Goal: Task Accomplishment & Management: Use online tool/utility

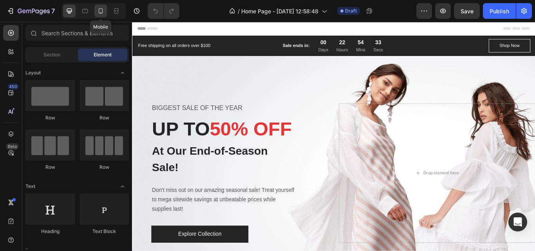
click at [99, 13] on icon at bounding box center [101, 10] width 4 height 5
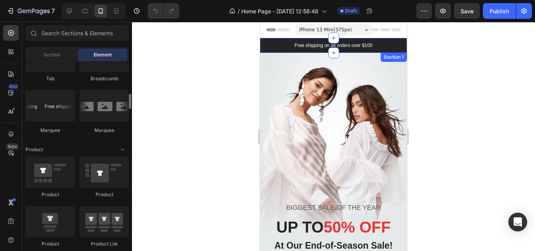
scroll to position [882, 0]
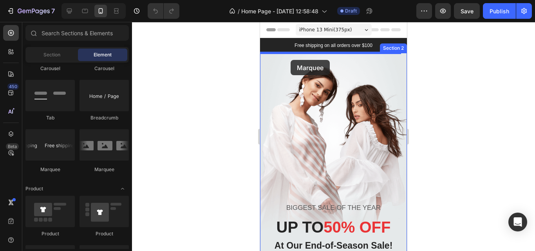
drag, startPoint x: 323, startPoint y: 177, endPoint x: 291, endPoint y: 60, distance: 121.1
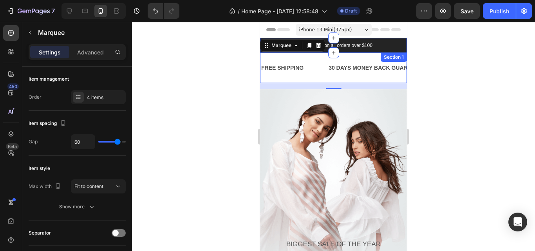
click at [398, 42] on div "Free shipping on all orders over $100 Text block Sale ends in: Text block 00 Da…" at bounding box center [333, 45] width 147 height 15
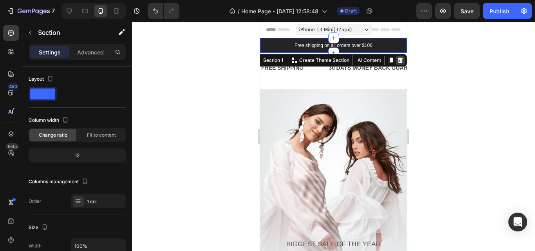
click at [397, 61] on icon at bounding box center [400, 60] width 6 height 6
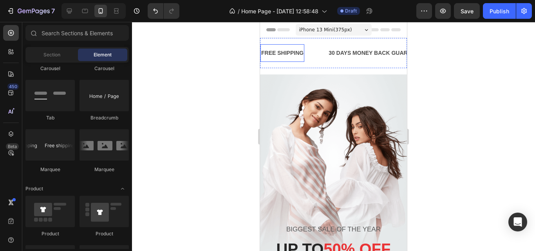
drag, startPoint x: 285, startPoint y: 53, endPoint x: 291, endPoint y: 53, distance: 5.5
click at [289, 54] on div "FREE SHIPPING" at bounding box center [283, 52] width 44 height 11
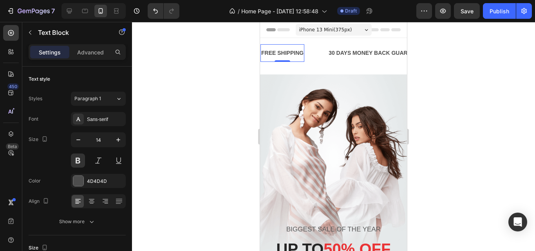
click at [294, 54] on div "FREE SHIPPING" at bounding box center [283, 52] width 44 height 11
click at [294, 54] on p "FREE SHIPPING" at bounding box center [282, 53] width 42 height 10
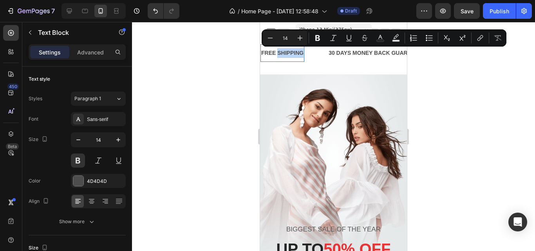
click at [294, 55] on p "FREE SHIPPING" at bounding box center [282, 53] width 42 height 10
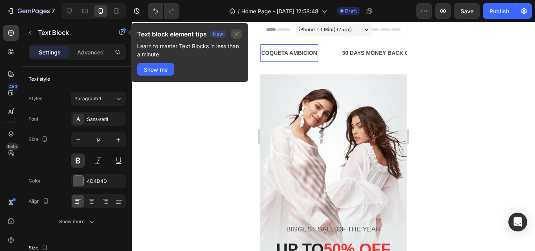
click at [237, 37] on button "button" at bounding box center [236, 33] width 11 height 9
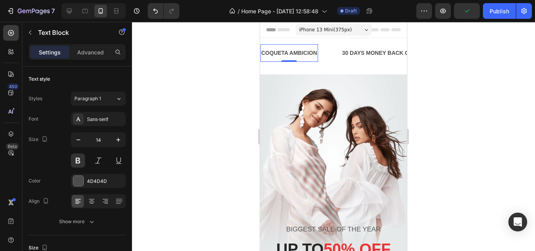
click at [307, 58] on p "COQUETA AMBICION" at bounding box center [289, 53] width 56 height 10
click at [311, 57] on p "COQUETA AMBICION" at bounding box center [289, 53] width 56 height 10
click at [316, 55] on p "COQUETA AMBICION" at bounding box center [289, 53] width 56 height 10
click at [304, 54] on p "COQUETA Ambicion" at bounding box center [287, 53] width 53 height 10
click at [313, 53] on p "COQUETA Ambicion" at bounding box center [287, 53] width 53 height 10
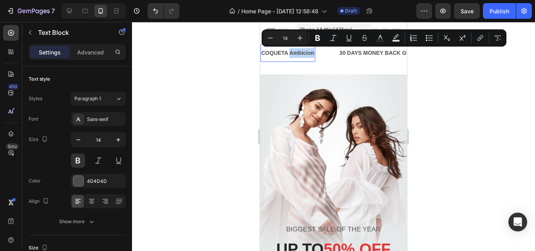
drag, startPoint x: 314, startPoint y: 53, endPoint x: 290, endPoint y: 53, distance: 23.1
click at [290, 53] on p "COQUETA Ambicion" at bounding box center [287, 53] width 53 height 10
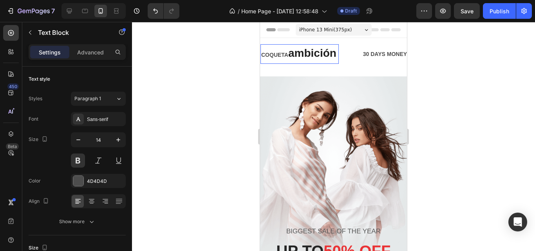
click at [310, 55] on span "ambición" at bounding box center [312, 53] width 48 height 12
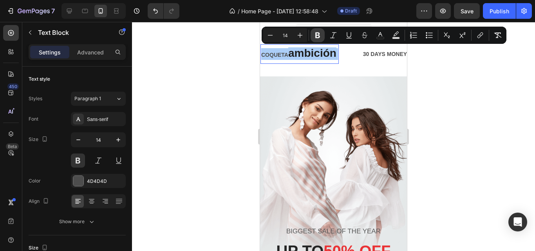
click at [315, 34] on icon "Editor contextual toolbar" at bounding box center [318, 35] width 8 height 8
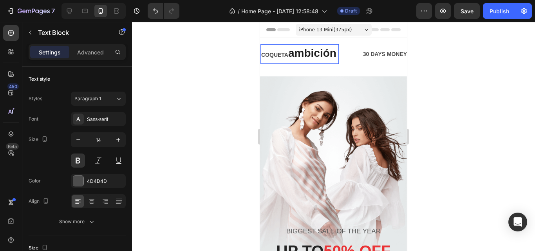
click at [302, 51] on strong "ambición" at bounding box center [312, 53] width 48 height 12
click at [295, 52] on strong "ambición" at bounding box center [312, 53] width 48 height 12
click at [288, 55] on strong "COQUETA" at bounding box center [274, 55] width 27 height 6
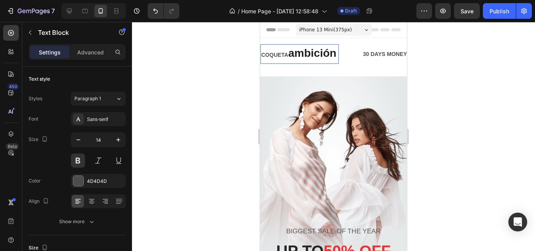
click at [288, 55] on strong "COQUETA" at bounding box center [274, 55] width 27 height 6
click at [271, 56] on strong "COQUETA" at bounding box center [274, 55] width 27 height 6
click at [270, 56] on strong "COQUETA" at bounding box center [274, 55] width 27 height 6
click at [270, 55] on strong "COQUETA" at bounding box center [274, 55] width 27 height 6
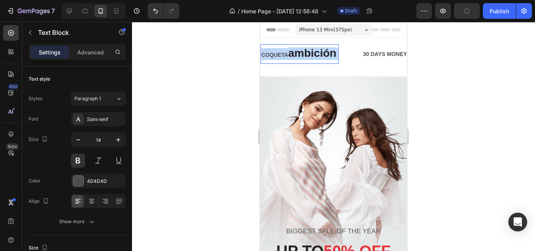
click at [271, 55] on strong "COQUETA" at bounding box center [274, 55] width 27 height 6
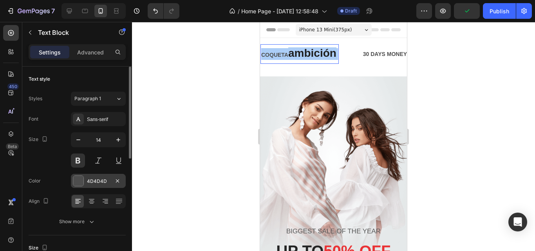
click at [80, 182] on div at bounding box center [78, 181] width 10 height 10
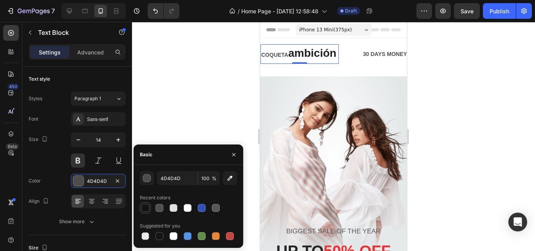
click at [147, 207] on div at bounding box center [145, 208] width 8 height 8
type input "121212"
click at [79, 141] on icon "button" at bounding box center [78, 140] width 8 height 8
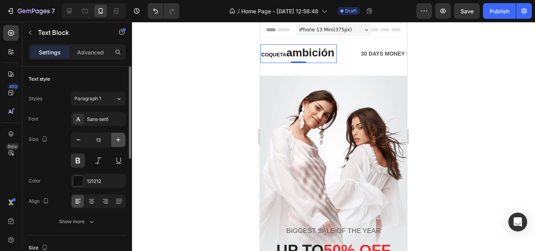
click at [115, 141] on icon "button" at bounding box center [118, 140] width 8 height 8
type input "14"
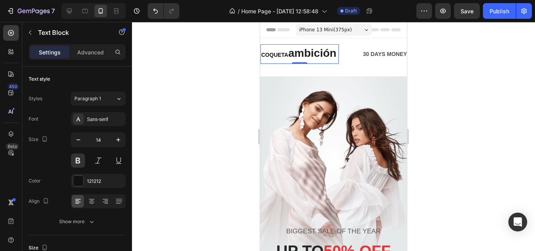
click at [315, 53] on strong "ambición" at bounding box center [312, 53] width 48 height 12
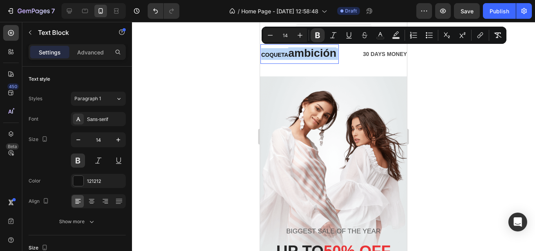
click at [318, 54] on strong "ambición" at bounding box center [312, 53] width 48 height 12
click at [300, 55] on strong "ambición" at bounding box center [312, 53] width 48 height 12
type input "28"
drag, startPoint x: 292, startPoint y: 56, endPoint x: 325, endPoint y: 56, distance: 32.5
click at [335, 55] on strong "ambición" at bounding box center [312, 53] width 48 height 12
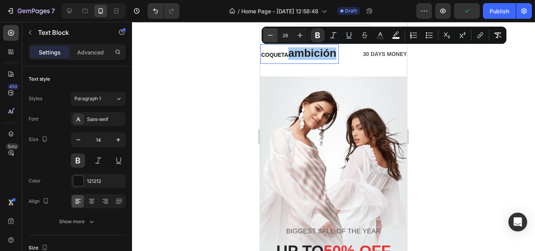
click at [269, 35] on icon "Editor contextual toolbar" at bounding box center [270, 35] width 8 height 8
click at [270, 35] on icon "Editor contextual toolbar" at bounding box center [270, 35] width 5 height 0
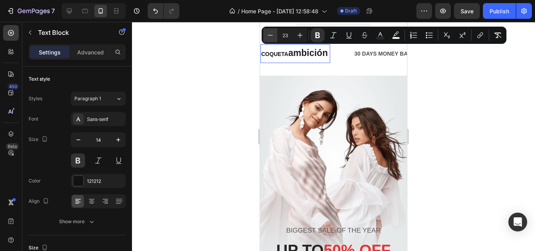
click at [270, 35] on icon "Editor contextual toolbar" at bounding box center [270, 35] width 5 height 0
click at [270, 35] on icon "Editor contextual toolbar" at bounding box center [270, 35] width 8 height 8
click at [268, 35] on icon "Editor contextual toolbar" at bounding box center [270, 35] width 5 height 0
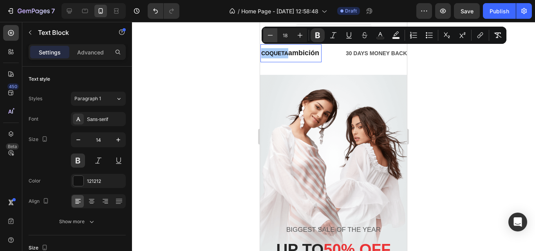
click at [268, 35] on icon "Editor contextual toolbar" at bounding box center [270, 35] width 5 height 0
click at [268, 36] on icon "Editor contextual toolbar" at bounding box center [270, 35] width 8 height 8
type input "14"
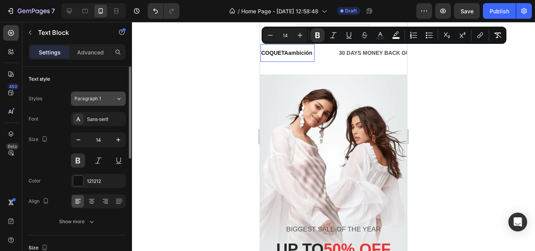
click at [116, 99] on icon at bounding box center [119, 99] width 7 height 8
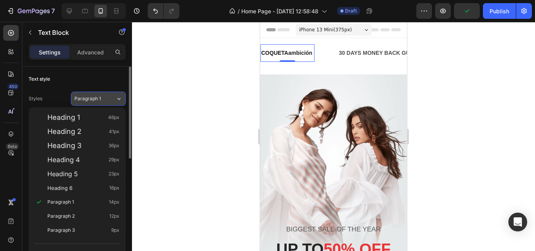
click at [109, 97] on div "Paragraph 1" at bounding box center [94, 98] width 41 height 7
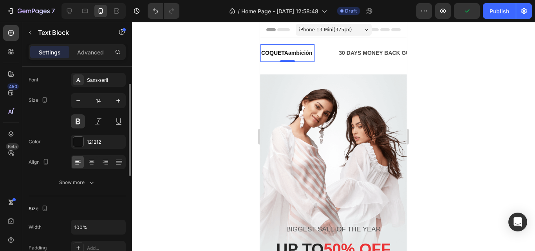
scroll to position [78, 0]
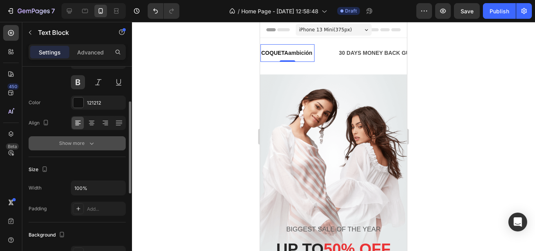
click at [88, 138] on button "Show more" at bounding box center [77, 143] width 97 height 14
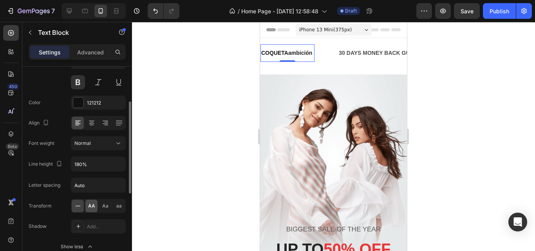
click at [90, 204] on span "AA" at bounding box center [91, 206] width 7 height 7
click at [305, 52] on strong "ambición" at bounding box center [302, 53] width 28 height 6
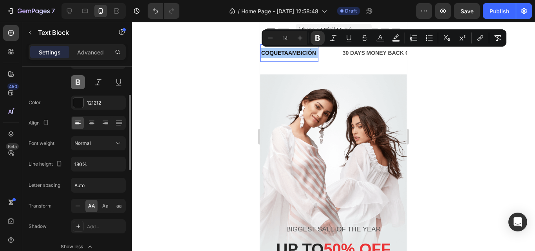
click at [82, 83] on button at bounding box center [78, 82] width 14 height 14
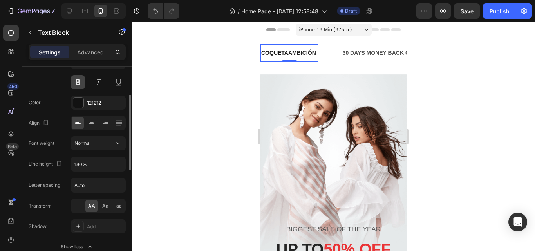
click at [82, 83] on button at bounding box center [78, 82] width 14 height 14
click at [76, 85] on button at bounding box center [78, 82] width 14 height 14
click at [98, 87] on button at bounding box center [98, 82] width 14 height 14
click at [96, 88] on button at bounding box center [98, 82] width 14 height 14
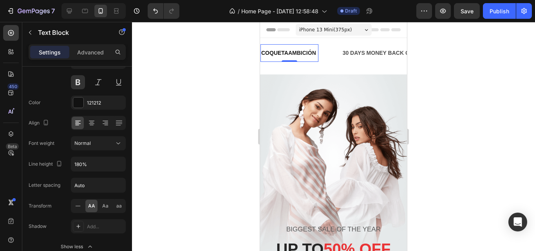
click at [281, 54] on strong "COQUETA" at bounding box center [274, 53] width 27 height 6
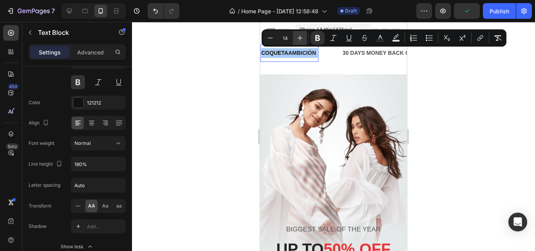
click at [299, 40] on icon "Editor contextual toolbar" at bounding box center [300, 38] width 8 height 8
type input "15"
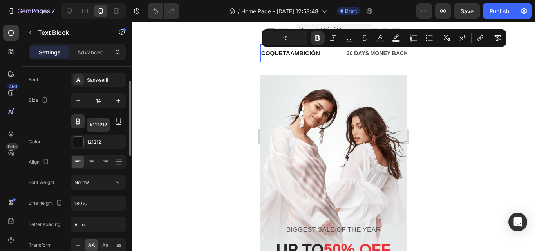
scroll to position [0, 0]
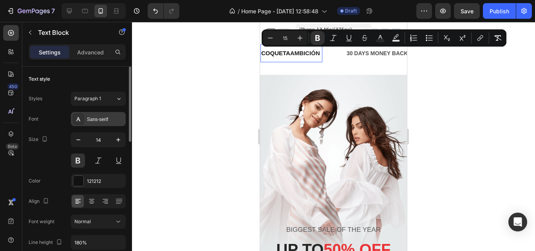
click at [112, 116] on div "Sans-serif" at bounding box center [105, 119] width 37 height 7
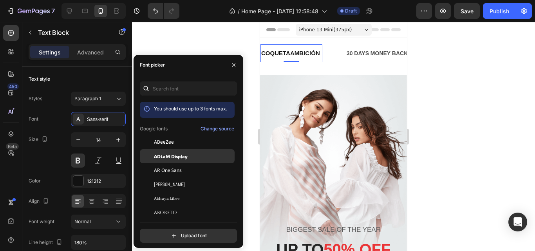
click at [174, 157] on span "ADLaM Display" at bounding box center [171, 156] width 34 height 7
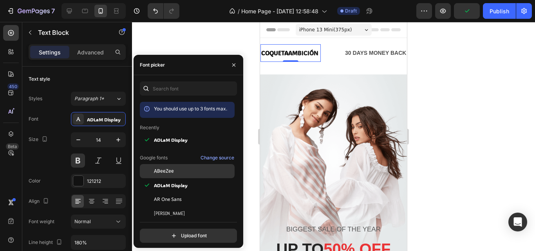
click at [169, 172] on span "ABeeZee" at bounding box center [164, 171] width 20 height 7
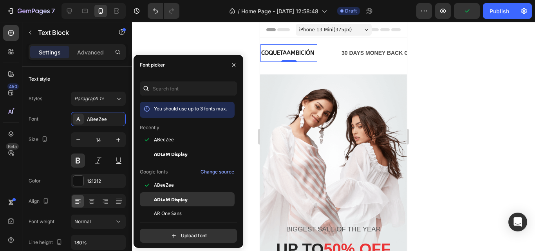
click at [177, 200] on span "ADLaM Display" at bounding box center [171, 199] width 34 height 7
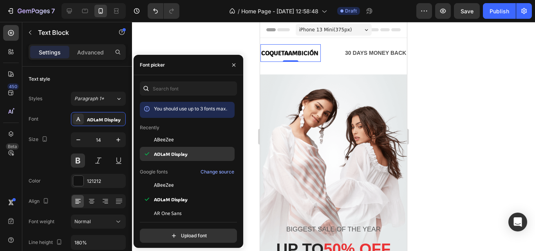
scroll to position [39, 0]
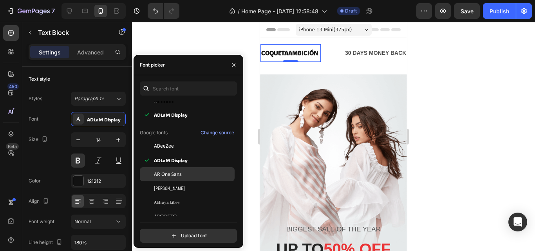
click at [178, 177] on span "AR One Sans" at bounding box center [168, 174] width 28 height 7
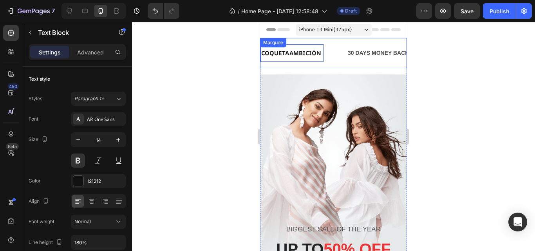
click at [328, 60] on div "COQUETA ambición Text Block 0" at bounding box center [304, 53] width 87 height 18
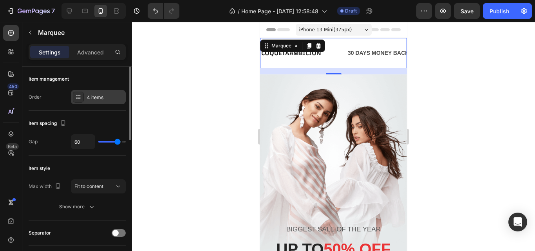
click at [94, 100] on div "4 items" at bounding box center [105, 97] width 37 height 7
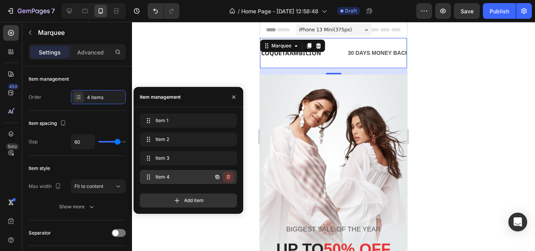
click at [228, 177] on icon "button" at bounding box center [228, 178] width 0 height 2
click at [228, 177] on div "Delete" at bounding box center [223, 177] width 14 height 7
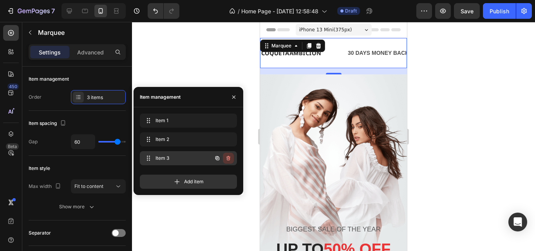
click at [230, 160] on icon "button" at bounding box center [228, 158] width 6 height 6
click at [230, 159] on div "Delete" at bounding box center [223, 158] width 14 height 7
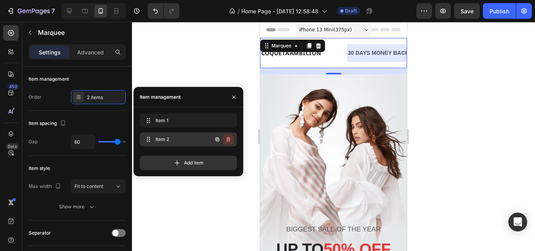
click at [233, 143] on button "button" at bounding box center [228, 139] width 11 height 11
click at [228, 138] on div "Delete" at bounding box center [223, 139] width 14 height 7
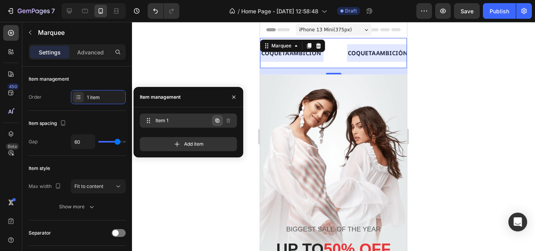
click at [217, 122] on icon "button" at bounding box center [218, 121] width 4 height 4
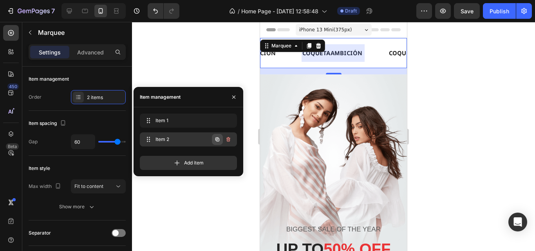
scroll to position [0, 49]
click at [187, 140] on span "Item 2" at bounding box center [178, 139] width 44 height 7
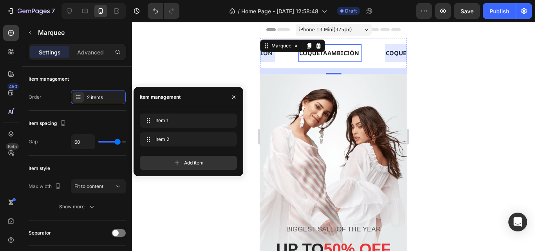
click at [346, 53] on strong "ambición" at bounding box center [344, 53] width 32 height 8
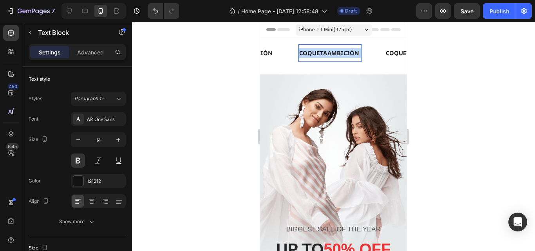
click at [346, 53] on strong "ambición" at bounding box center [344, 53] width 32 height 8
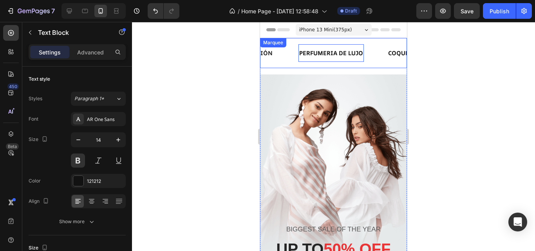
click at [296, 58] on div "COQUETA ambición Text Block" at bounding box center [255, 53] width 87 height 18
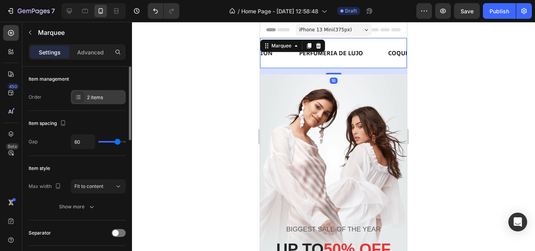
click at [98, 99] on div "2 items" at bounding box center [105, 97] width 37 height 7
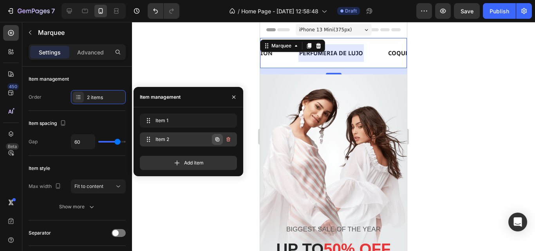
click at [219, 139] on icon "button" at bounding box center [217, 139] width 6 height 6
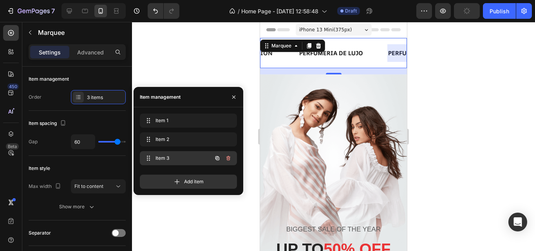
scroll to position [0, 138]
click at [170, 159] on span "Item 3" at bounding box center [178, 158] width 44 height 7
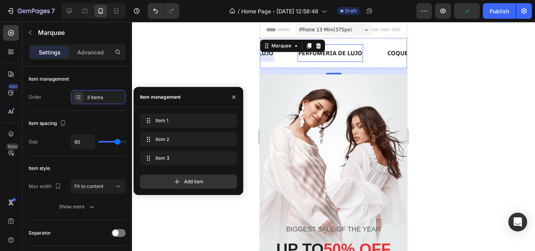
click at [348, 54] on strong "PERFUMERIA DE LUJO" at bounding box center [331, 53] width 64 height 8
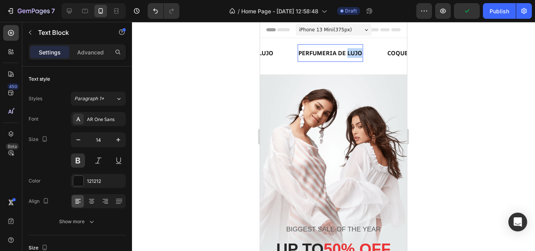
click at [348, 54] on strong "PERFUMERIA DE LUJO" at bounding box center [331, 53] width 64 height 8
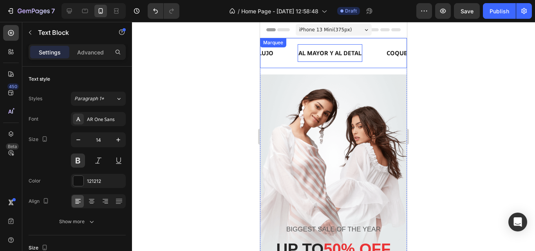
click at [290, 58] on div "PERFUMERIA DE LUJO Text Block" at bounding box center [253, 53] width 89 height 18
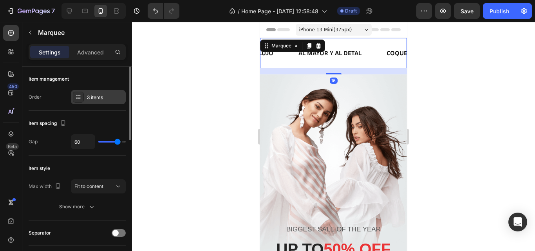
click at [98, 98] on div "3 items" at bounding box center [105, 97] width 37 height 7
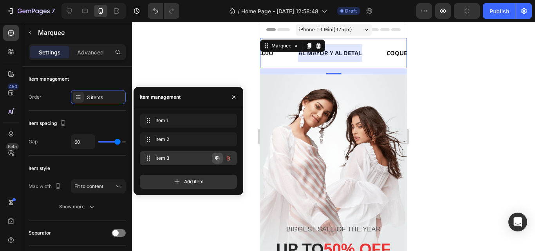
click at [222, 159] on button "button" at bounding box center [217, 158] width 11 height 11
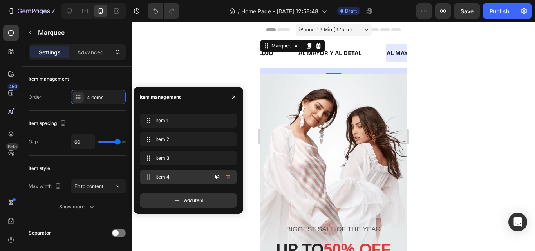
click at [184, 176] on span "Item 4" at bounding box center [178, 177] width 44 height 7
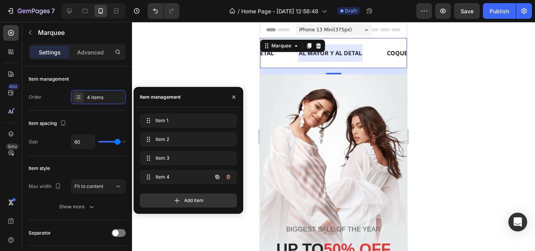
scroll to position [0, 227]
click at [346, 55] on strong "AL MAYOR Y AL DETAL" at bounding box center [329, 53] width 63 height 8
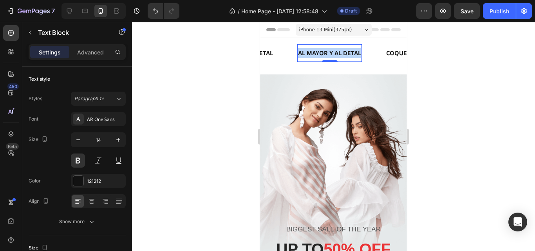
click at [346, 55] on strong "AL MAYOR Y AL DETAL" at bounding box center [329, 53] width 63 height 8
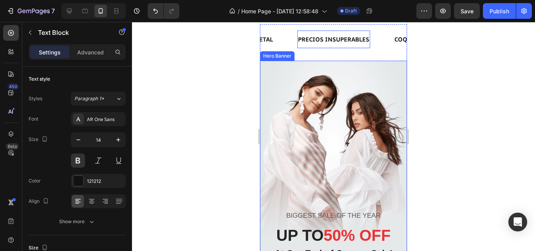
scroll to position [0, 0]
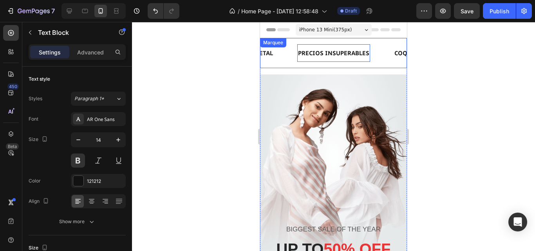
click at [293, 61] on div "AL MAYOR Y AL DETAL Text Block" at bounding box center [253, 53] width 88 height 18
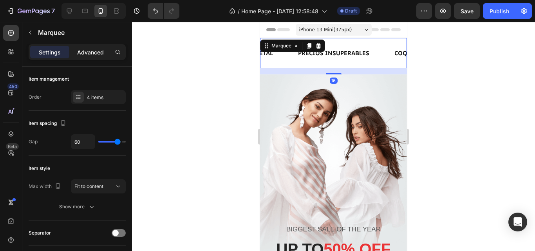
click at [106, 52] on div "Advanced" at bounding box center [90, 52] width 39 height 13
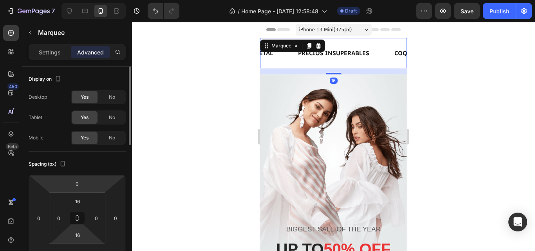
scroll to position [39, 0]
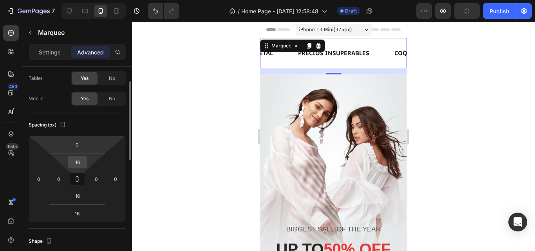
click at [80, 166] on input "16" at bounding box center [78, 162] width 16 height 12
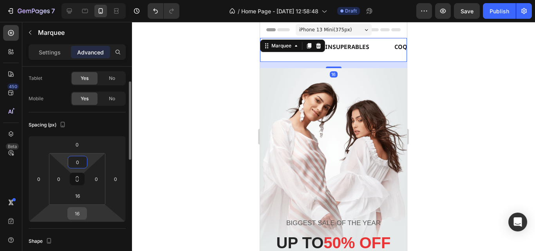
type input "0"
click at [82, 216] on input "16" at bounding box center [77, 214] width 16 height 12
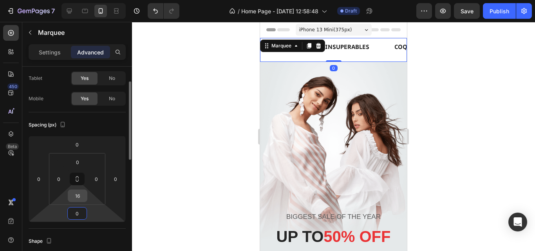
type input "0"
click at [82, 197] on input "16" at bounding box center [78, 196] width 16 height 12
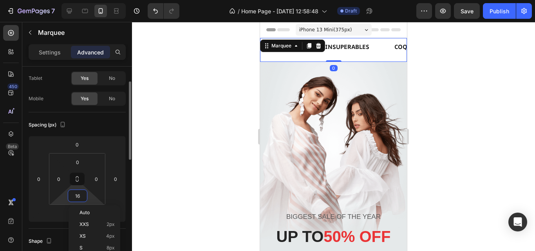
type input "0"
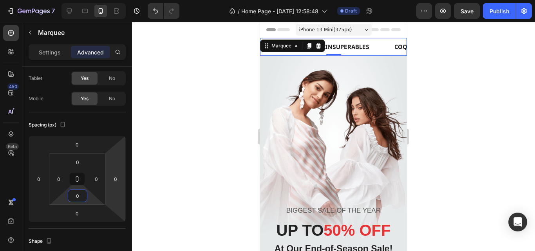
click at [230, 91] on div at bounding box center [333, 136] width 403 height 229
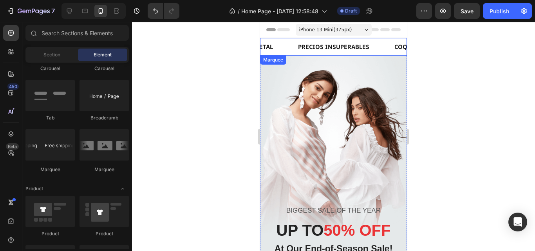
click at [392, 42] on div "PRECIOS INSUPERABLES Text Block" at bounding box center [345, 47] width 96 height 18
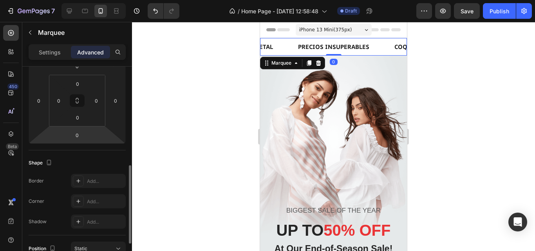
scroll to position [157, 0]
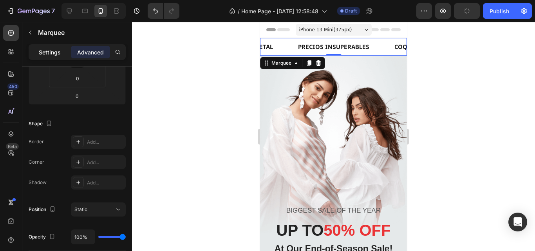
click at [43, 56] on p "Settings" at bounding box center [50, 52] width 22 height 8
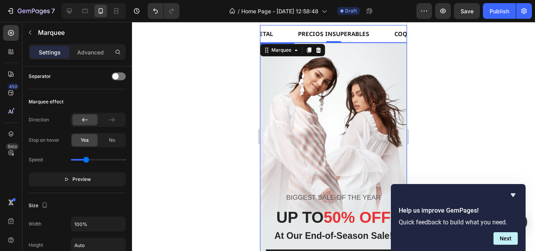
scroll to position [0, 0]
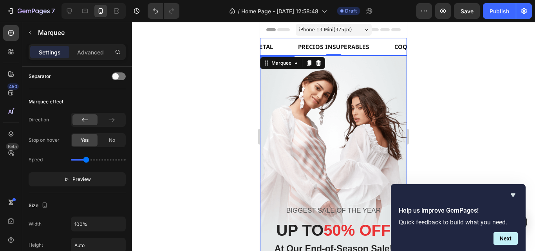
click at [352, 101] on div "Overlay" at bounding box center [333, 186] width 147 height 261
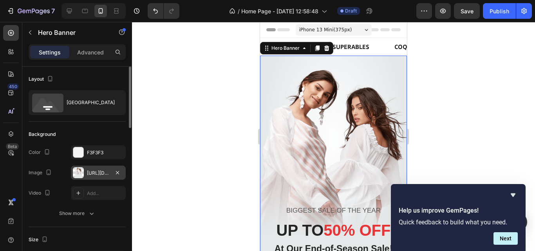
click at [79, 172] on div at bounding box center [78, 172] width 11 height 11
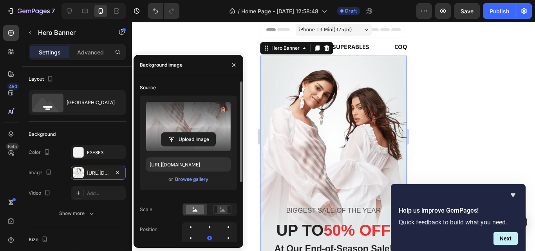
click at [198, 127] on label at bounding box center [188, 126] width 85 height 49
click at [198, 133] on input "file" at bounding box center [188, 139] width 54 height 13
click at [195, 138] on input "file" at bounding box center [188, 139] width 54 height 13
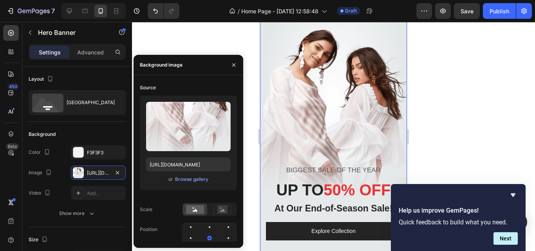
scroll to position [78, 0]
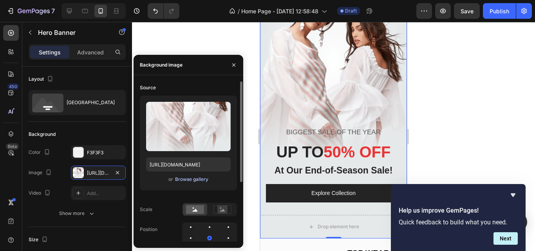
click at [194, 181] on div "Browse gallery" at bounding box center [191, 179] width 33 height 7
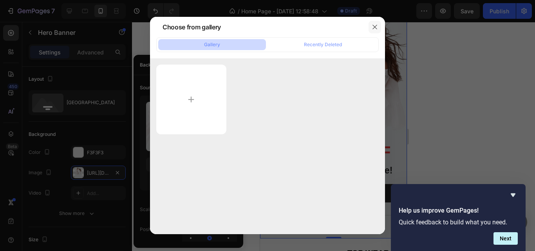
click at [378, 32] on button "button" at bounding box center [375, 27] width 13 height 13
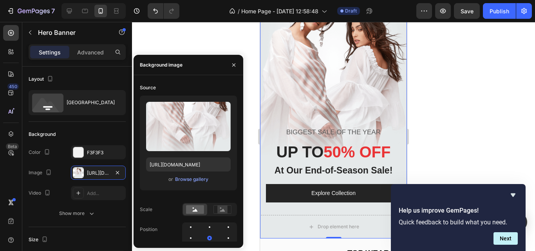
click at [221, 44] on div at bounding box center [333, 136] width 403 height 229
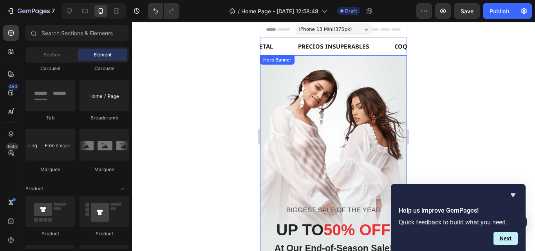
scroll to position [0, 0]
click at [337, 103] on div "Overlay" at bounding box center [333, 186] width 147 height 261
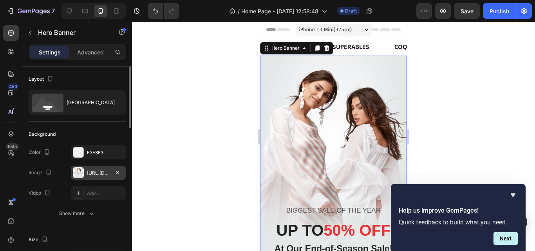
click at [81, 172] on div at bounding box center [78, 172] width 11 height 11
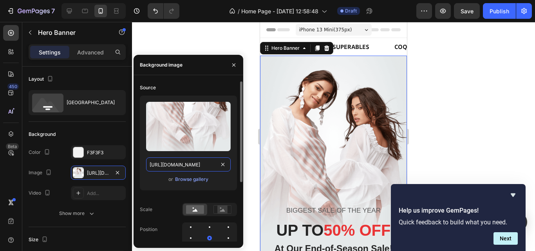
click at [187, 164] on input "https://ucarecdn.com/5f86446d-658f-4712-adba-88cb274999b7/-/format/auto/" at bounding box center [188, 165] width 85 height 14
paste input "cdn.shopify.com/s/files/1/0773/3562/5965/files/fondo.png?v=1759078972"
type input "[URL][DOMAIN_NAME]"
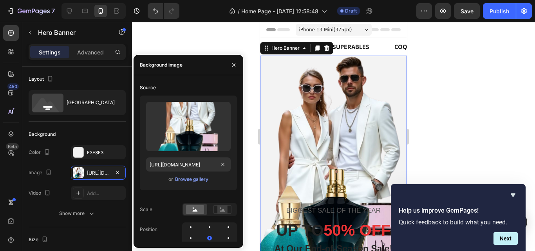
click at [451, 98] on div at bounding box center [333, 136] width 403 height 229
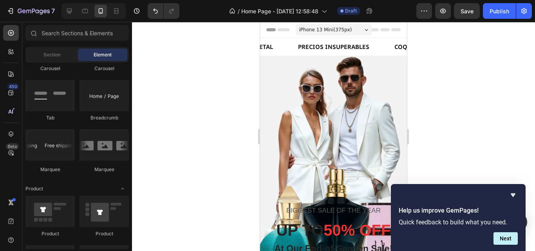
click at [477, 93] on div at bounding box center [333, 136] width 403 height 229
click at [515, 197] on icon "Hide survey" at bounding box center [513, 194] width 9 height 9
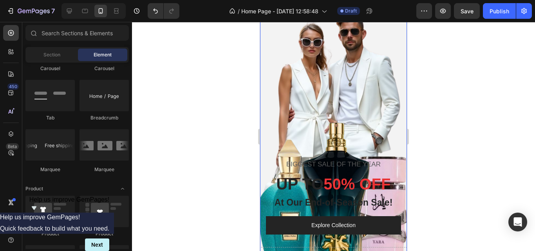
scroll to position [39, 0]
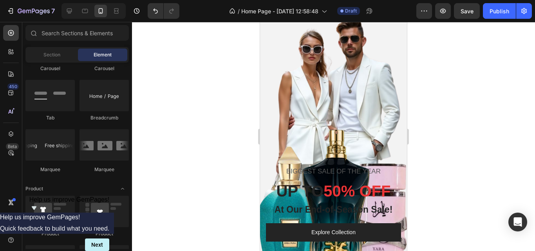
click at [468, 110] on div at bounding box center [333, 136] width 403 height 229
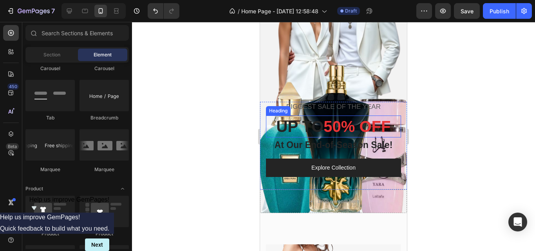
scroll to position [118, 0]
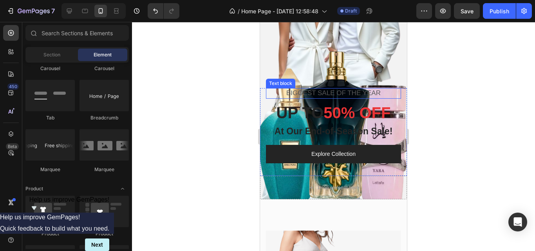
click at [315, 93] on p "BIGGEST SALE OF THE YEAR" at bounding box center [334, 93] width 134 height 9
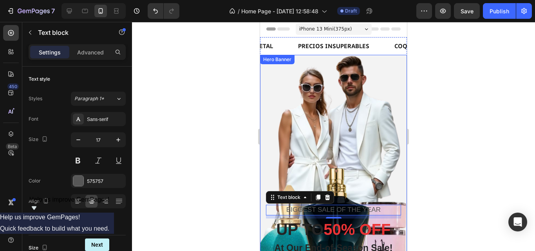
scroll to position [0, 0]
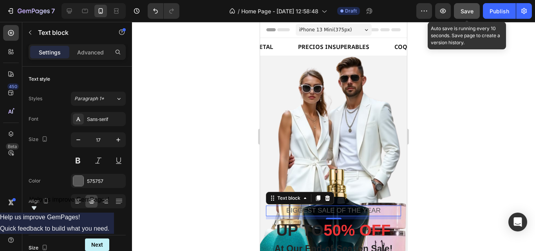
click at [473, 14] on span "Save" at bounding box center [467, 11] width 13 height 7
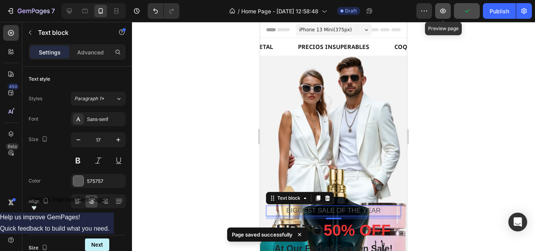
click at [446, 11] on icon "button" at bounding box center [443, 11] width 6 height 5
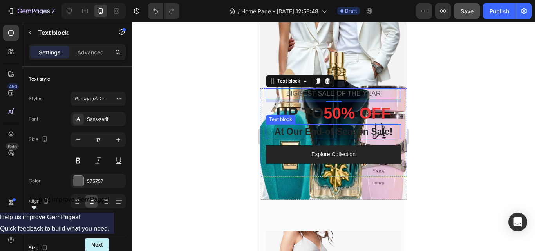
scroll to position [118, 0]
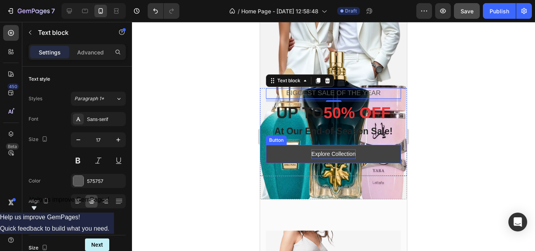
click at [328, 155] on div "Explore Collection" at bounding box center [334, 154] width 44 height 10
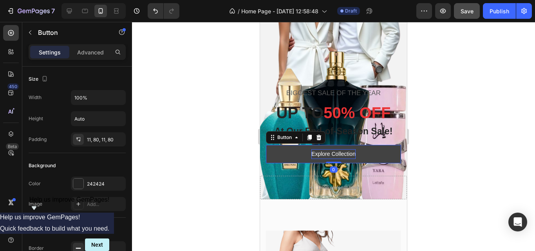
click at [333, 154] on div "Explore Collection" at bounding box center [334, 154] width 44 height 10
click at [333, 154] on p "Explore Collection" at bounding box center [334, 154] width 44 height 10
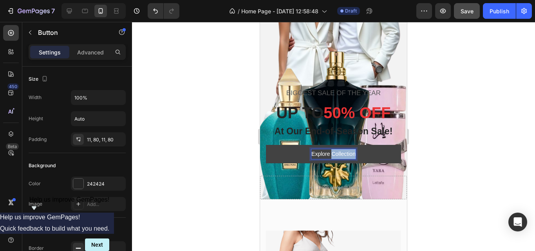
click at [333, 154] on p "Explore Collection" at bounding box center [334, 154] width 44 height 10
click at [266, 145] on button "ver" at bounding box center [333, 154] width 135 height 18
click at [266, 145] on button "Ver" at bounding box center [333, 154] width 135 height 18
click at [266, 145] on button "Ver Todo" at bounding box center [333, 154] width 135 height 18
click at [266, 145] on button "Ver Todos" at bounding box center [333, 154] width 135 height 18
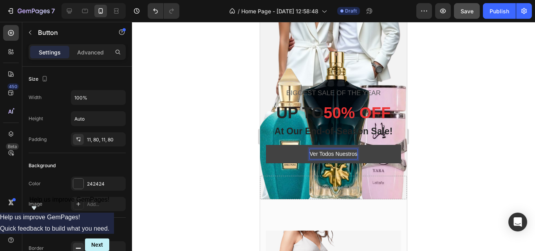
click at [266, 145] on button "Ver Todos Nuestros" at bounding box center [333, 154] width 135 height 18
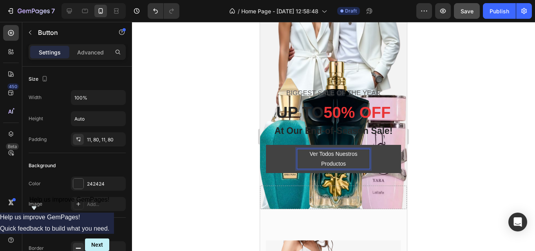
click at [266, 145] on button "Ver Todos Nuestros Productos" at bounding box center [333, 159] width 135 height 28
click at [197, 153] on div at bounding box center [333, 136] width 403 height 229
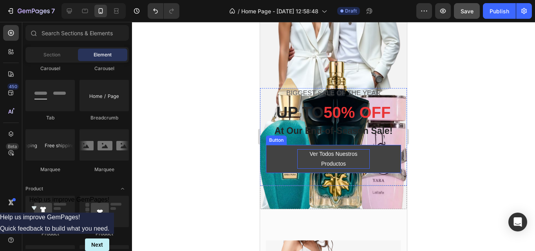
click at [323, 152] on p "Ver Todos Nuestros Productos" at bounding box center [333, 159] width 72 height 20
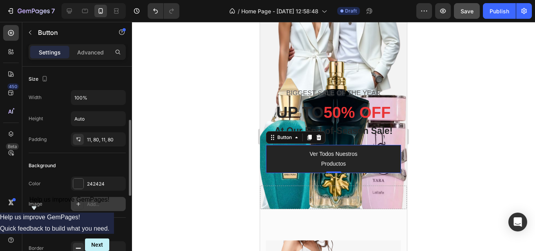
scroll to position [39, 0]
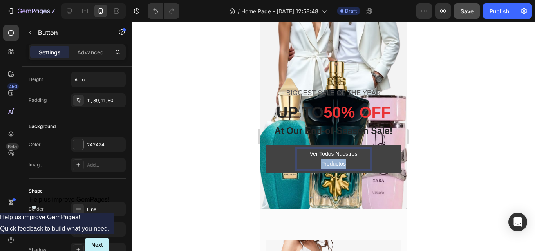
click at [335, 161] on p "Ver Todos Nuestros Productos" at bounding box center [333, 159] width 72 height 20
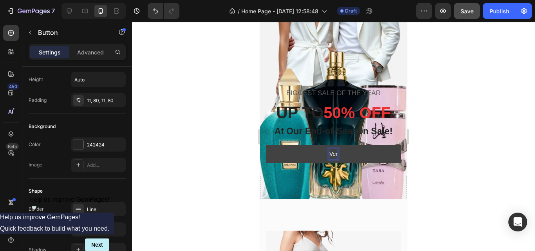
click at [266, 145] on button "Ver" at bounding box center [333, 154] width 135 height 18
click at [266, 145] on button "Ver Coleccion" at bounding box center [333, 154] width 135 height 18
click at [216, 131] on div at bounding box center [333, 136] width 403 height 229
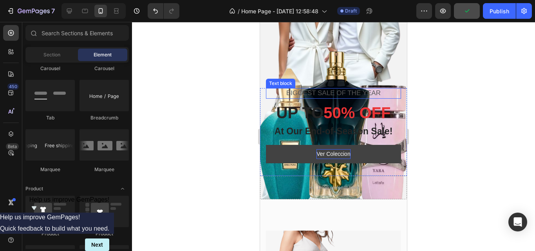
click at [321, 93] on p "BIGGEST SALE OF THE YEAR" at bounding box center [334, 93] width 134 height 9
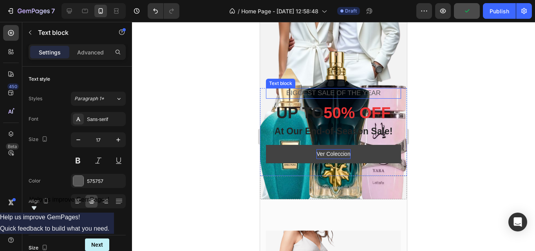
click at [321, 93] on p "BIGGEST SALE OF THE YEAR" at bounding box center [334, 93] width 134 height 9
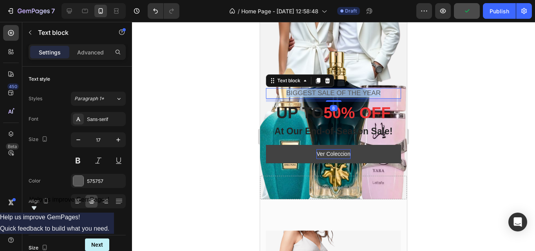
click at [321, 93] on p "BIGGEST SALE OF THE YEAR" at bounding box center [334, 93] width 134 height 9
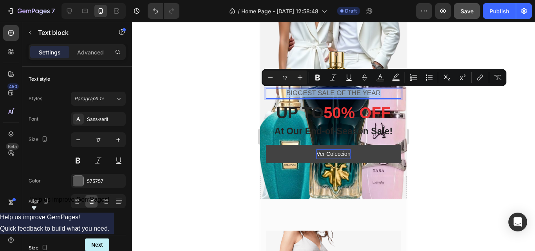
copy p "BIGGEST SALE OF THE YEAR"
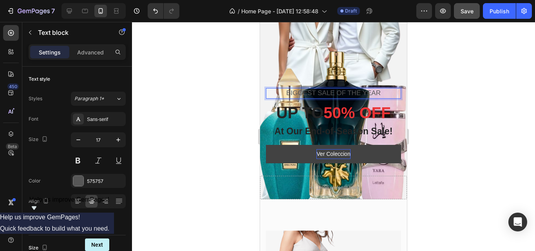
click at [361, 92] on p "BIGGEST SALE OF THE YEAR" at bounding box center [334, 93] width 134 height 9
click at [357, 92] on p "Calidad de Primera Mano" at bounding box center [334, 93] width 134 height 9
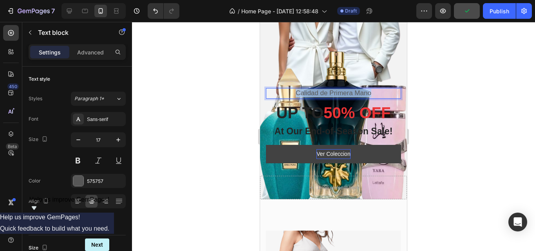
click at [357, 92] on p "Calidad de Primera Mano" at bounding box center [334, 93] width 134 height 9
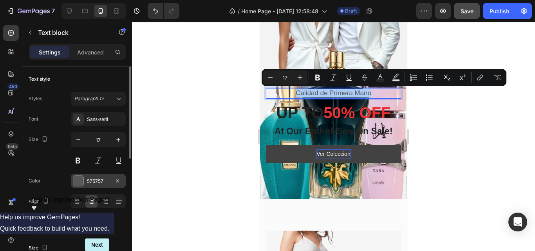
click at [78, 180] on div at bounding box center [78, 181] width 10 height 10
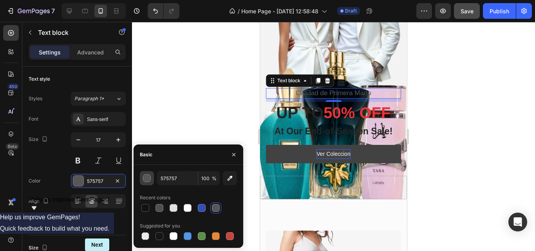
click at [145, 182] on button "button" at bounding box center [147, 178] width 14 height 14
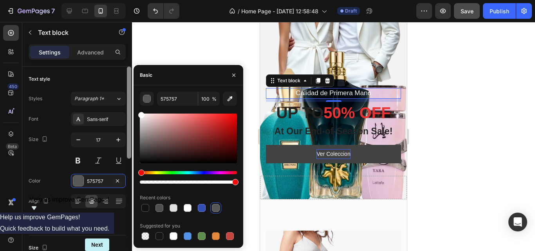
drag, startPoint x: 141, startPoint y: 146, endPoint x: 130, endPoint y: 83, distance: 63.7
click at [130, 83] on div "450 Beta Sections(18) Elements(83) Section Element Hero Section Product Detail …" at bounding box center [66, 136] width 132 height 229
type input "FFFFFF"
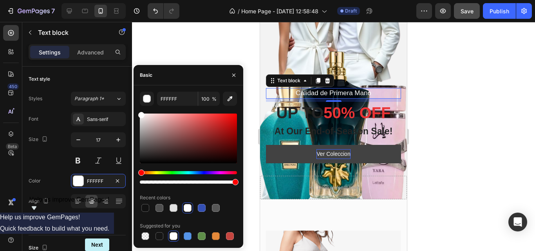
click at [219, 56] on div at bounding box center [333, 136] width 403 height 229
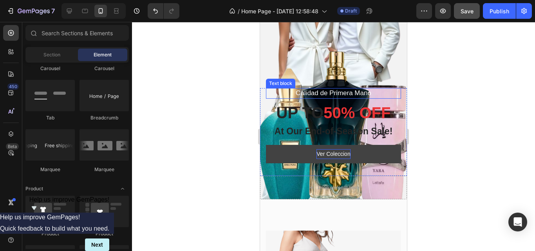
click at [353, 94] on p "Calidad de Primera Mano" at bounding box center [334, 93] width 134 height 9
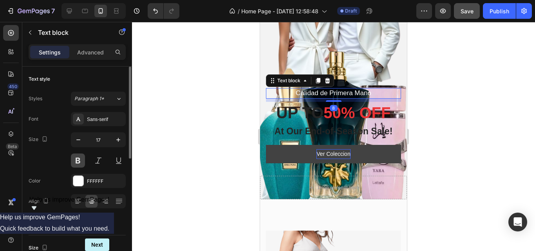
click at [75, 161] on button at bounding box center [78, 161] width 14 height 14
click at [185, 119] on div at bounding box center [333, 136] width 403 height 229
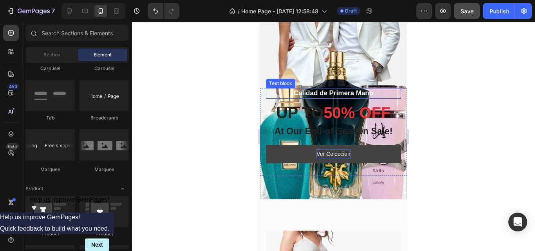
click at [357, 94] on p "Calidad de Primera Mano" at bounding box center [334, 93] width 134 height 9
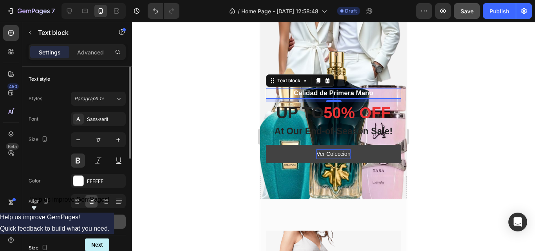
click at [88, 225] on icon "button" at bounding box center [92, 222] width 8 height 8
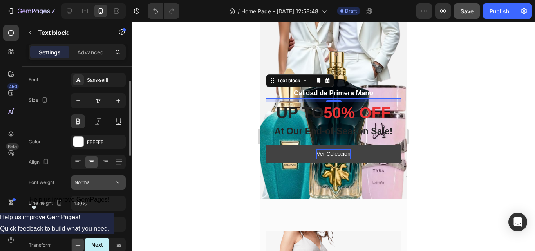
click at [120, 185] on icon at bounding box center [118, 183] width 8 height 8
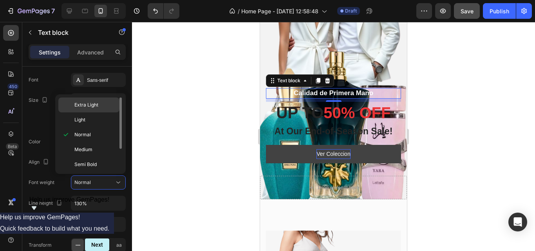
click at [105, 108] on p "Extra Light" at bounding box center [95, 104] width 42 height 7
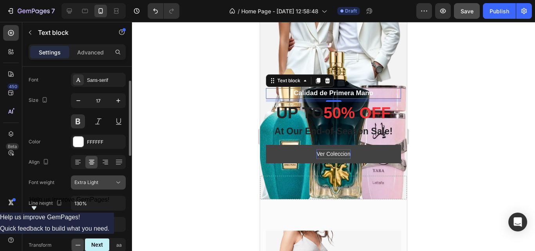
click at [97, 181] on span "Extra Light" at bounding box center [86, 182] width 24 height 6
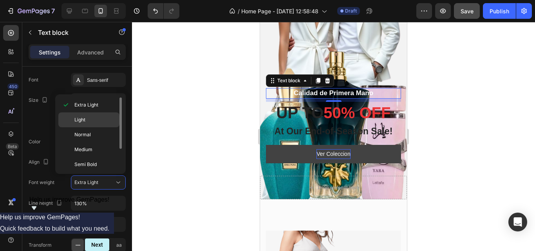
click at [85, 125] on div "Light" at bounding box center [88, 119] width 61 height 15
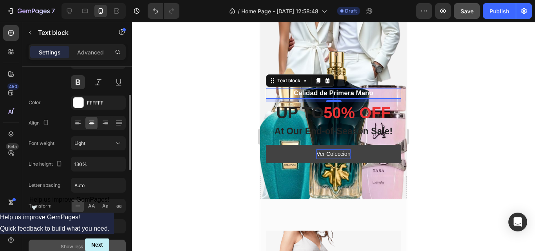
scroll to position [118, 0]
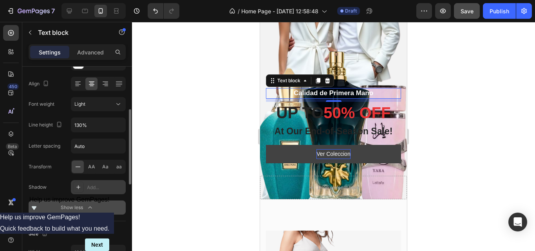
click at [78, 188] on icon at bounding box center [78, 187] width 6 height 6
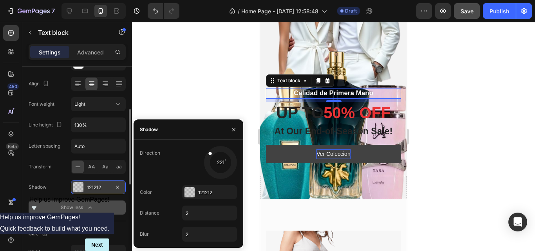
drag, startPoint x: 207, startPoint y: 171, endPoint x: 208, endPoint y: 151, distance: 20.0
click at [208, 151] on div at bounding box center [220, 162] width 35 height 35
click at [185, 192] on div at bounding box center [190, 192] width 10 height 10
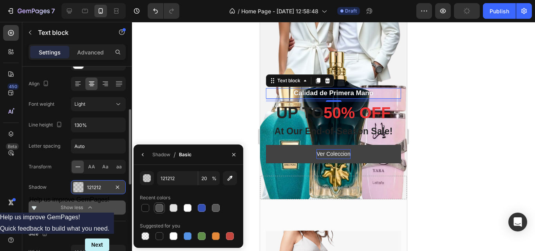
click at [163, 210] on div at bounding box center [160, 208] width 8 height 8
type input "4F4F4F"
type input "100"
click at [149, 207] on div at bounding box center [145, 208] width 8 height 8
type input "121212"
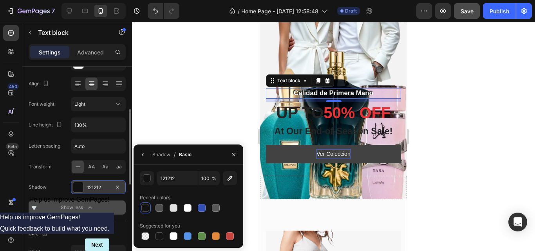
click at [192, 115] on div at bounding box center [333, 136] width 403 height 229
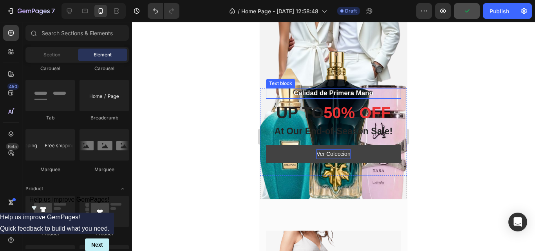
click at [355, 95] on p "Calidad de Primera Mano" at bounding box center [334, 93] width 134 height 9
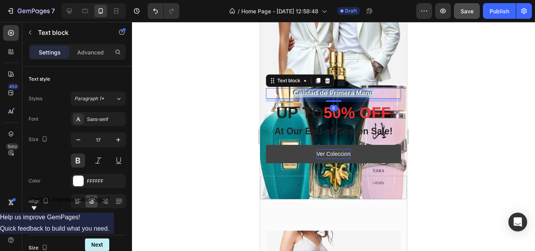
click at [355, 95] on p "Calidad de Primera Mano" at bounding box center [334, 93] width 134 height 9
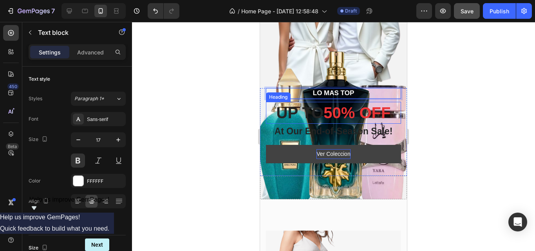
click at [300, 113] on p "UP TO 50% OFF" at bounding box center [334, 113] width 134 height 20
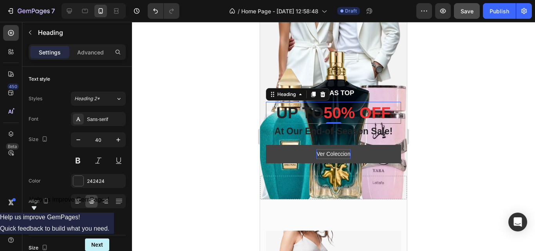
click at [300, 113] on p "UP TO 50% OFF" at bounding box center [334, 113] width 134 height 20
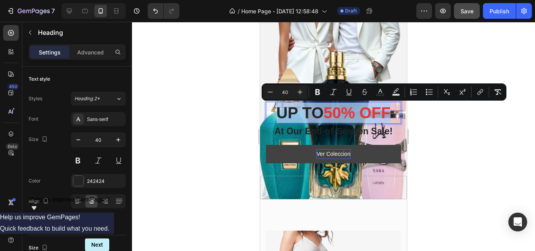
copy p "UP TO 50% OFF"
click at [310, 116] on p "UP TO 50% OFF" at bounding box center [334, 113] width 134 height 20
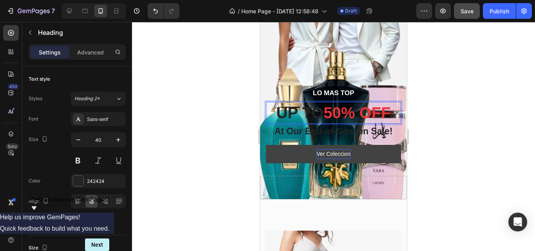
click at [316, 115] on p "UP TO 50% OFF" at bounding box center [334, 113] width 134 height 20
click at [310, 112] on p "HASTA 50% OFF" at bounding box center [334, 113] width 134 height 20
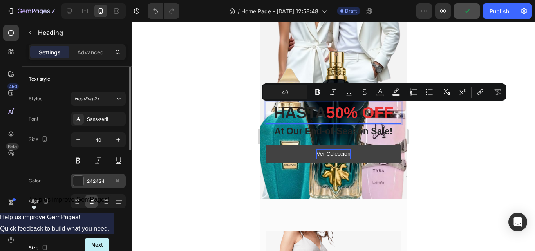
click at [83, 183] on div at bounding box center [78, 181] width 10 height 10
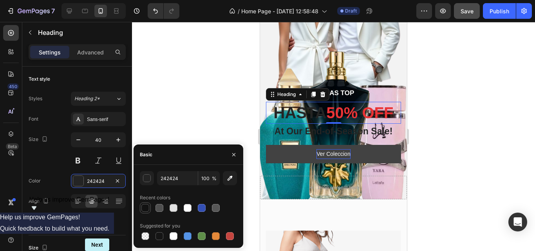
click at [149, 205] on div at bounding box center [145, 208] width 8 height 8
click at [186, 209] on div at bounding box center [188, 208] width 8 height 8
type input "FFFFFF"
click at [204, 101] on div at bounding box center [333, 136] width 403 height 229
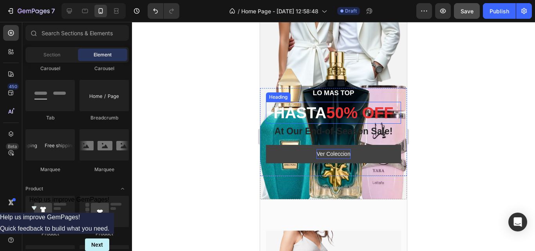
click at [317, 116] on p "HASTA 50% OFF" at bounding box center [334, 113] width 134 height 20
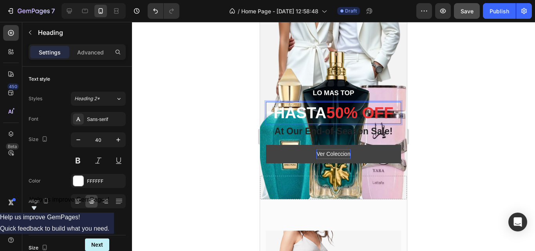
click at [321, 112] on p "HASTA 50% OFF" at bounding box center [334, 113] width 134 height 20
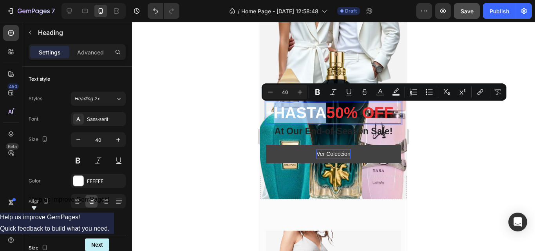
drag, startPoint x: 321, startPoint y: 112, endPoint x: 271, endPoint y: 116, distance: 50.3
click at [271, 116] on p "HASTA 50% OFF" at bounding box center [334, 113] width 134 height 20
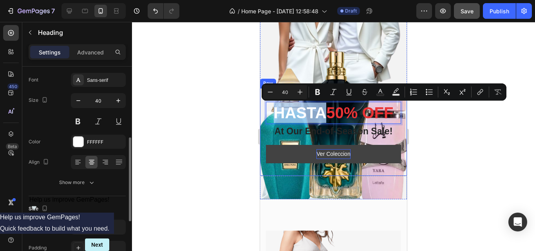
scroll to position [78, 0]
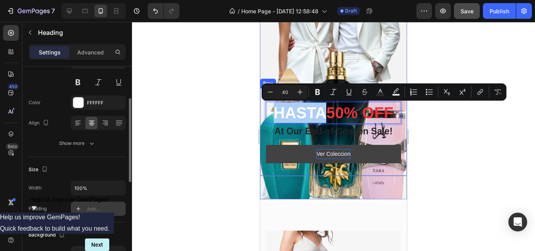
click at [78, 208] on icon at bounding box center [78, 209] width 6 height 6
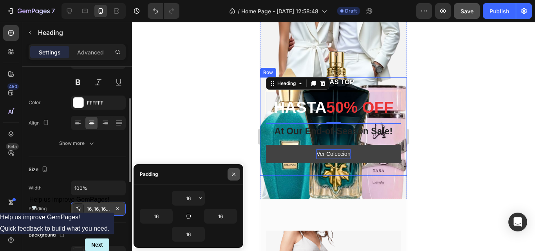
click at [230, 172] on button "button" at bounding box center [234, 174] width 13 height 13
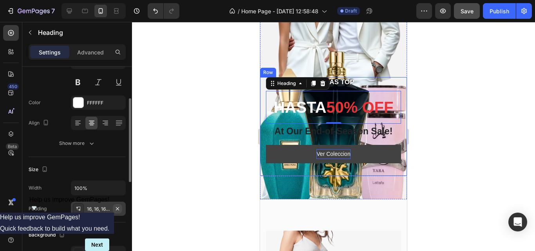
click at [119, 209] on icon "button" at bounding box center [117, 209] width 6 height 6
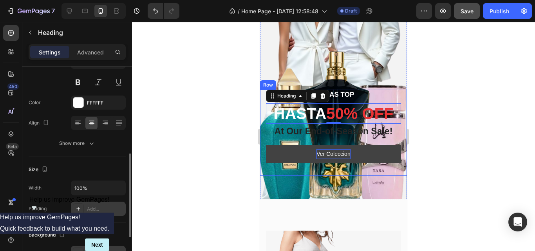
scroll to position [118, 0]
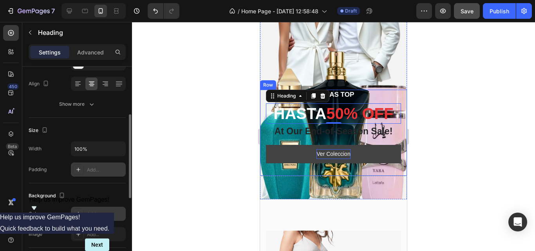
click at [83, 214] on div at bounding box center [78, 213] width 11 height 11
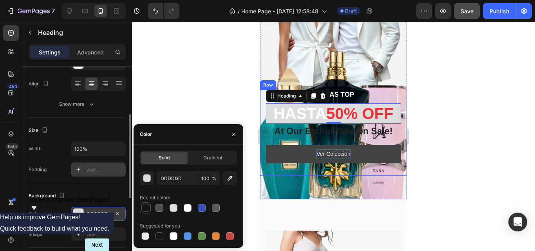
click at [145, 211] on div at bounding box center [145, 208] width 8 height 8
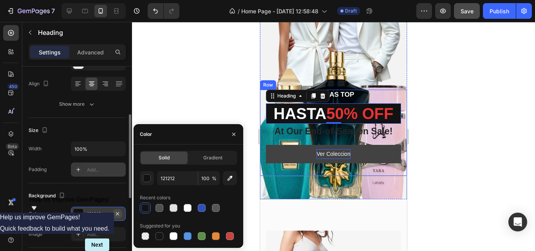
click at [119, 212] on icon "button" at bounding box center [117, 214] width 6 height 6
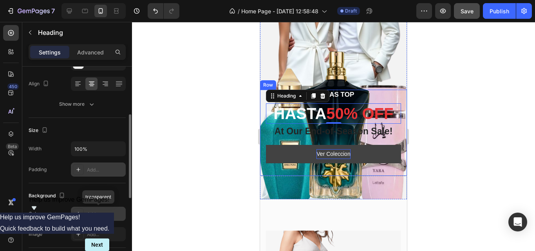
click at [94, 211] on div "Add..." at bounding box center [105, 214] width 37 height 7
type input "DDDDDD"
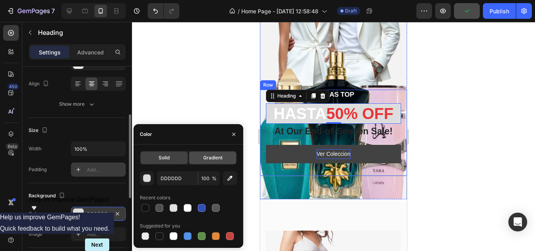
click at [224, 161] on div "Gradient" at bounding box center [212, 158] width 47 height 13
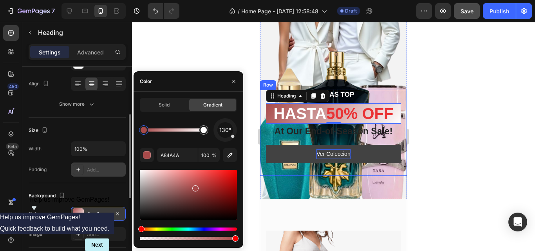
drag, startPoint x: 183, startPoint y: 199, endPoint x: 227, endPoint y: 192, distance: 44.1
click at [230, 155] on icon "button" at bounding box center [230, 155] width 8 height 8
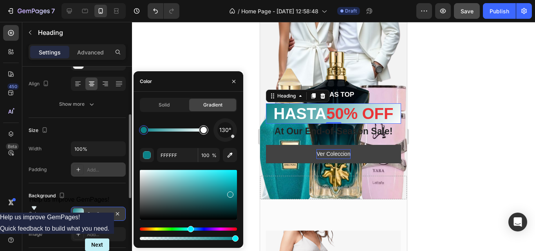
click at [206, 131] on div at bounding box center [204, 130] width 6 height 6
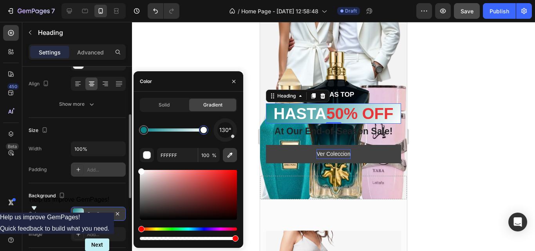
click at [227, 158] on icon "button" at bounding box center [230, 155] width 8 height 8
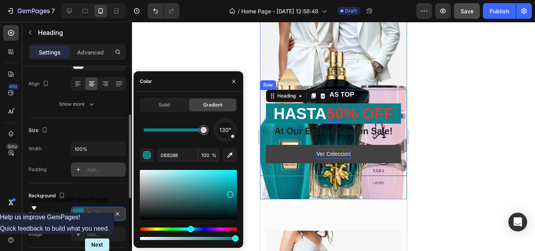
drag, startPoint x: 146, startPoint y: 132, endPoint x: 170, endPoint y: 128, distance: 24.6
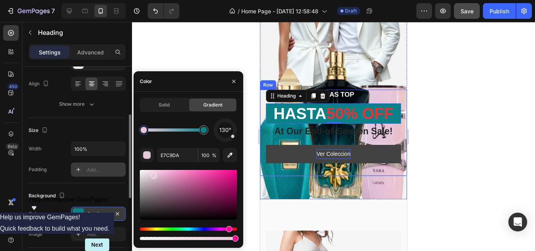
drag, startPoint x: 202, startPoint y: 130, endPoint x: 144, endPoint y: 131, distance: 58.0
click at [144, 131] on div at bounding box center [144, 130] width 6 height 6
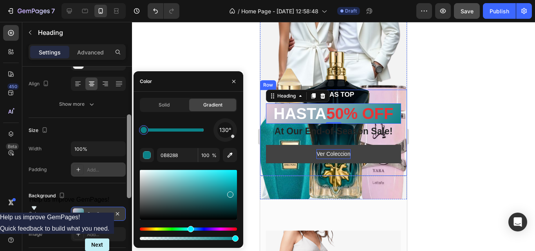
drag, startPoint x: 205, startPoint y: 131, endPoint x: 127, endPoint y: 132, distance: 77.6
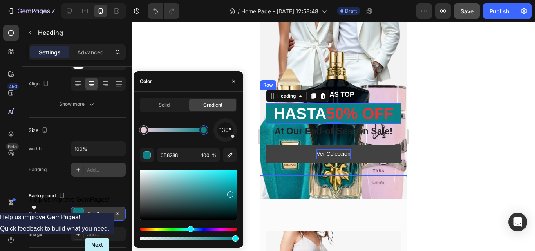
drag, startPoint x: 145, startPoint y: 131, endPoint x: 205, endPoint y: 130, distance: 59.6
click at [205, 130] on div at bounding box center [204, 130] width 6 height 6
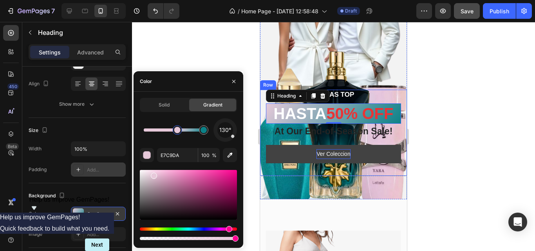
drag, startPoint x: 147, startPoint y: 134, endPoint x: 178, endPoint y: 135, distance: 30.6
click at [178, 135] on div at bounding box center [177, 130] width 14 height 14
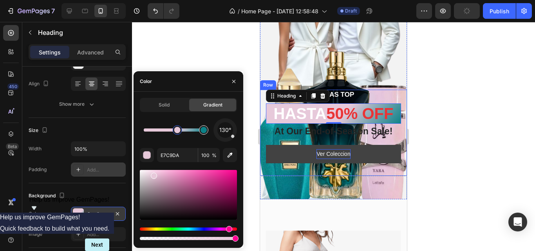
type input "0B8288"
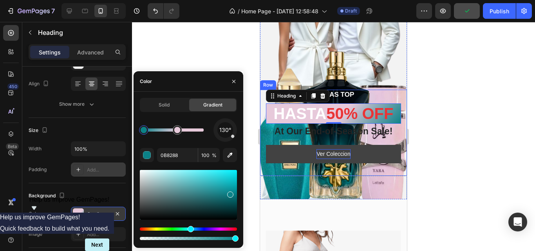
drag, startPoint x: 205, startPoint y: 131, endPoint x: 135, endPoint y: 130, distance: 70.2
click at [135, 130] on div "Solid Gradient 130° 0B8288 100 %" at bounding box center [189, 170] width 110 height 144
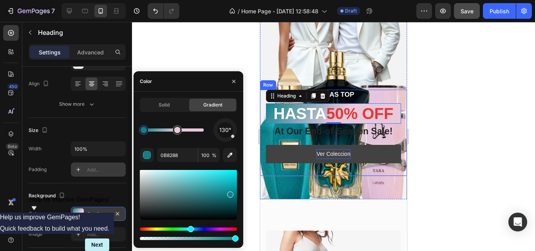
click at [192, 45] on div at bounding box center [333, 136] width 403 height 229
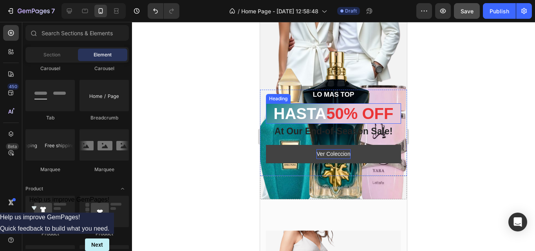
click at [326, 108] on span "50% OFF" at bounding box center [359, 113] width 67 height 17
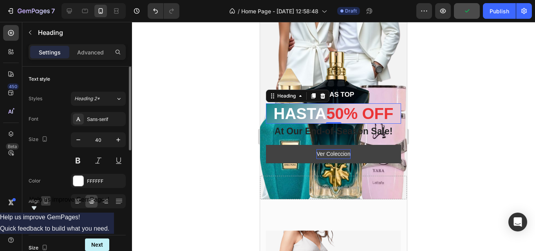
scroll to position [39, 0]
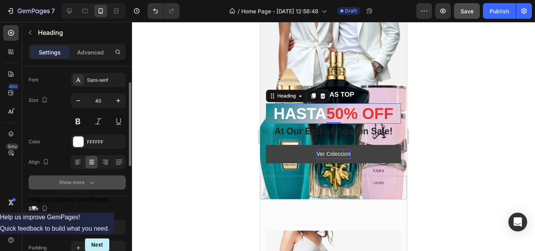
click at [72, 184] on div "Show more" at bounding box center [77, 183] width 36 height 8
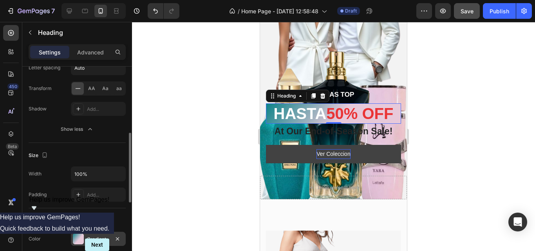
scroll to position [235, 0]
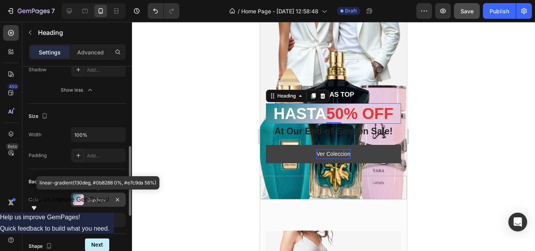
click at [81, 200] on div at bounding box center [78, 199] width 11 height 11
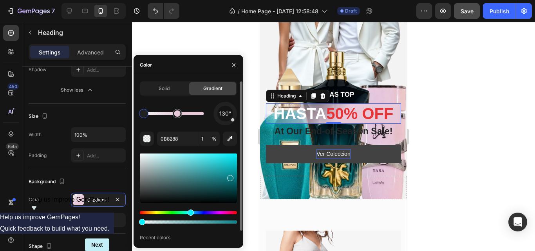
drag, startPoint x: 234, startPoint y: 223, endPoint x: 138, endPoint y: 228, distance: 95.7
drag, startPoint x: 144, startPoint y: 222, endPoint x: 178, endPoint y: 226, distance: 33.5
click at [178, 226] on div "130° 0B8288 1 % Recent colors" at bounding box center [188, 178] width 97 height 152
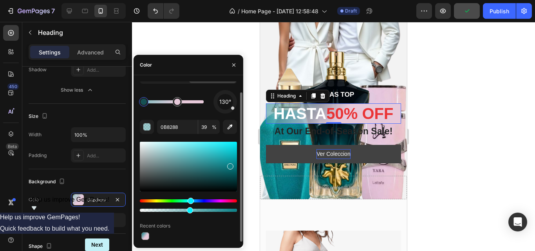
drag, startPoint x: 179, startPoint y: 210, endPoint x: 188, endPoint y: 214, distance: 9.9
click at [188, 214] on div "130° 0B8288 39 % Recent colors" at bounding box center [188, 166] width 97 height 152
type input "50"
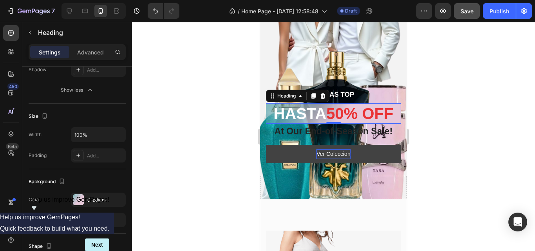
click at [217, 27] on div at bounding box center [333, 136] width 403 height 229
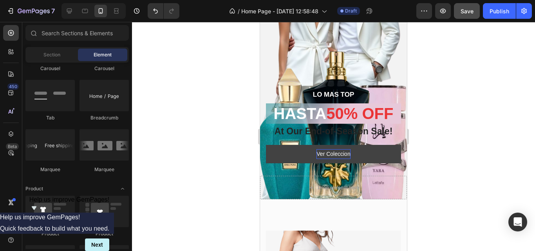
click at [217, 63] on div at bounding box center [333, 136] width 403 height 229
click at [319, 105] on p "HASTA 50% OFF" at bounding box center [333, 113] width 135 height 20
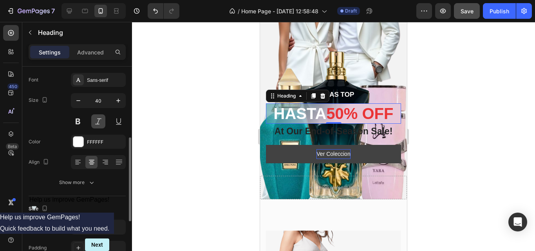
scroll to position [78, 0]
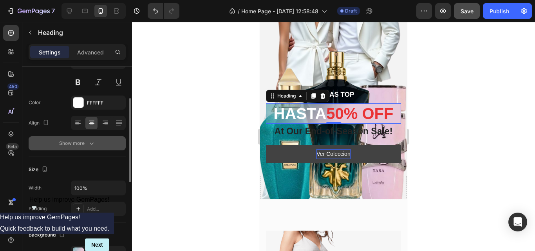
click at [86, 142] on div "Show more" at bounding box center [77, 144] width 36 height 8
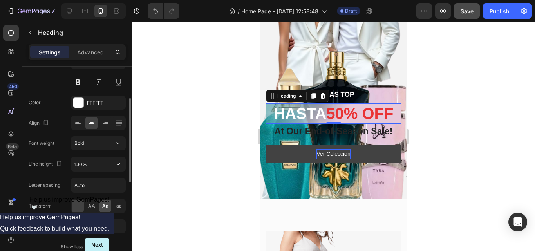
scroll to position [118, 0]
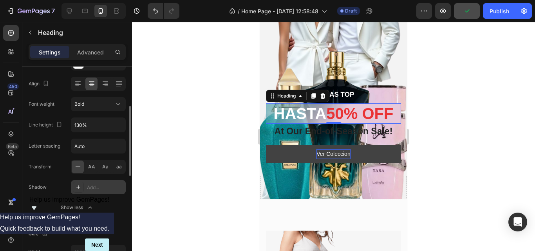
click at [81, 188] on icon at bounding box center [78, 187] width 6 height 6
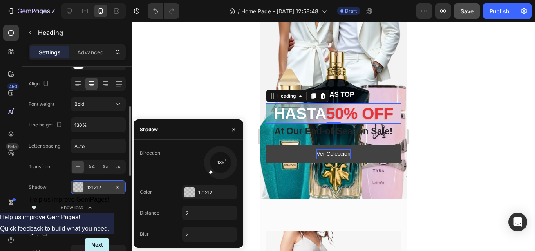
click at [78, 190] on div at bounding box center [78, 187] width 10 height 10
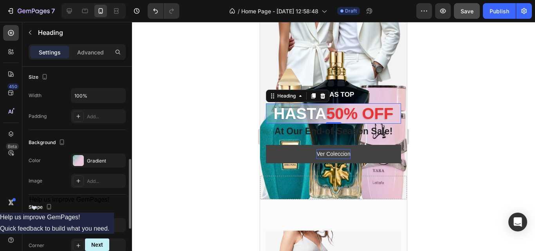
scroll to position [314, 0]
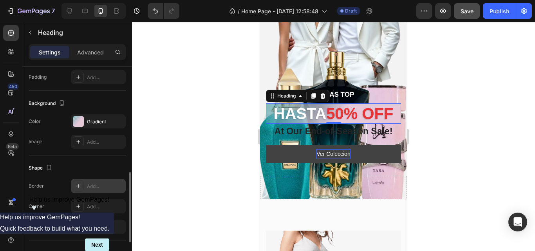
click at [80, 186] on icon at bounding box center [78, 186] width 4 height 4
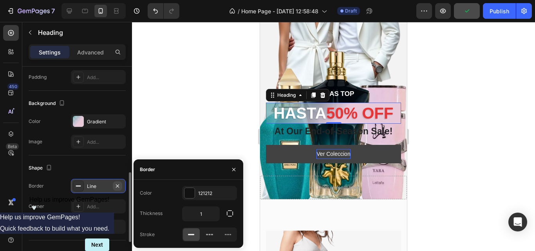
click at [116, 188] on icon "button" at bounding box center [117, 186] width 6 height 6
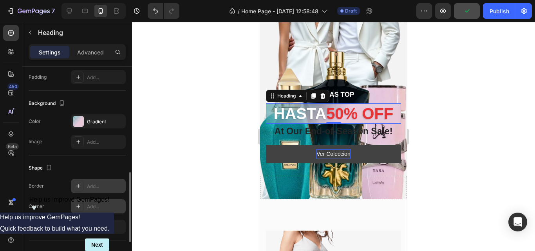
click at [76, 205] on icon at bounding box center [78, 206] width 6 height 6
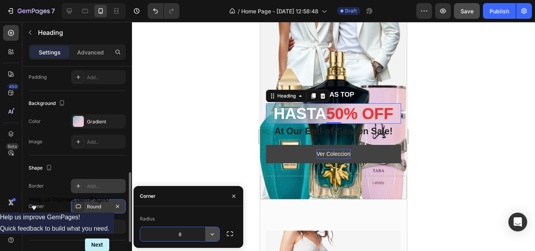
click at [214, 238] on button "button" at bounding box center [212, 234] width 14 height 14
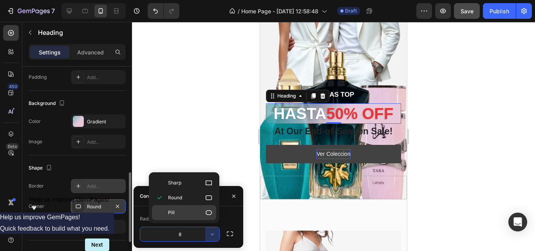
click at [212, 211] on icon at bounding box center [209, 213] width 8 height 8
type input "9999"
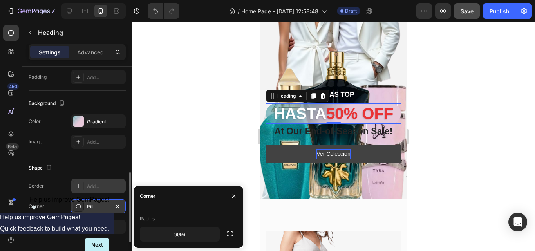
click at [201, 147] on div at bounding box center [333, 136] width 403 height 229
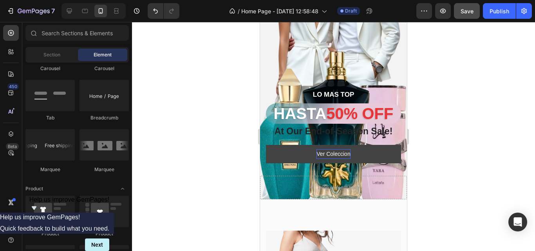
click at [201, 147] on div at bounding box center [333, 136] width 403 height 229
click at [353, 114] on span "50% OFF" at bounding box center [359, 113] width 67 height 17
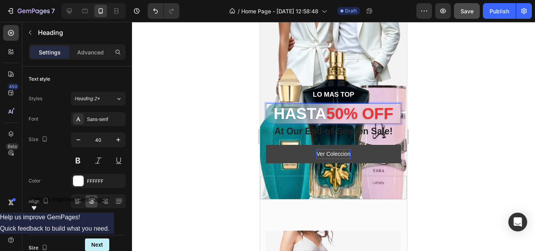
click at [329, 112] on span "50% OFF" at bounding box center [359, 113] width 67 height 17
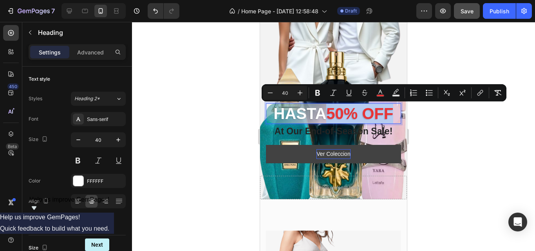
drag, startPoint x: 329, startPoint y: 113, endPoint x: 389, endPoint y: 116, distance: 60.5
click at [389, 116] on span "50% OFF" at bounding box center [359, 113] width 67 height 17
click at [216, 114] on div at bounding box center [333, 136] width 403 height 229
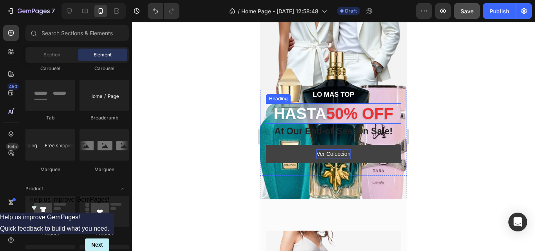
click at [356, 117] on span "50% OFF" at bounding box center [359, 113] width 67 height 17
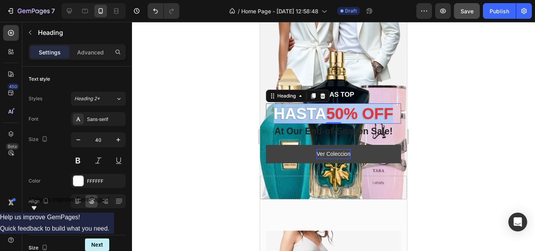
click at [357, 117] on span "50% OFF" at bounding box center [359, 113] width 67 height 17
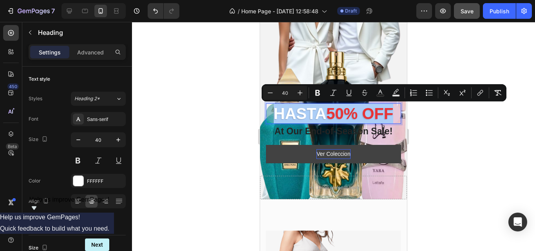
click at [204, 116] on div at bounding box center [333, 136] width 403 height 229
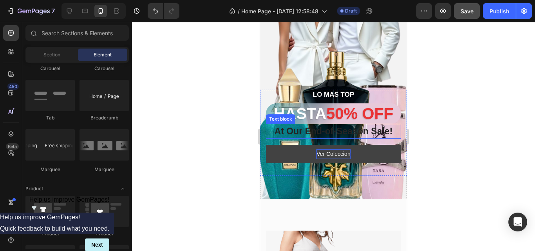
click at [355, 133] on p "At Our End-of-Season Sale!" at bounding box center [334, 132] width 134 height 14
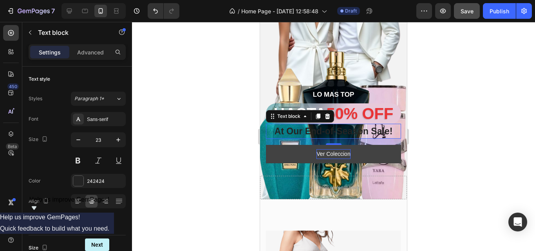
click at [355, 133] on p "At Our End-of-Season Sale!" at bounding box center [334, 132] width 134 height 14
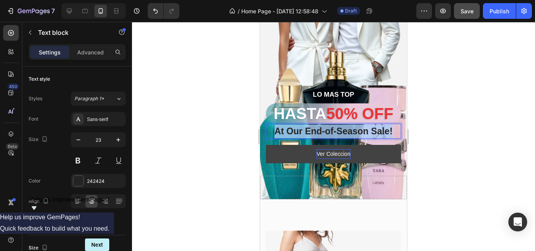
click at [355, 133] on p "At Our End-of-Season Sale!" at bounding box center [334, 132] width 134 height 14
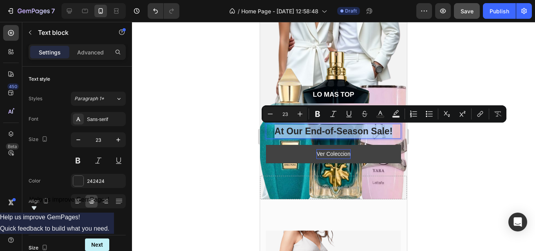
copy p "At Our End-of-Season Sale!"
click at [179, 83] on div at bounding box center [333, 136] width 403 height 229
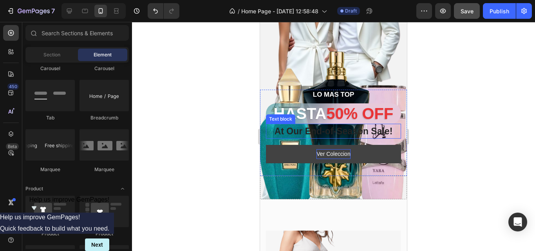
click at [317, 130] on p "At Our End-of-Season Sale!" at bounding box center [334, 132] width 134 height 14
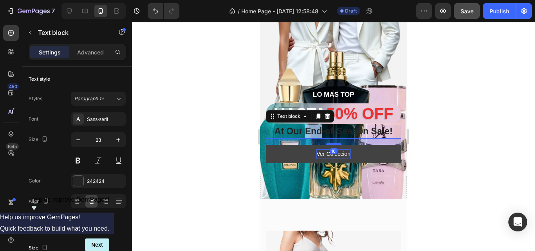
click at [315, 130] on p "At Our End-of-Season Sale!" at bounding box center [334, 132] width 134 height 14
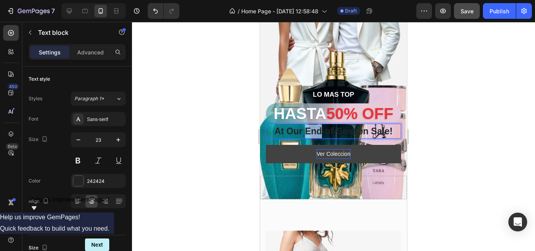
click at [315, 130] on p "At Our End-of-Season Sale!" at bounding box center [334, 132] width 134 height 14
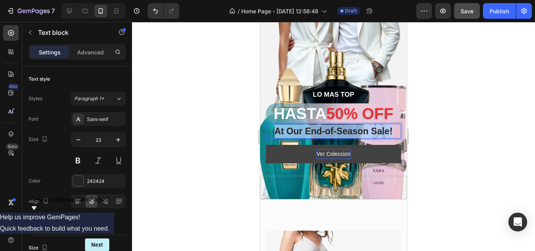
click at [315, 130] on p "At Our End-of-Season Sale!" at bounding box center [334, 132] width 134 height 14
drag, startPoint x: 375, startPoint y: 132, endPoint x: 274, endPoint y: 125, distance: 100.9
click at [274, 125] on p "En Nuestros Combos" at bounding box center [334, 132] width 134 height 14
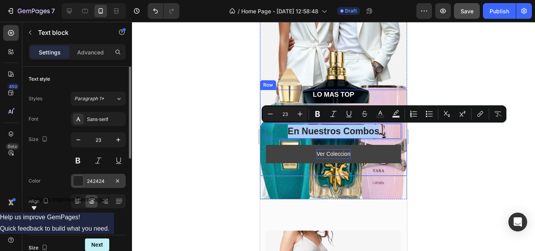
click at [80, 178] on div at bounding box center [78, 181] width 10 height 10
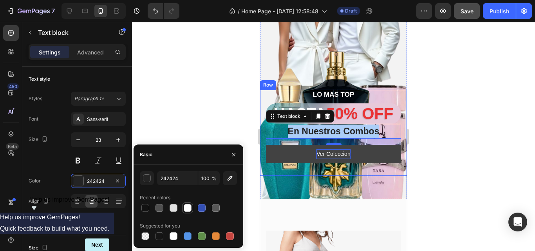
click at [186, 208] on div at bounding box center [188, 208] width 8 height 8
type input "FFFFFF"
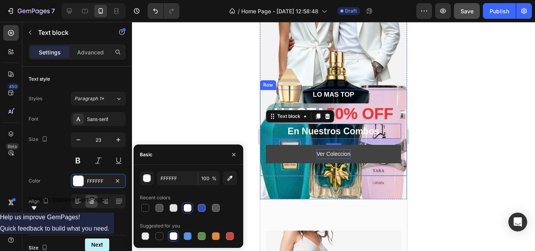
click at [201, 87] on div at bounding box center [333, 136] width 403 height 229
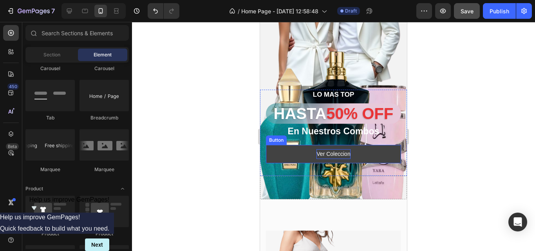
click at [332, 155] on p "Ver Coleccion" at bounding box center [334, 154] width 34 height 10
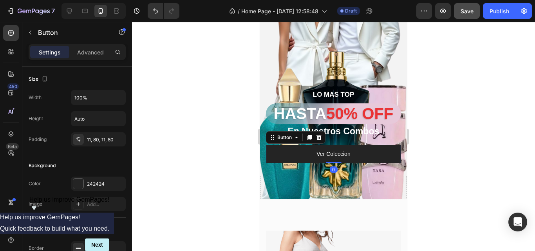
click at [158, 124] on div at bounding box center [333, 136] width 403 height 229
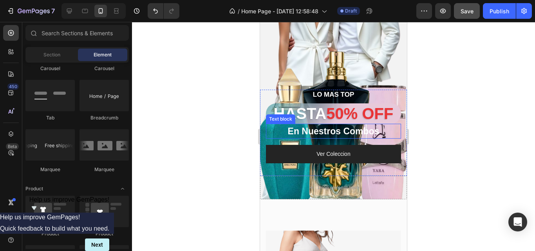
click at [338, 134] on p "En Nuestros Combos" at bounding box center [334, 132] width 134 height 14
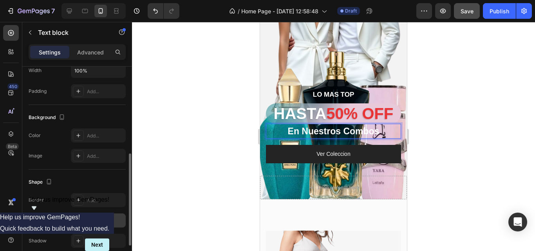
scroll to position [235, 0]
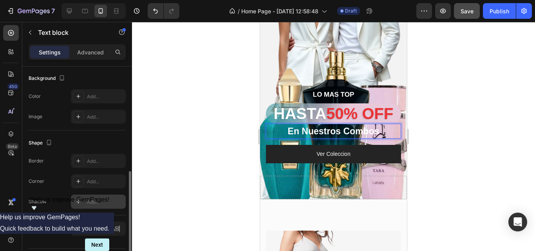
click at [82, 199] on div at bounding box center [78, 201] width 11 height 11
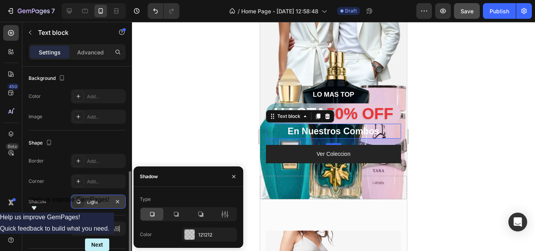
click at [83, 199] on div at bounding box center [78, 201] width 11 height 11
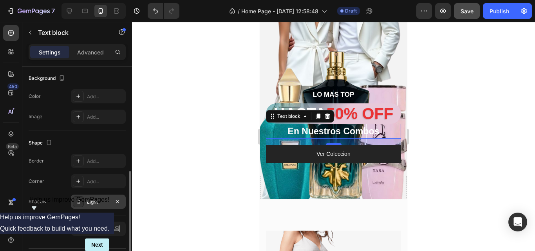
click at [78, 202] on icon at bounding box center [78, 202] width 6 height 6
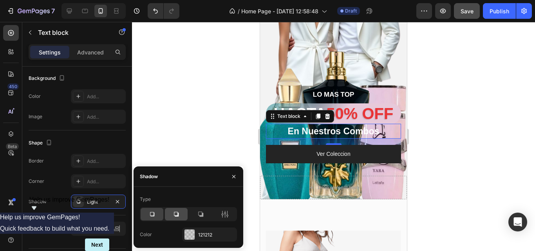
click at [167, 217] on div at bounding box center [176, 214] width 23 height 13
click at [155, 217] on icon at bounding box center [152, 214] width 8 height 8
click at [170, 214] on div at bounding box center [176, 214] width 23 height 13
click at [154, 215] on icon at bounding box center [152, 214] width 8 height 8
click at [235, 174] on icon "button" at bounding box center [234, 177] width 6 height 6
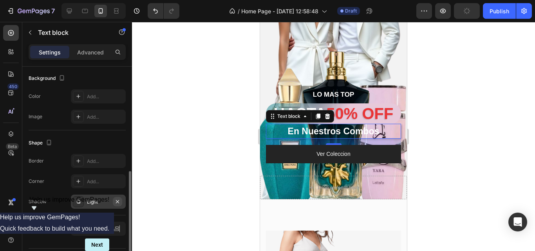
click at [120, 203] on icon "button" at bounding box center [117, 202] width 6 height 6
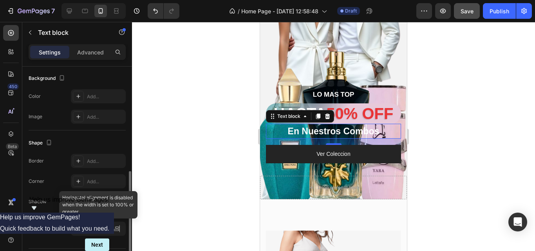
scroll to position [257, 0]
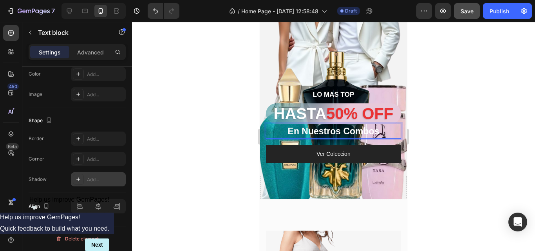
click at [341, 133] on p "En Nuestros Combos" at bounding box center [334, 132] width 134 height 14
click at [342, 133] on p "En Nuestros Combos" at bounding box center [334, 132] width 134 height 14
click at [342, 132] on p "En Nuestros Combos" at bounding box center [334, 132] width 134 height 14
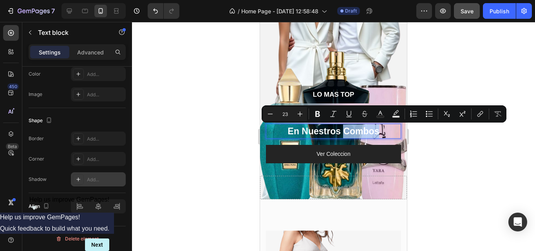
click at [339, 131] on p "En Nuestros Combos" at bounding box center [334, 132] width 134 height 14
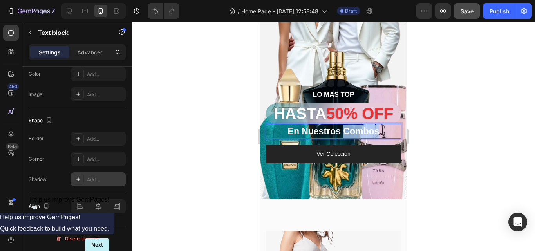
click at [339, 131] on p "En Nuestros Combos" at bounding box center [334, 132] width 134 height 14
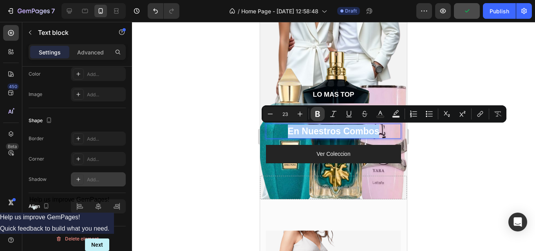
click at [322, 116] on button "Bold" at bounding box center [318, 114] width 14 height 14
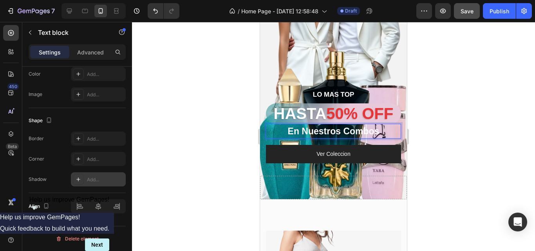
click at [310, 132] on strong "En Nuestros Combos" at bounding box center [334, 131] width 92 height 10
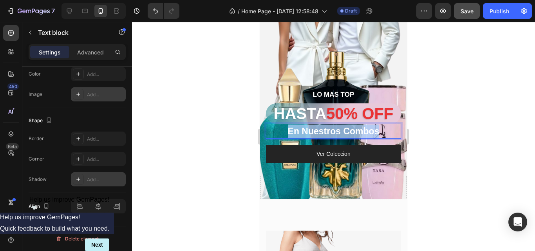
scroll to position [218, 0]
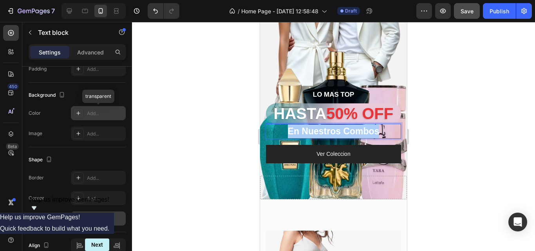
click at [78, 115] on icon at bounding box center [78, 113] width 6 height 6
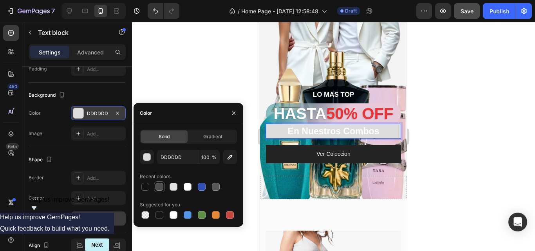
click at [161, 188] on div at bounding box center [160, 187] width 8 height 8
type input "4F4F4F"
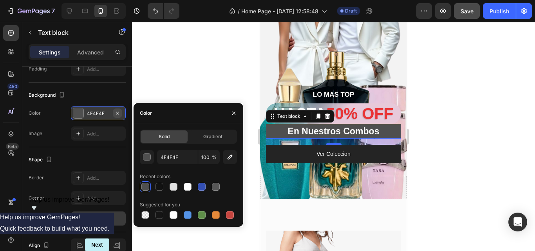
click at [121, 112] on button "button" at bounding box center [117, 113] width 9 height 9
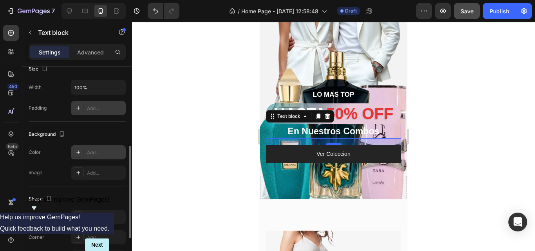
scroll to position [140, 0]
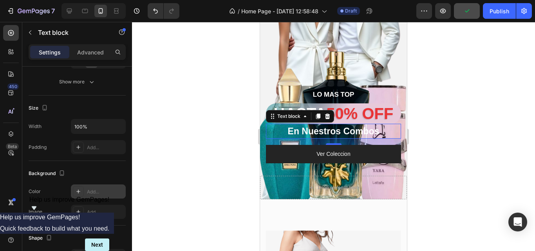
click at [323, 132] on strong "En Nuestros Combos" at bounding box center [334, 131] width 92 height 10
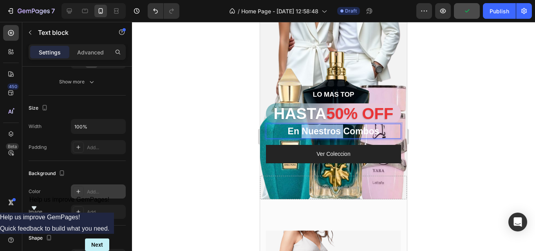
click at [323, 132] on strong "En Nuestros Combos" at bounding box center [334, 131] width 92 height 10
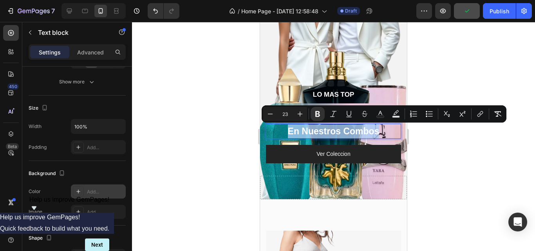
click at [323, 132] on strong "En Nuestros Combos" at bounding box center [334, 131] width 92 height 10
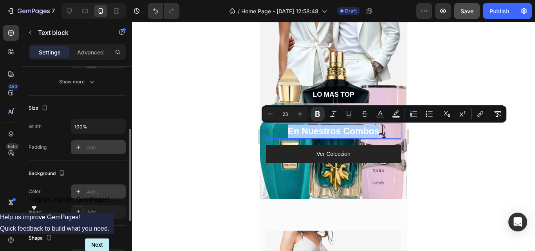
click at [79, 147] on icon at bounding box center [78, 147] width 6 height 6
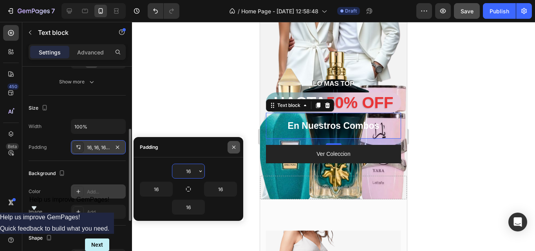
click at [232, 149] on icon "button" at bounding box center [234, 147] width 6 height 6
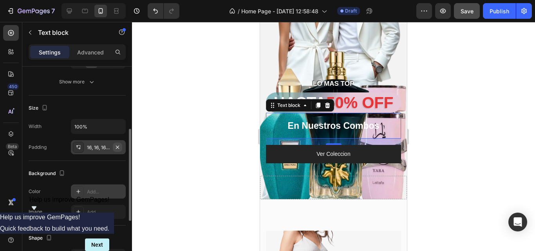
click at [117, 146] on icon "button" at bounding box center [117, 146] width 3 height 3
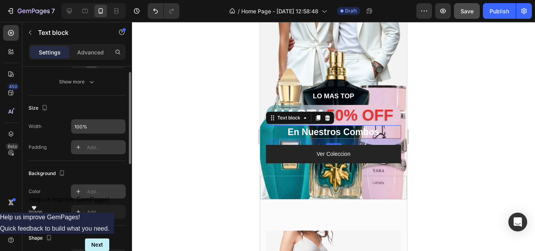
scroll to position [101, 0]
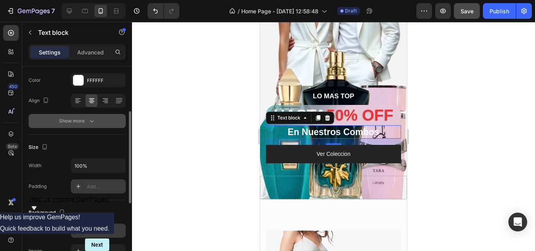
click at [88, 123] on icon "button" at bounding box center [92, 121] width 8 height 8
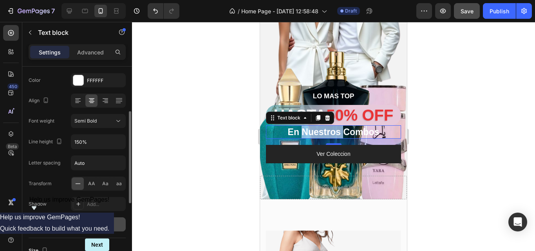
click at [335, 132] on strong "En Nuestros Combos" at bounding box center [334, 132] width 92 height 10
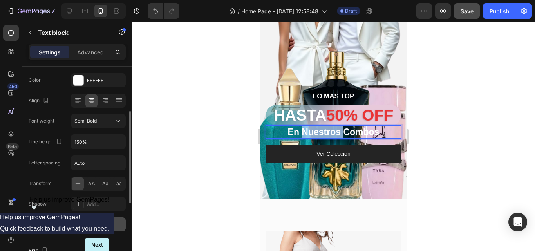
click at [335, 132] on strong "En Nuestros Combos" at bounding box center [334, 132] width 92 height 10
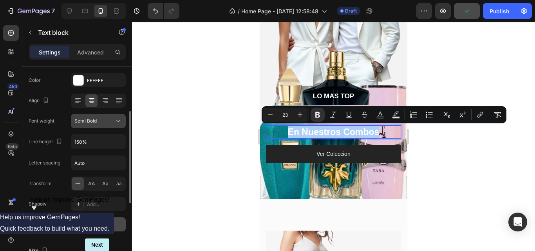
click at [107, 124] on div "Semi Bold" at bounding box center [94, 121] width 40 height 7
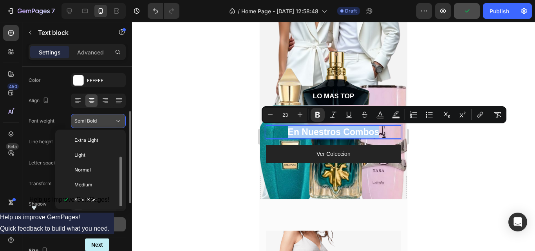
scroll to position [14, 0]
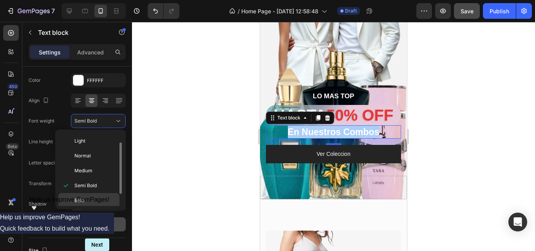
click at [100, 204] on p "Bold" at bounding box center [95, 200] width 42 height 7
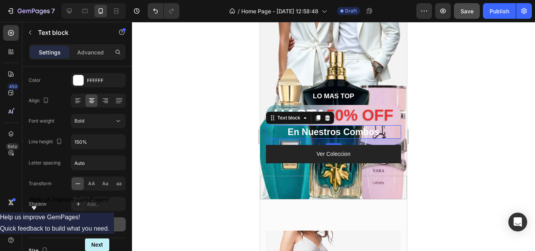
click at [346, 129] on strong "En Nuestros Combos" at bounding box center [334, 132] width 92 height 10
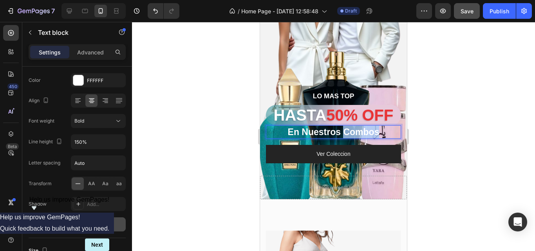
click at [346, 129] on strong "En Nuestros Combos" at bounding box center [334, 132] width 92 height 10
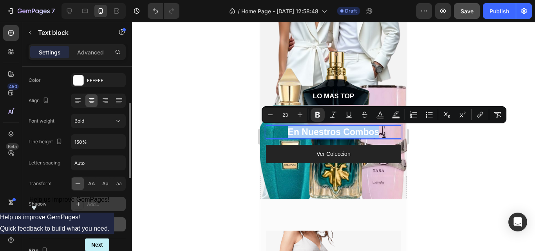
click at [82, 199] on div at bounding box center [78, 204] width 11 height 11
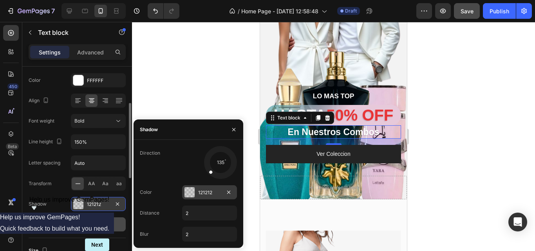
click at [194, 190] on div at bounding box center [190, 192] width 10 height 10
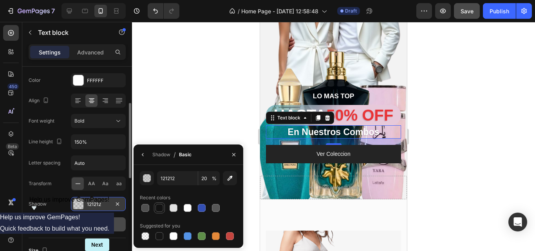
click at [157, 208] on div at bounding box center [160, 208] width 8 height 8
type input "100"
click at [147, 181] on div "button" at bounding box center [147, 179] width 8 height 8
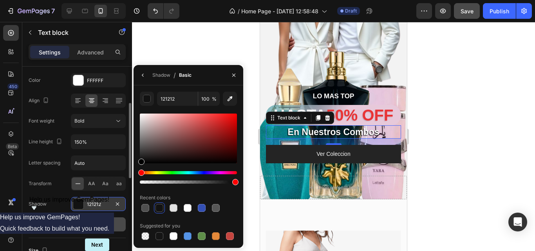
drag, startPoint x: 141, startPoint y: 159, endPoint x: 138, endPoint y: 183, distance: 23.3
click at [138, 183] on div "121212 100 % Recent colors Suggested for you" at bounding box center [189, 167] width 110 height 150
type input "000000"
click at [237, 75] on button "button" at bounding box center [234, 75] width 13 height 13
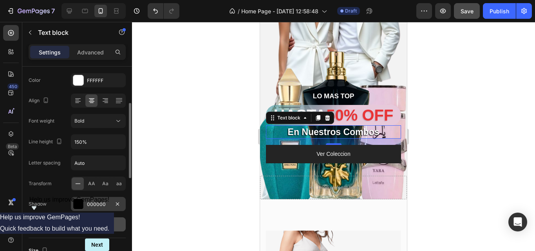
click at [237, 93] on div at bounding box center [333, 136] width 403 height 229
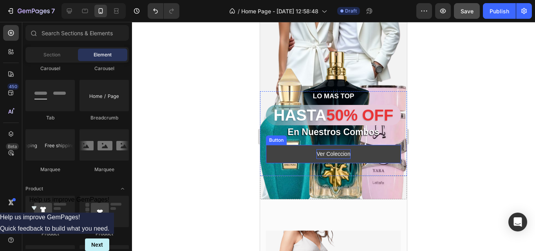
click at [326, 153] on p "Ver Coleccion" at bounding box center [334, 154] width 34 height 10
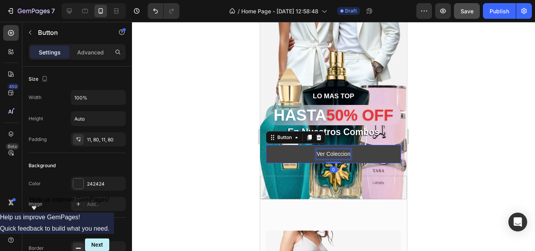
click at [329, 153] on p "Ver Coleccion" at bounding box center [334, 154] width 34 height 10
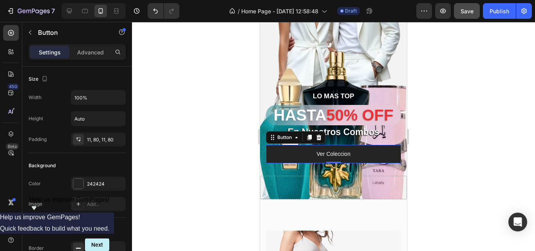
click at [218, 125] on div at bounding box center [333, 136] width 403 height 229
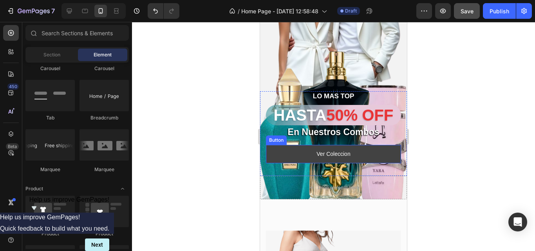
click at [294, 154] on button "Ver Coleccion" at bounding box center [333, 154] width 135 height 18
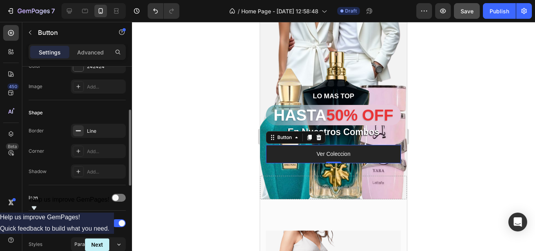
scroll to position [78, 0]
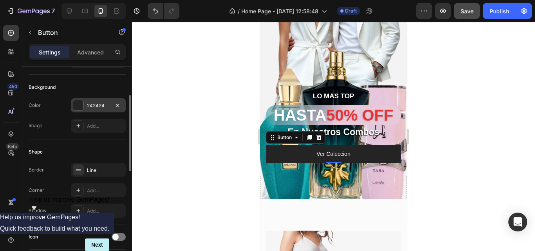
click at [74, 107] on div at bounding box center [78, 105] width 10 height 10
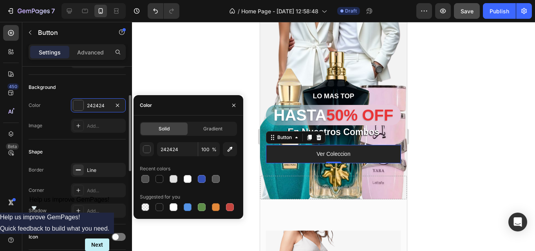
click at [65, 112] on div "Color 242424 Image Add..." at bounding box center [77, 115] width 97 height 34
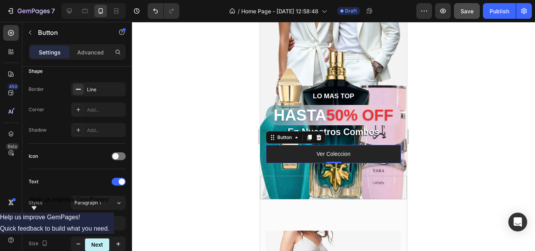
scroll to position [42, 0]
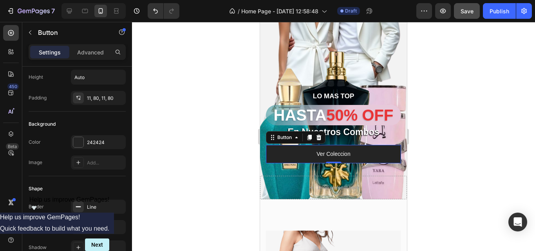
click at [203, 127] on div at bounding box center [333, 136] width 403 height 229
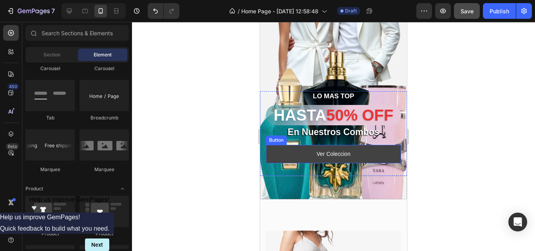
click at [277, 162] on button "Ver Coleccion" at bounding box center [333, 154] width 135 height 18
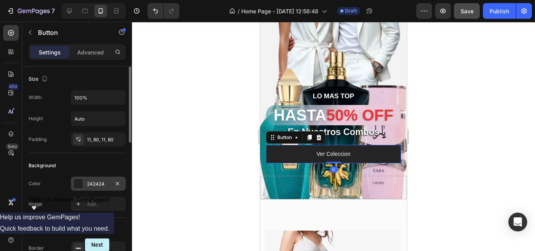
click at [75, 183] on div at bounding box center [78, 184] width 10 height 10
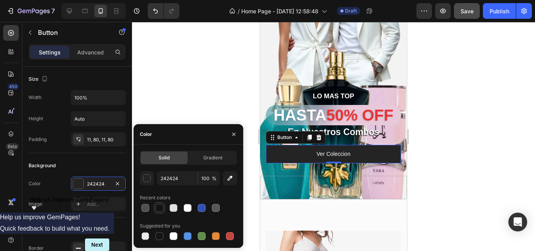
click at [162, 210] on div at bounding box center [160, 208] width 8 height 8
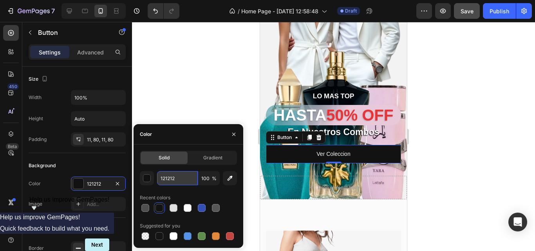
click at [166, 179] on input "121212" at bounding box center [177, 178] width 41 height 14
click at [166, 178] on input "121212" at bounding box center [177, 178] width 41 height 14
click at [143, 179] on div "button" at bounding box center [147, 178] width 8 height 8
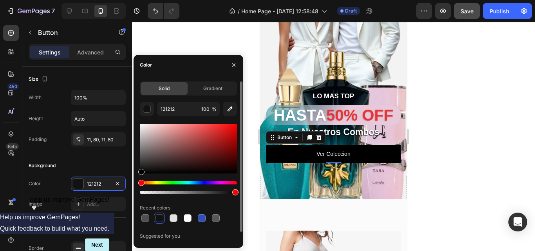
drag, startPoint x: 141, startPoint y: 176, endPoint x: 138, endPoint y: 187, distance: 11.7
click at [138, 187] on div "Solid Gradient 121212 100 % Recent colors Suggested for you" at bounding box center [189, 167] width 110 height 170
type input "000000"
click at [159, 219] on div at bounding box center [160, 218] width 8 height 8
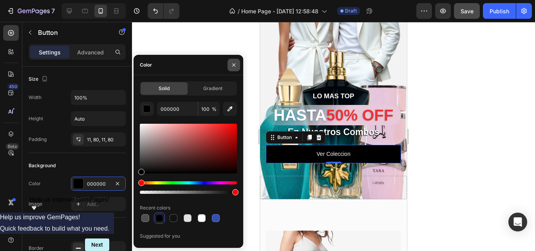
click at [236, 64] on icon "button" at bounding box center [234, 65] width 6 height 6
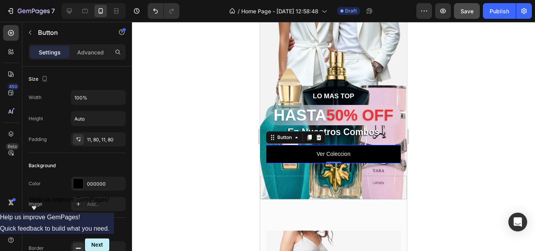
drag, startPoint x: 234, startPoint y: 84, endPoint x: 235, endPoint y: 89, distance: 5.2
click at [234, 85] on div at bounding box center [333, 136] width 403 height 229
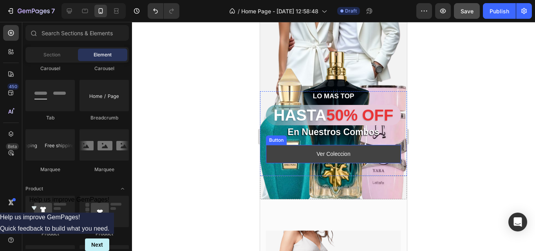
click at [390, 154] on button "Ver Coleccion" at bounding box center [333, 154] width 135 height 18
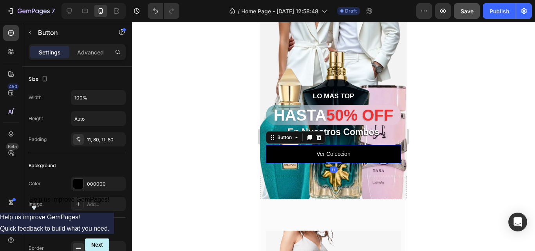
click at [210, 134] on div at bounding box center [333, 136] width 403 height 229
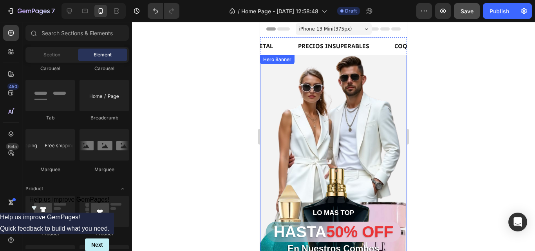
scroll to position [0, 0]
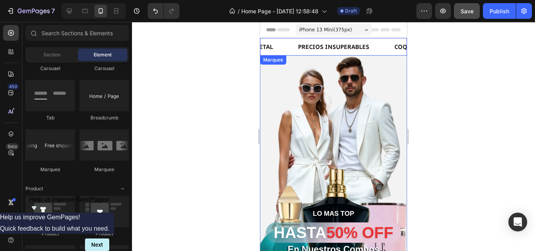
click at [292, 50] on div "AL MAYOR Y AL DETAL Text Block" at bounding box center [253, 47] width 88 height 18
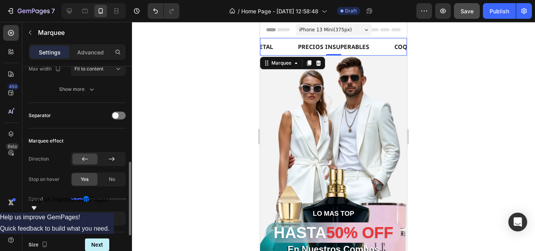
scroll to position [157, 0]
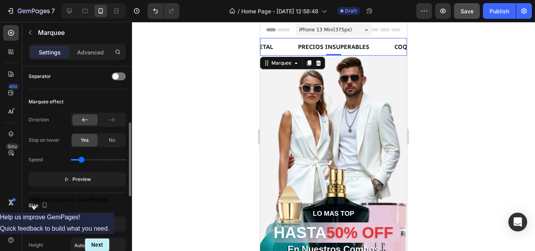
drag, startPoint x: 86, startPoint y: 159, endPoint x: 82, endPoint y: 159, distance: 4.7
type input "0.6"
click at [82, 159] on input "range" at bounding box center [98, 160] width 55 height 2
click at [60, 158] on div "Speed" at bounding box center [77, 160] width 97 height 13
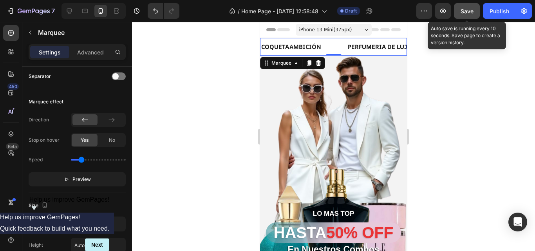
click at [457, 12] on button "Save" at bounding box center [467, 11] width 26 height 16
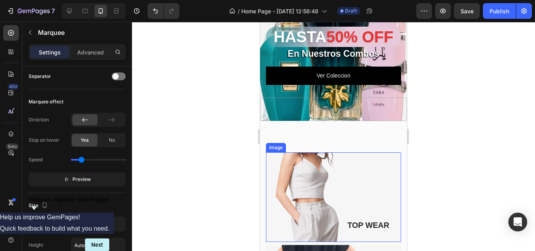
scroll to position [274, 0]
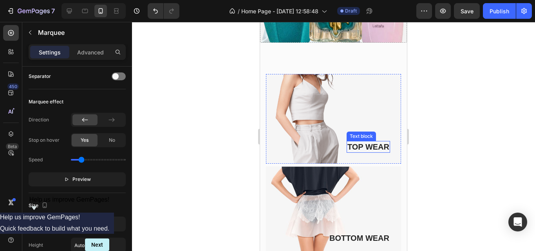
click at [367, 146] on p "TOP WEAR" at bounding box center [369, 147] width 42 height 10
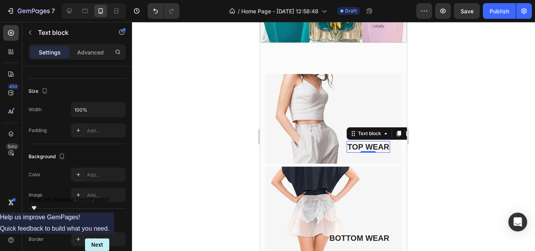
scroll to position [0, 0]
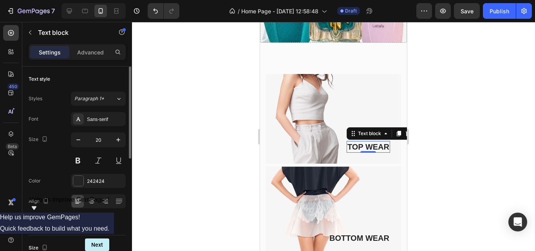
click at [366, 145] on p "TOP WEAR" at bounding box center [369, 147] width 42 height 10
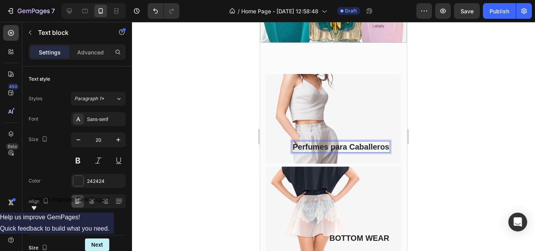
click at [343, 143] on p "Perfumes para Caballeros" at bounding box center [341, 147] width 97 height 10
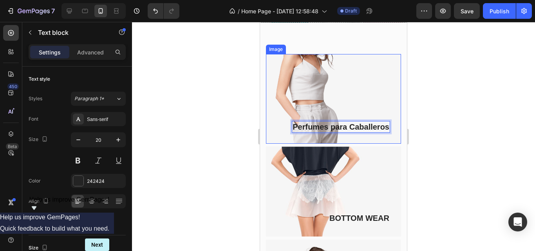
scroll to position [314, 0]
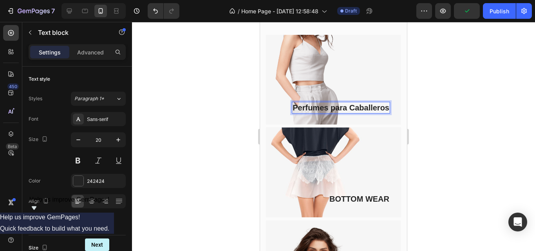
click at [328, 106] on p "Perfumes para Caballeros" at bounding box center [341, 108] width 97 height 10
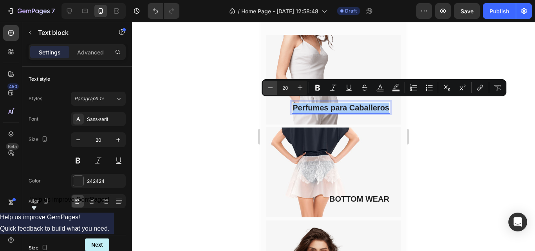
click at [277, 84] on button "Minus" at bounding box center [270, 88] width 14 height 14
click at [276, 84] on button "Minus" at bounding box center [270, 88] width 14 height 14
click at [275, 86] on button "Minus" at bounding box center [270, 88] width 14 height 14
type input "17"
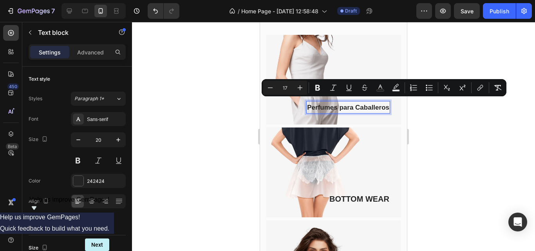
click at [241, 96] on div at bounding box center [333, 136] width 403 height 229
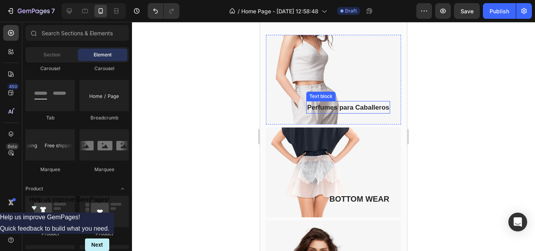
click at [351, 107] on span "Perfumes para Caballeros" at bounding box center [348, 107] width 82 height 7
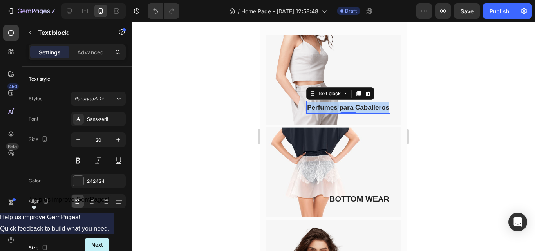
click at [351, 107] on span "Perfumes para Caballeros" at bounding box center [348, 107] width 82 height 7
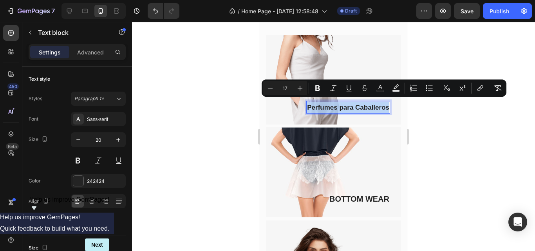
copy span "Perfumes para Caballeros"
click at [360, 194] on p "BOTTOM WEAR" at bounding box center [360, 199] width 60 height 10
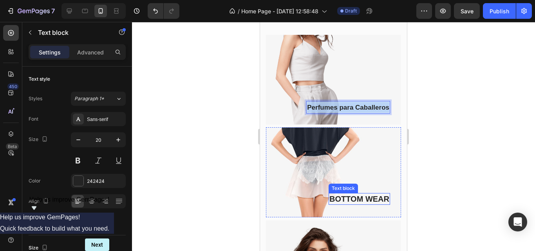
click at [360, 194] on p "BOTTOM WEAR" at bounding box center [360, 199] width 60 height 10
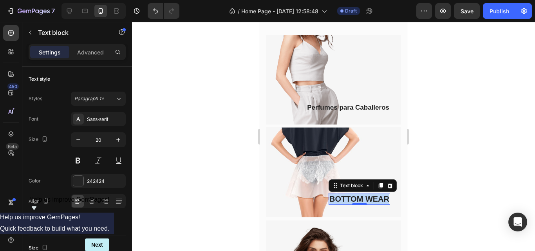
click at [360, 194] on p "BOTTOM WEAR" at bounding box center [360, 199] width 60 height 10
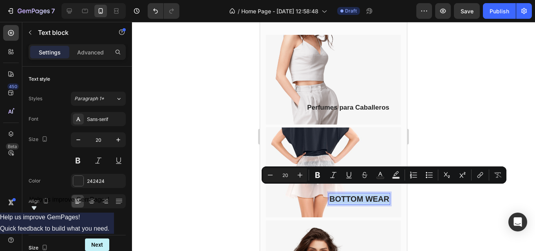
scroll to position [313, 0]
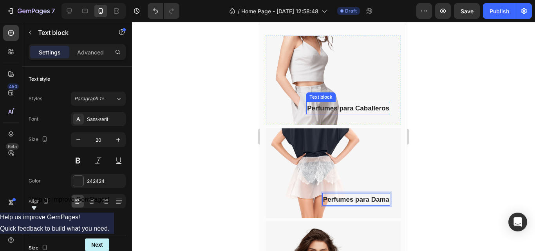
click at [377, 105] on span "Perfumes para Caballeros" at bounding box center [348, 108] width 82 height 7
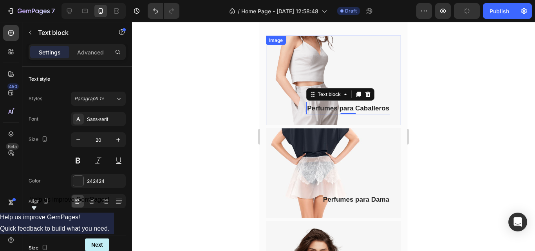
click at [384, 107] on img at bounding box center [333, 81] width 135 height 90
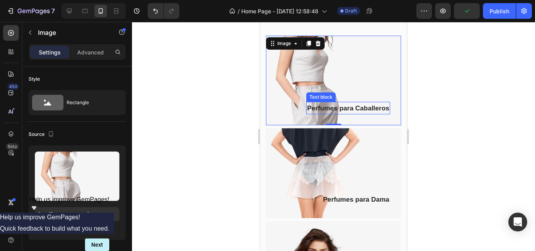
click at [382, 106] on span "Perfumes para Caballeros" at bounding box center [348, 108] width 82 height 7
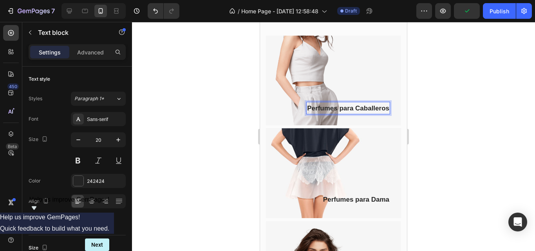
click at [383, 106] on span "Perfumes para Caballeros" at bounding box center [348, 108] width 82 height 7
click at [240, 117] on div at bounding box center [333, 136] width 403 height 229
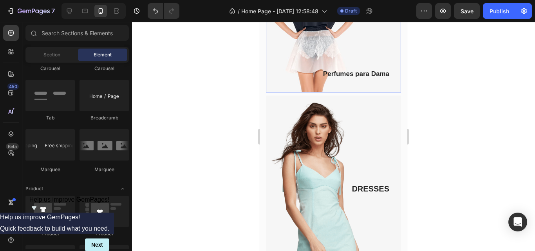
scroll to position [469, 0]
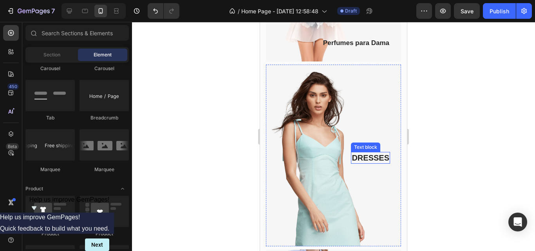
click at [372, 153] on p "DRESSES" at bounding box center [371, 158] width 38 height 10
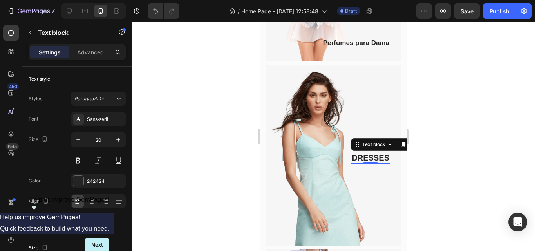
click at [372, 153] on p "DRESSES" at bounding box center [371, 158] width 38 height 10
click at [239, 139] on div at bounding box center [333, 136] width 403 height 229
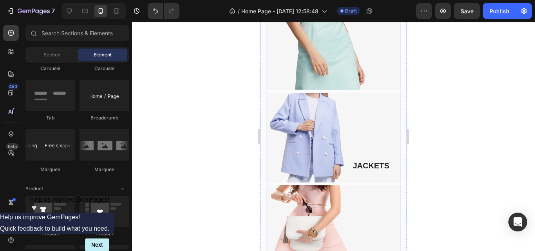
scroll to position [705, 0]
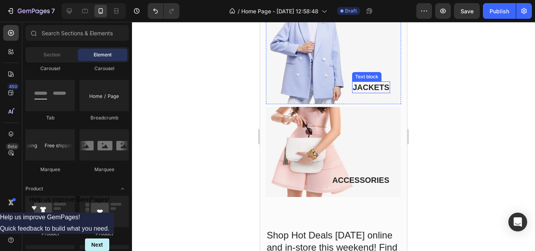
click at [370, 82] on p "JACKETS" at bounding box center [371, 87] width 36 height 10
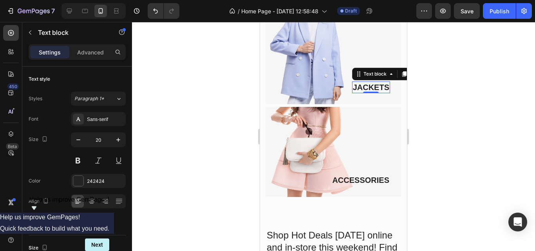
click at [370, 82] on p "JACKETS" at bounding box center [371, 87] width 36 height 10
click at [367, 82] on p "Lo mas TOP" at bounding box center [366, 87] width 45 height 10
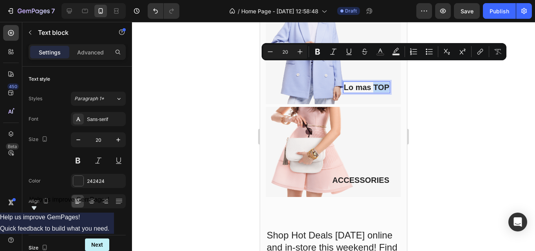
click at [367, 82] on p "Lo mas TOP" at bounding box center [366, 87] width 45 height 10
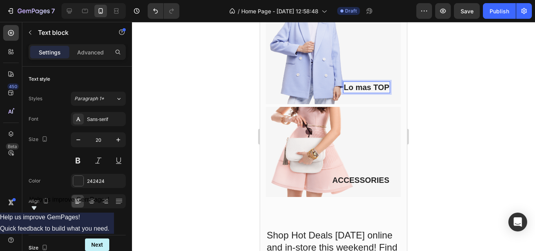
click at [364, 82] on p "Lo mas TOP" at bounding box center [366, 87] width 45 height 10
click at [374, 175] on p "ACCESSORIES" at bounding box center [360, 180] width 57 height 10
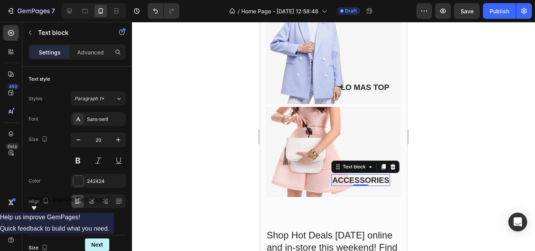
click at [374, 175] on p "ACCESSORIES" at bounding box center [360, 180] width 57 height 10
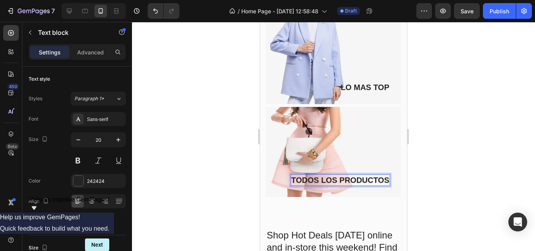
click at [345, 175] on p "TODOS LOS PRODUCTOS" at bounding box center [341, 180] width 98 height 10
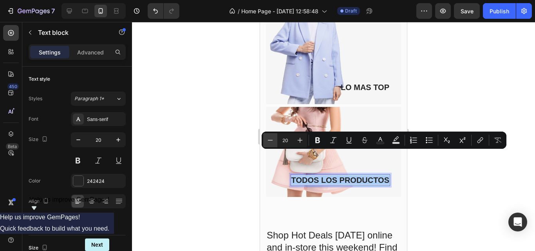
click at [273, 140] on icon "Editor contextual toolbar" at bounding box center [270, 140] width 8 height 8
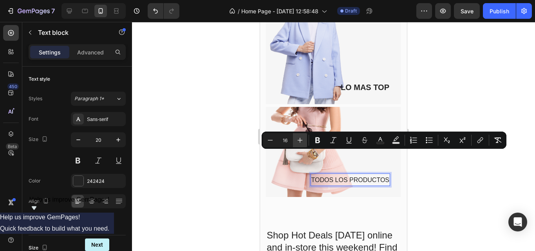
click at [303, 141] on icon "Editor contextual toolbar" at bounding box center [300, 140] width 8 height 8
type input "17"
click at [316, 140] on icon "Editor contextual toolbar" at bounding box center [317, 141] width 5 height 6
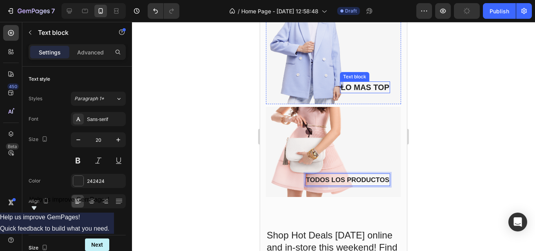
click at [374, 82] on p "LO MAS TOP" at bounding box center [365, 87] width 49 height 10
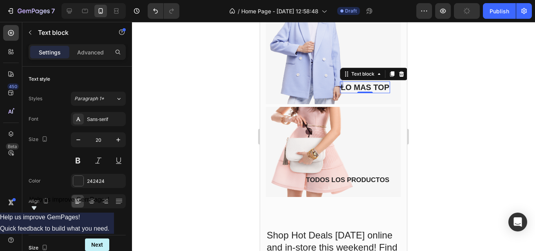
click at [374, 82] on p "LO MAS TOP" at bounding box center [365, 87] width 49 height 10
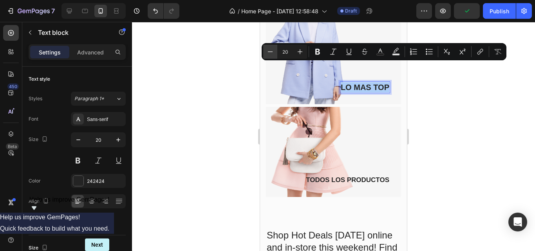
click at [270, 52] on icon "Editor contextual toolbar" at bounding box center [270, 51] width 5 height 0
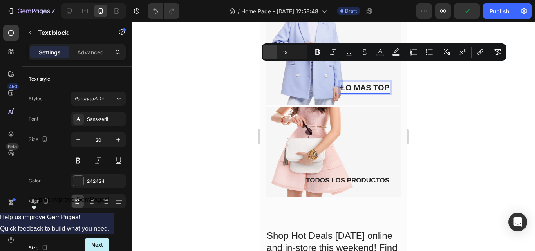
click at [270, 52] on icon "Editor contextual toolbar" at bounding box center [270, 52] width 8 height 8
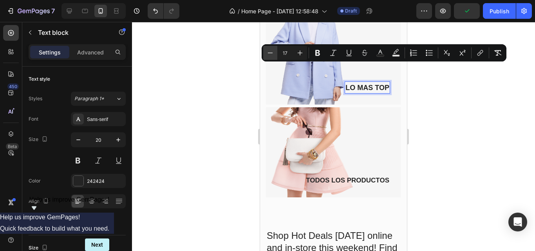
scroll to position [704, 0]
click at [270, 53] on icon "Editor contextual toolbar" at bounding box center [270, 53] width 8 height 8
click at [304, 54] on button "Plus" at bounding box center [300, 53] width 14 height 14
type input "17"
click at [322, 57] on button "Bold" at bounding box center [318, 53] width 14 height 14
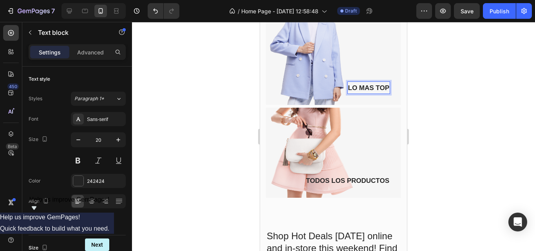
click at [352, 84] on strong "LO MAS TOP" at bounding box center [368, 87] width 41 height 7
click at [349, 84] on strong "LO MAS TOP" at bounding box center [368, 87] width 41 height 7
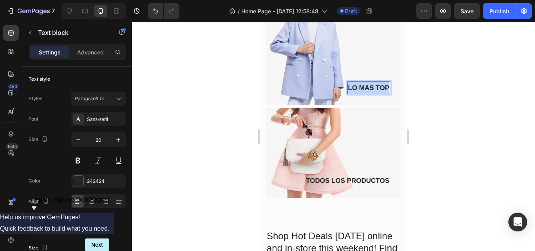
click at [362, 84] on strong "LO MAS TOP" at bounding box center [368, 87] width 41 height 7
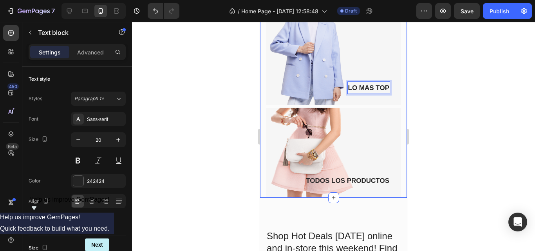
click at [228, 91] on div at bounding box center [333, 136] width 403 height 229
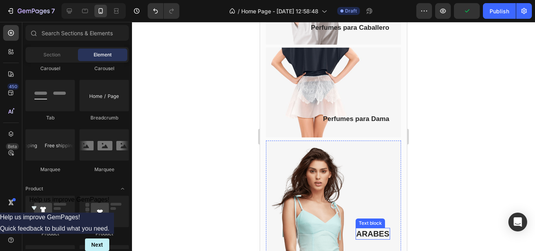
scroll to position [390, 0]
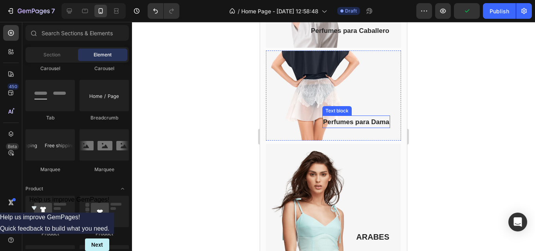
click at [359, 118] on span "Perfumes para Dama" at bounding box center [356, 121] width 66 height 7
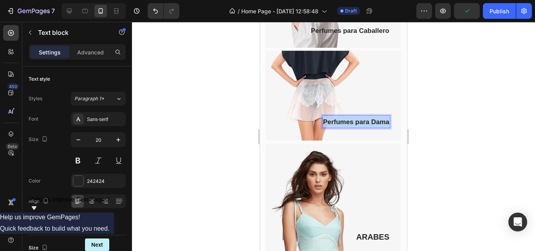
click at [359, 118] on span "Perfumes para Dama" at bounding box center [356, 121] width 66 height 7
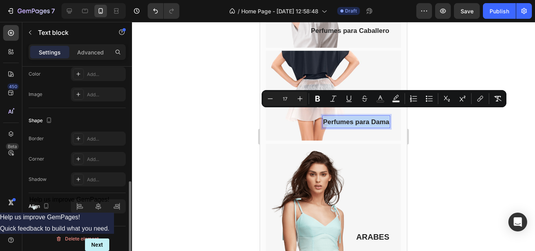
scroll to position [62, 0]
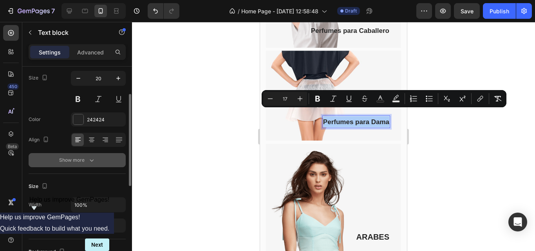
click at [98, 158] on button "Show more" at bounding box center [77, 160] width 97 height 14
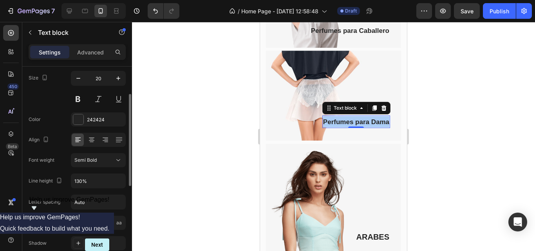
click at [91, 223] on span "AA" at bounding box center [91, 222] width 7 height 7
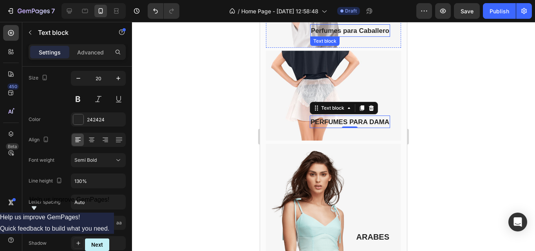
click at [358, 28] on span "Perfumes para Caballero" at bounding box center [350, 30] width 78 height 7
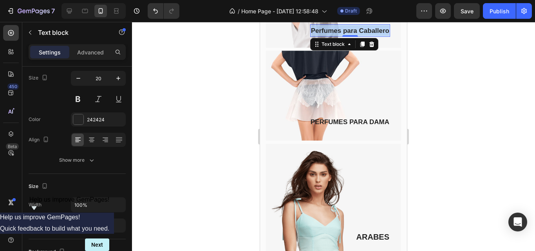
click at [358, 28] on span "Perfumes para Caballero" at bounding box center [350, 30] width 78 height 7
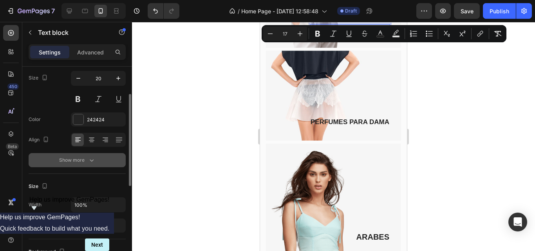
click at [91, 159] on icon "button" at bounding box center [92, 160] width 8 height 8
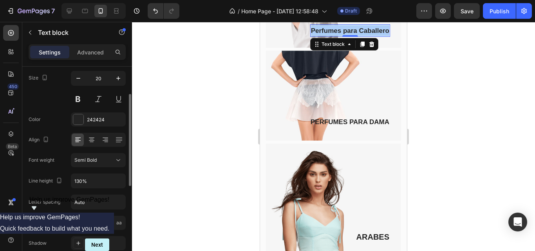
click at [95, 223] on span "AA" at bounding box center [91, 222] width 7 height 7
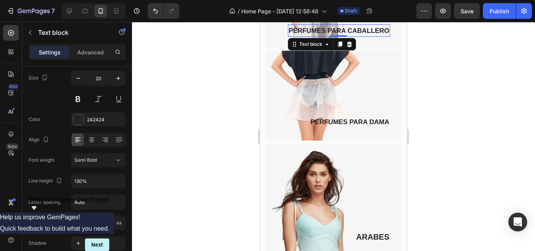
click at [190, 132] on div at bounding box center [333, 136] width 403 height 229
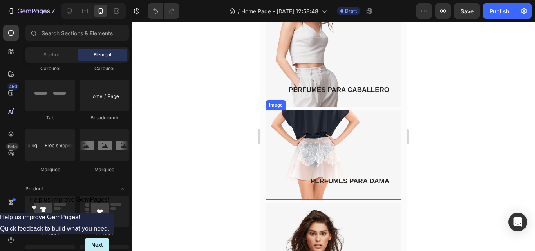
scroll to position [312, 0]
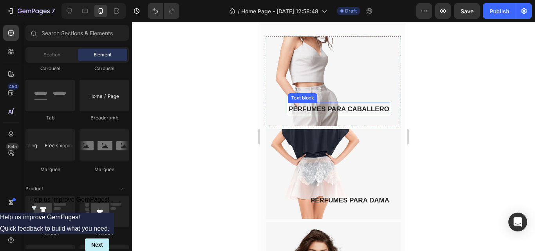
click at [358, 105] on span "Perfumes para Caballero" at bounding box center [339, 108] width 101 height 7
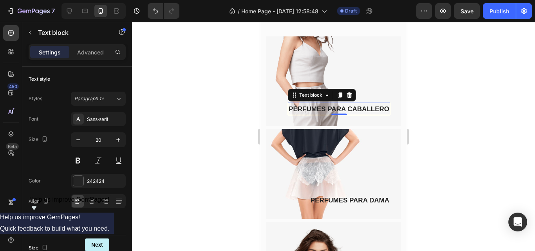
click at [358, 105] on span "Perfumes para Caballero" at bounding box center [339, 108] width 101 height 7
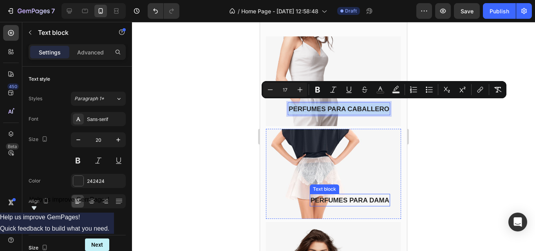
click at [359, 197] on span "Perfumes para Dama" at bounding box center [350, 200] width 79 height 7
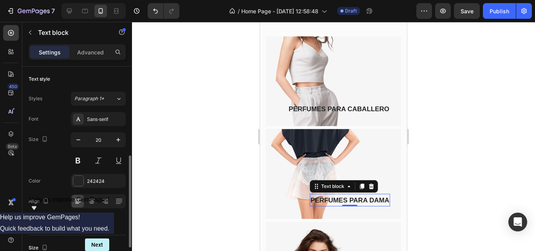
scroll to position [62, 0]
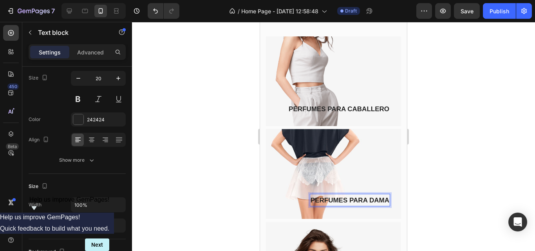
click at [196, 107] on div at bounding box center [333, 136] width 403 height 229
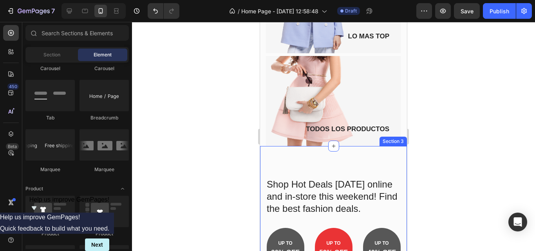
scroll to position [782, 0]
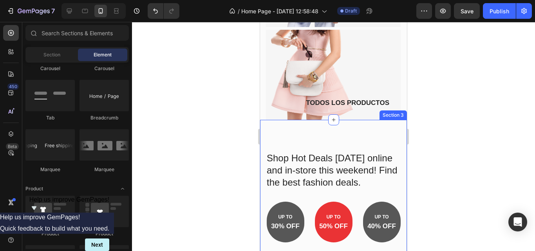
click at [367, 152] on p "Shop Hot Deals today online and in-store this weekend! Find the best fashion de…" at bounding box center [334, 170] width 134 height 37
click at [375, 158] on p "Shop Hot Deals today online and in-store this weekend! Find the best fashion de…" at bounding box center [334, 170] width 134 height 37
click at [384, 159] on p "Shop Hot Deals today online and in-store this weekend! Find the best fashion de…" at bounding box center [334, 170] width 134 height 37
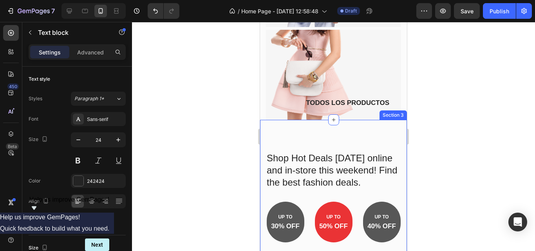
click at [384, 159] on p "Shop Hot Deals today online and in-store this weekend! Find the best fashion de…" at bounding box center [334, 170] width 134 height 37
click at [384, 222] on p "40% OFF" at bounding box center [382, 226] width 36 height 9
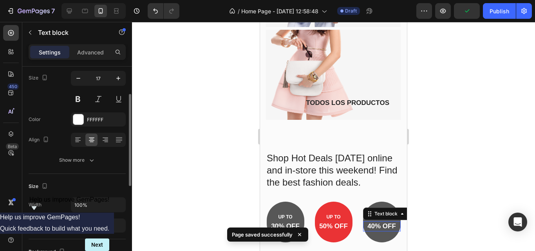
scroll to position [821, 0]
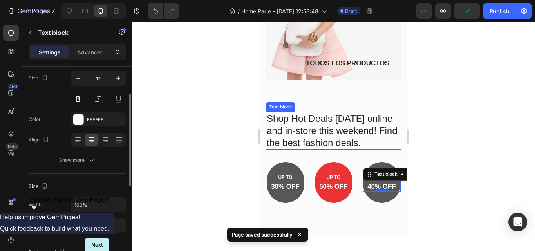
click at [378, 120] on p "Shop Hot Deals today online and in-store this weekend! Find the best fashion de…" at bounding box center [334, 130] width 134 height 37
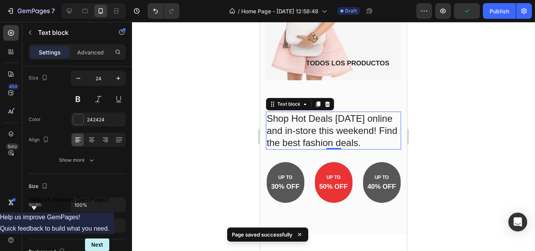
click at [383, 119] on p "Shop Hot Deals today online and in-store this weekend! Find the best fashion de…" at bounding box center [334, 130] width 134 height 37
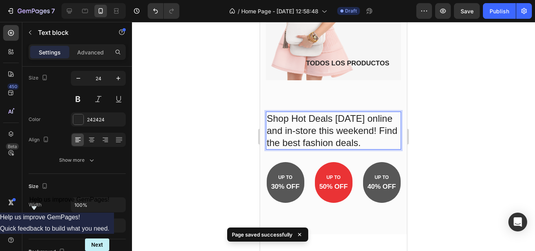
click at [383, 120] on p "Shop Hot Deals today online and in-store this weekend! Find the best fashion de…" at bounding box center [334, 130] width 134 height 37
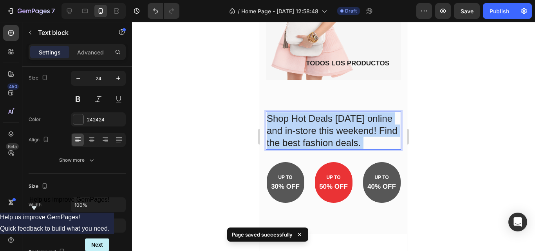
drag, startPoint x: 383, startPoint y: 120, endPoint x: 267, endPoint y: 95, distance: 118.6
click at [267, 112] on p "Shop Hot Deals today online and in-store this weekend! Find the best fashion de…" at bounding box center [334, 130] width 134 height 37
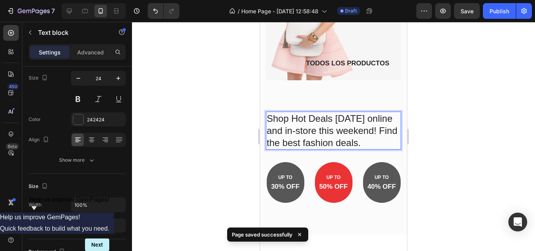
click at [295, 112] on p "Shop Hot Deals today online and in-store this weekend! Find the best fashion de…" at bounding box center [334, 130] width 134 height 37
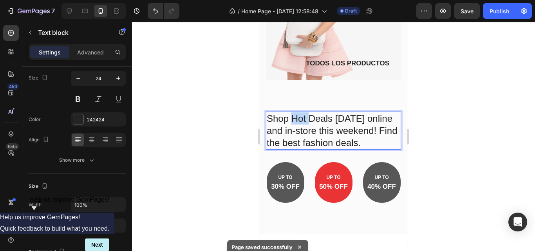
click at [295, 112] on p "Shop Hot Deals today online and in-store this weekend! Find the best fashion de…" at bounding box center [334, 130] width 134 height 37
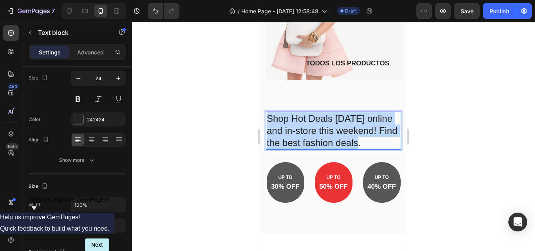
click at [295, 112] on p "Shop Hot Deals today online and in-store this weekend! Find the best fashion de…" at bounding box center [334, 130] width 134 height 37
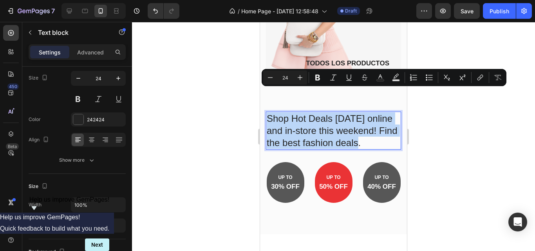
copy p "Shop Hot Deals today online and in-store this weekend! Find the best fashion de…"
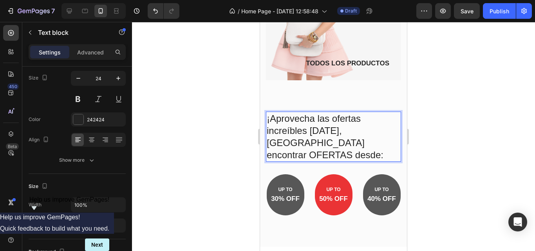
drag, startPoint x: 206, startPoint y: 122, endPoint x: 208, endPoint y: 126, distance: 4.6
click at [208, 123] on div at bounding box center [333, 136] width 403 height 229
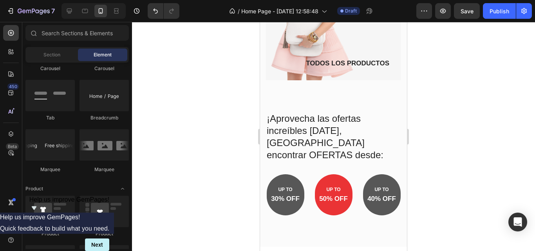
click at [201, 116] on div at bounding box center [333, 136] width 403 height 229
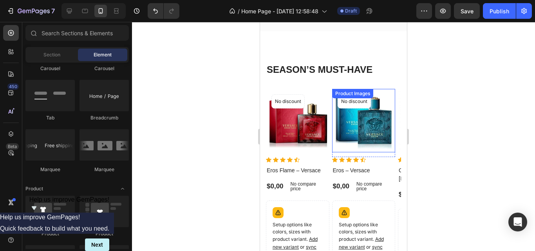
scroll to position [939, 0]
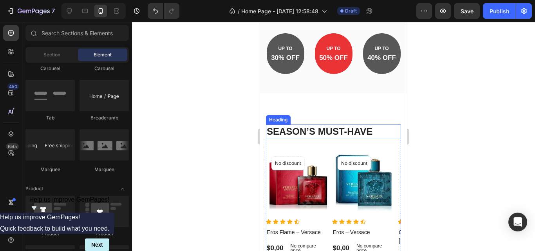
click at [338, 132] on p "SEASON’S MUST-HAVE" at bounding box center [334, 131] width 134 height 12
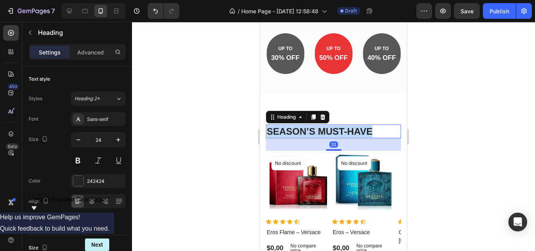
click at [338, 132] on p "SEASON’S MUST-HAVE" at bounding box center [334, 131] width 134 height 12
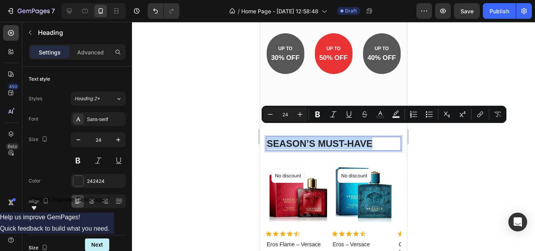
copy p "SEASON’S MUST-HAVE"
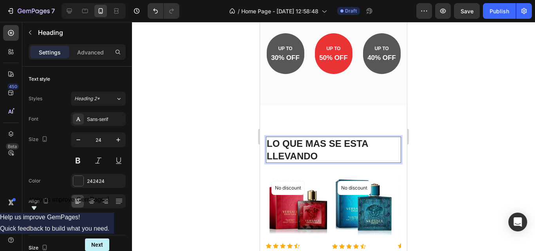
click at [322, 138] on p "LO QUE MAS SE ESTA LLEVANDO" at bounding box center [334, 150] width 134 height 24
click at [321, 145] on p "LO QUE MAS SE ESTA LLEVANDO" at bounding box center [334, 150] width 134 height 24
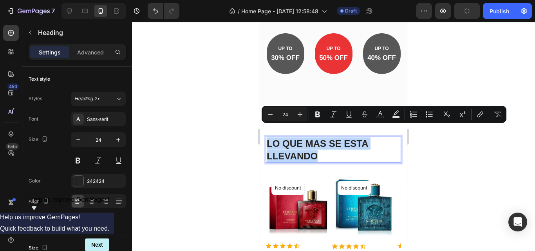
drag, startPoint x: 312, startPoint y: 145, endPoint x: 266, endPoint y: 130, distance: 47.7
click at [266, 137] on h2 "LO QUE MAS SE ESTA LLEVANDO" at bounding box center [333, 150] width 135 height 26
click at [268, 113] on icon "Editor contextual toolbar" at bounding box center [270, 115] width 8 height 8
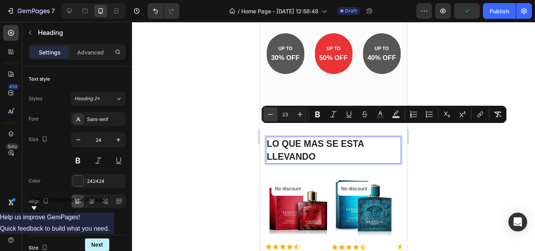
click at [266, 114] on icon "Editor contextual toolbar" at bounding box center [270, 115] width 8 height 8
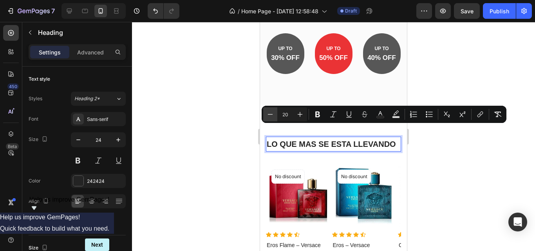
click at [266, 114] on icon "Editor contextual toolbar" at bounding box center [270, 115] width 8 height 8
type input "18"
click at [232, 132] on div at bounding box center [333, 136] width 403 height 229
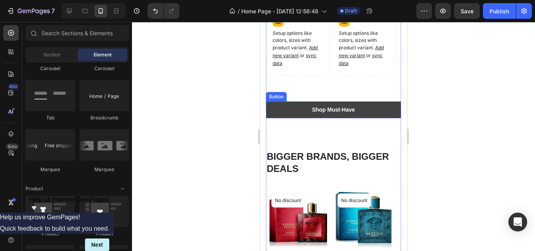
scroll to position [1213, 0]
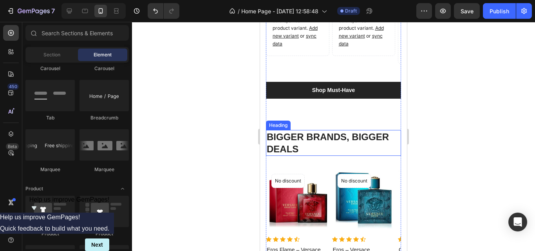
click at [293, 131] on p "BIGGER BRANDS, BIGGER DEALS" at bounding box center [334, 143] width 134 height 24
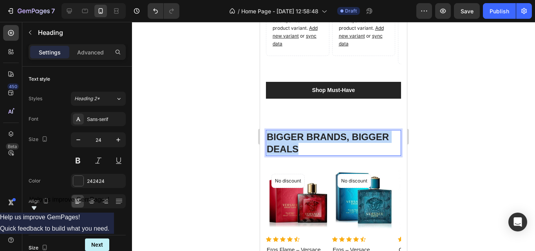
click at [293, 131] on p "BIGGER BRANDS, BIGGER DEALS" at bounding box center [334, 143] width 134 height 24
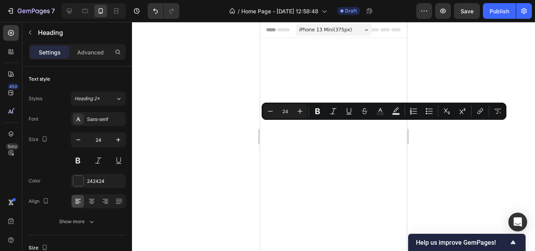
scroll to position [1213, 0]
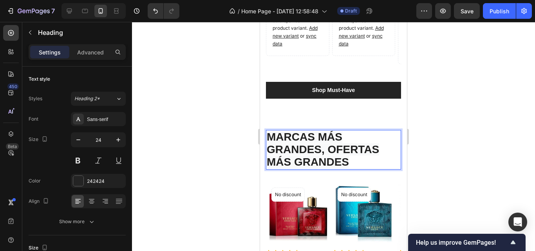
click at [330, 138] on span "MARCAS MÁS GRANDES, OFERTAS MÁS GRANDES" at bounding box center [323, 149] width 112 height 37
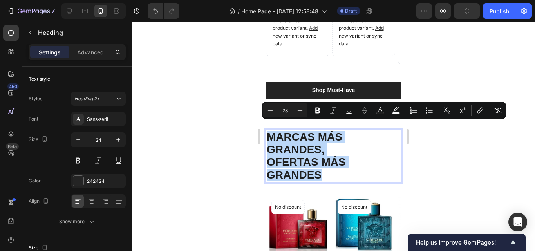
drag, startPoint x: 323, startPoint y: 170, endPoint x: 266, endPoint y: 129, distance: 70.4
click at [266, 130] on h2 "MARCAS MÁS GRANDES, OFERTAS MÁS GRANDES" at bounding box center [333, 156] width 135 height 52
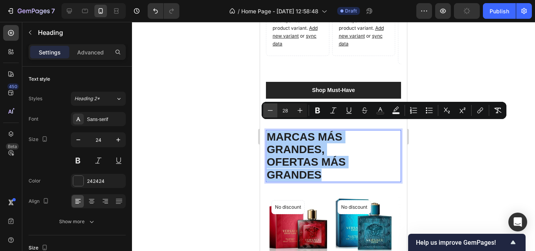
click at [265, 116] on button "Minus" at bounding box center [270, 110] width 14 height 14
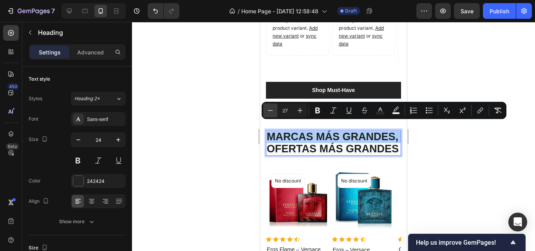
click at [266, 116] on button "Minus" at bounding box center [270, 110] width 14 height 14
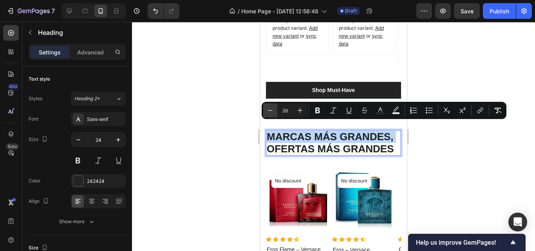
type input "25"
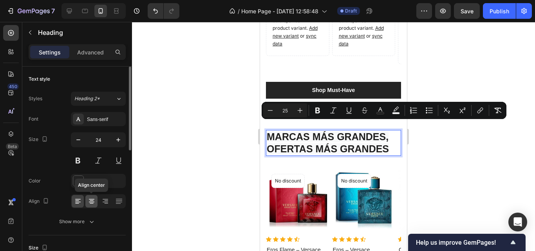
click at [91, 204] on icon at bounding box center [92, 202] width 8 height 8
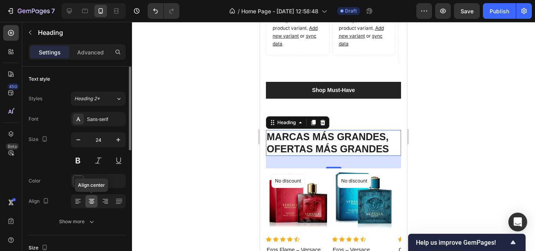
click at [92, 203] on icon at bounding box center [92, 203] width 4 height 1
click at [77, 202] on icon at bounding box center [77, 202] width 5 height 1
click at [97, 202] on div at bounding box center [91, 201] width 12 height 13
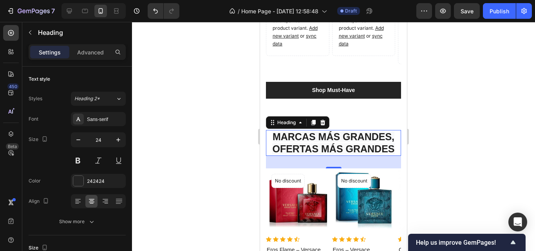
click at [314, 143] on span "OFERTAS MÁS GRANDES" at bounding box center [333, 148] width 122 height 11
click at [312, 143] on span "OFERTAS MÁS GRANDES" at bounding box center [333, 148] width 122 height 11
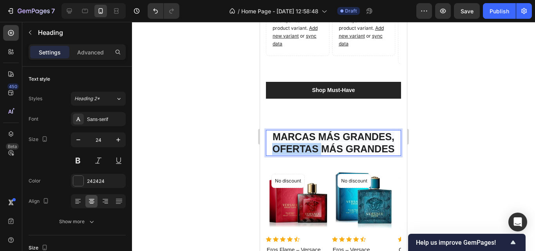
click at [312, 143] on span "OFERTAS MÁS GRANDES" at bounding box center [333, 148] width 122 height 11
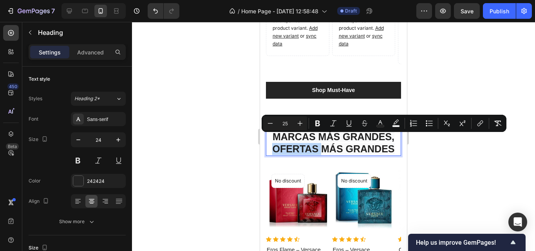
click at [269, 141] on p "MARCAS MÁS GRANDES, OFERTAS MÁS GRANDES" at bounding box center [334, 143] width 134 height 24
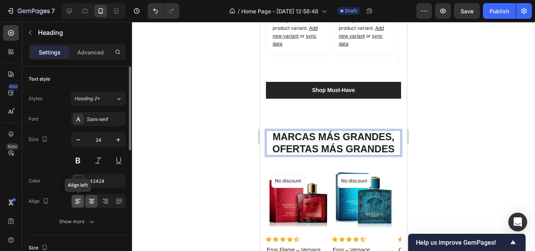
click at [77, 201] on icon at bounding box center [77, 201] width 4 height 1
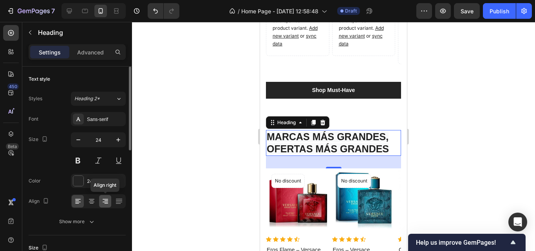
click at [103, 204] on icon at bounding box center [105, 202] width 8 height 8
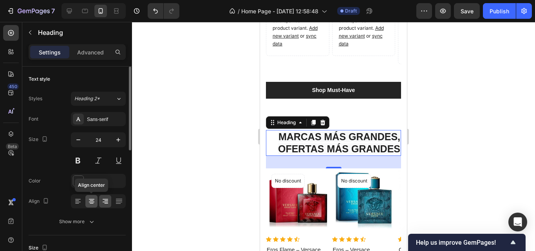
click at [94, 202] on icon at bounding box center [91, 202] width 5 height 1
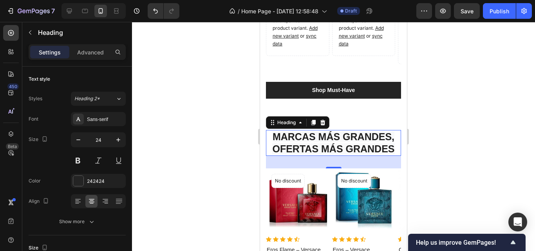
click at [197, 150] on div at bounding box center [333, 136] width 403 height 229
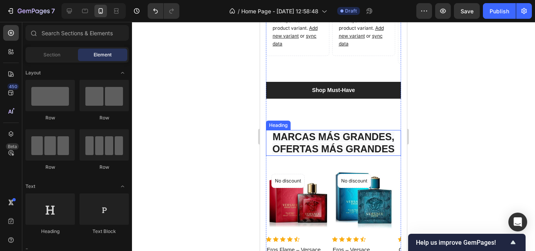
click at [392, 131] on p "⁠⁠⁠⁠⁠⁠⁠ MARCAS MÁS GRANDES, OFERTAS MÁS GRANDES" at bounding box center [334, 143] width 134 height 24
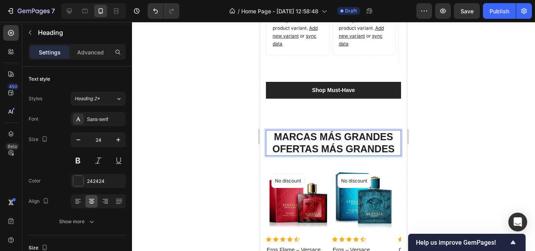
click at [222, 133] on div at bounding box center [333, 136] width 403 height 229
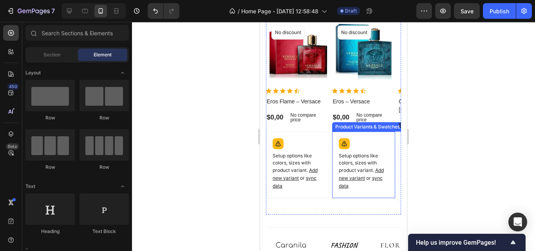
scroll to position [1488, 0]
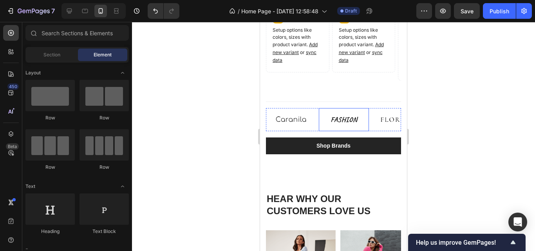
click at [333, 108] on img at bounding box center [344, 119] width 50 height 23
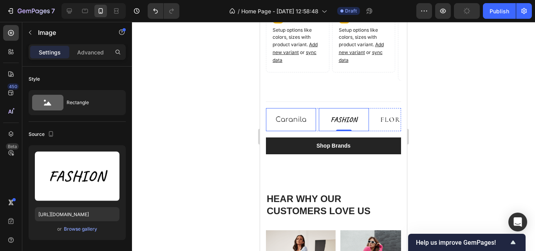
click at [305, 108] on img at bounding box center [291, 119] width 50 height 23
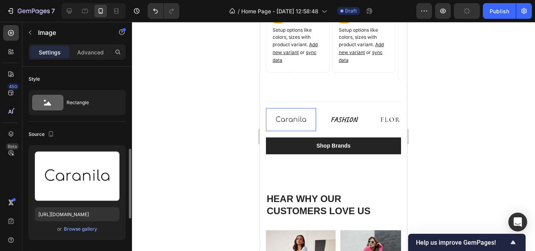
scroll to position [62, 0]
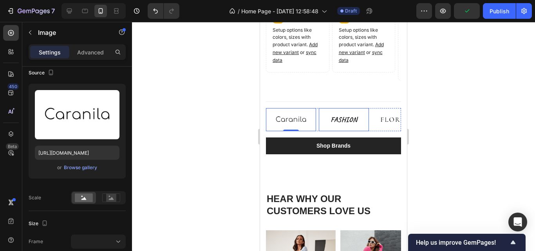
click at [335, 108] on img at bounding box center [344, 119] width 50 height 23
click at [389, 108] on img at bounding box center [397, 119] width 50 height 23
click at [294, 108] on img at bounding box center [291, 119] width 50 height 23
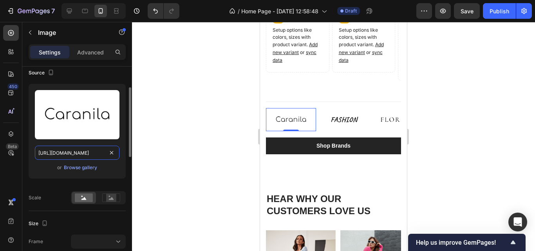
click at [75, 156] on input "[URL][DOMAIN_NAME]" at bounding box center [77, 153] width 85 height 14
paste input "[DOMAIN_NAME][URL]"
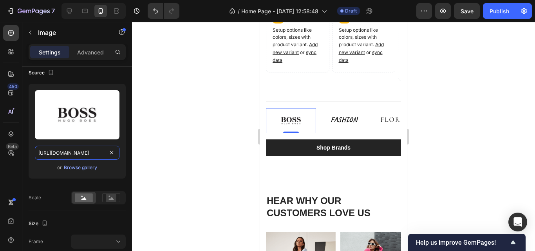
type input "[URL][DOMAIN_NAME]"
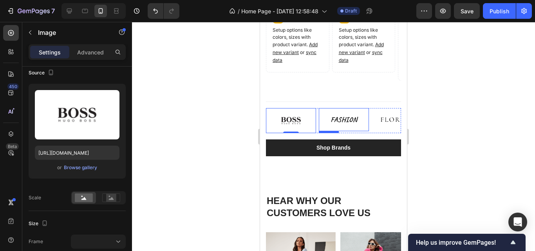
click at [345, 108] on img at bounding box center [344, 119] width 50 height 23
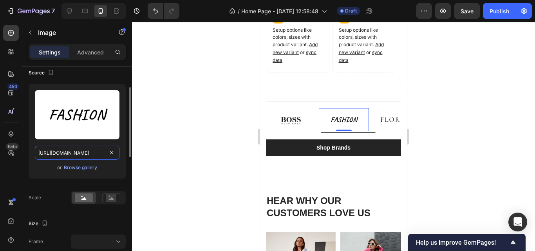
click at [68, 154] on input "[URL][DOMAIN_NAME]" at bounding box center [77, 153] width 85 height 14
paste input "[DOMAIN_NAME][URL]"
type input "[URL][DOMAIN_NAME]"
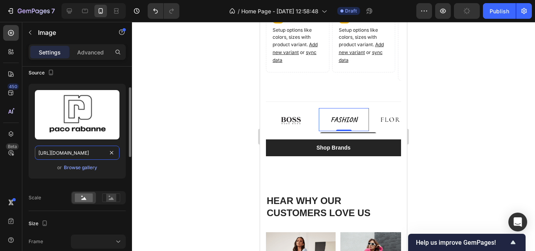
scroll to position [0, 108]
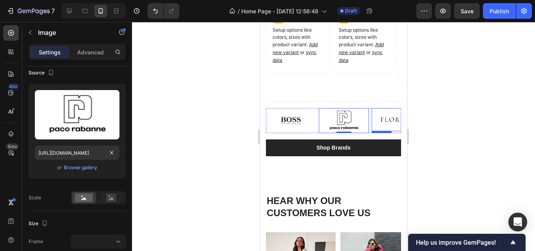
click at [386, 108] on img at bounding box center [397, 119] width 50 height 23
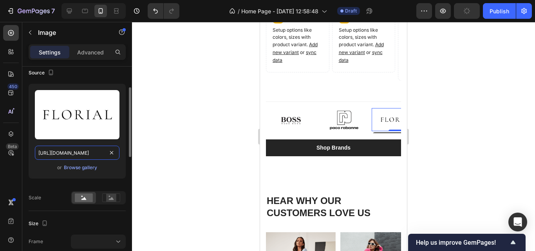
click at [65, 156] on input "[URL][DOMAIN_NAME]" at bounding box center [77, 153] width 85 height 14
paste input "[DOMAIN_NAME][URL]"
type input "[URL][DOMAIN_NAME]"
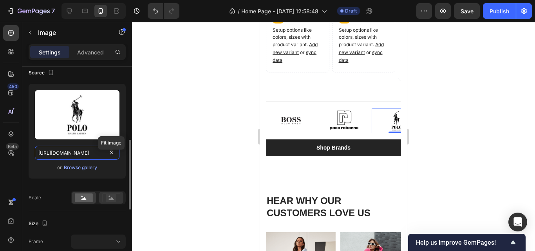
scroll to position [140, 0]
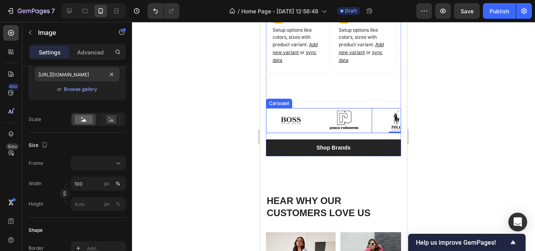
click at [317, 116] on div "Image Image Image 0 Image Image" at bounding box center [333, 120] width 135 height 25
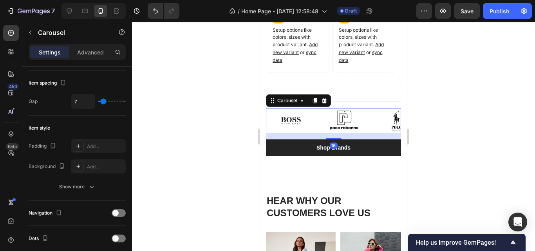
scroll to position [0, 0]
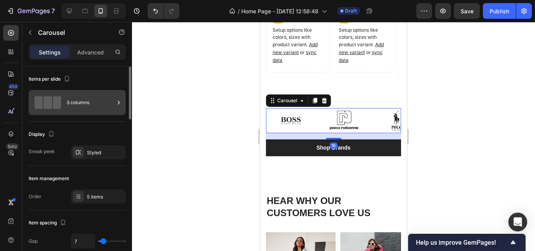
click at [76, 106] on div "3 columns" at bounding box center [91, 103] width 48 height 18
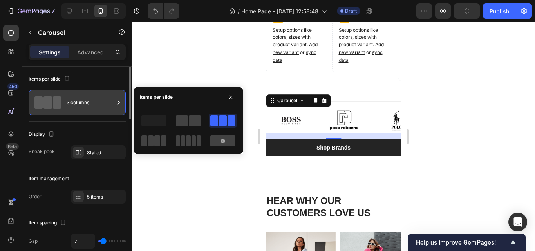
click at [116, 102] on icon at bounding box center [119, 103] width 8 height 8
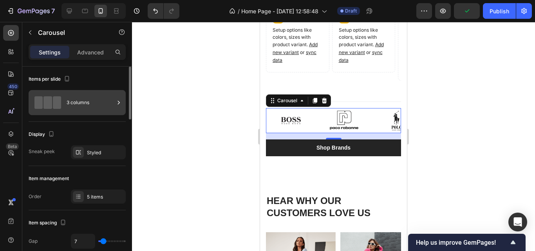
click at [116, 102] on icon at bounding box center [119, 103] width 8 height 8
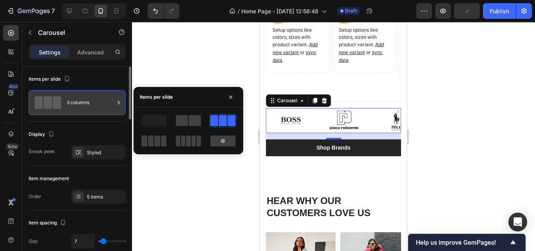
click at [116, 102] on icon at bounding box center [119, 103] width 8 height 8
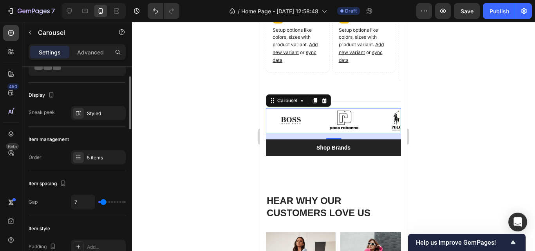
scroll to position [118, 0]
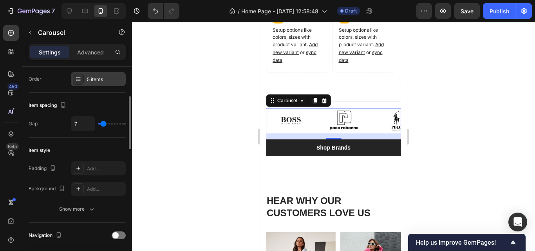
click at [103, 78] on div "5 items" at bounding box center [105, 79] width 37 height 7
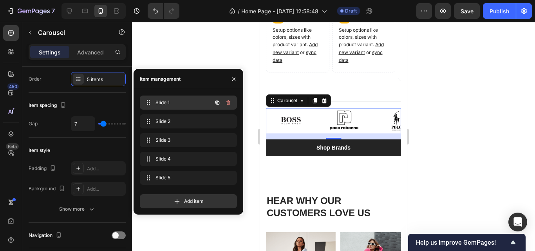
click at [185, 100] on span "Slide 1" at bounding box center [178, 102] width 44 height 7
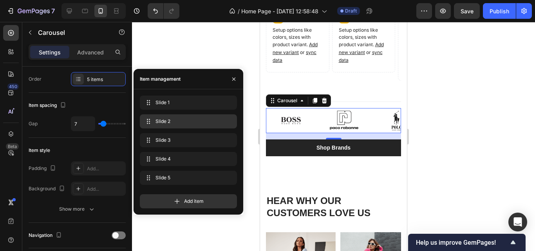
click at [179, 115] on div "Slide 2 Slide 2" at bounding box center [188, 121] width 97 height 14
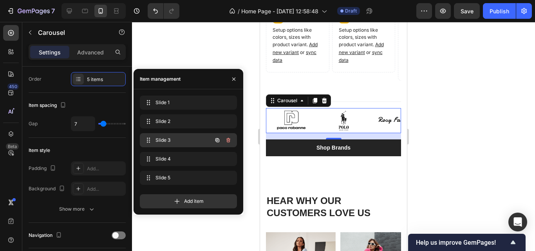
click at [175, 136] on div "Slide 3 Slide 3" at bounding box center [177, 140] width 69 height 11
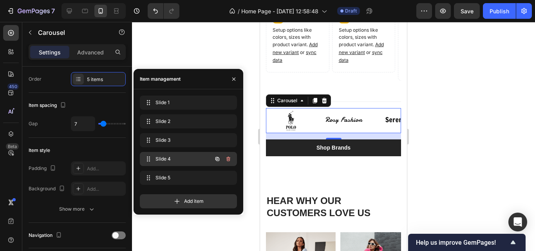
click at [176, 154] on div "Slide 4 Slide 4" at bounding box center [177, 159] width 69 height 11
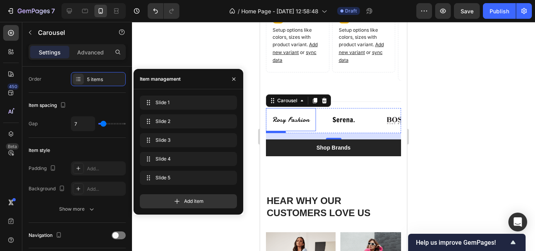
click at [283, 108] on img at bounding box center [291, 119] width 50 height 23
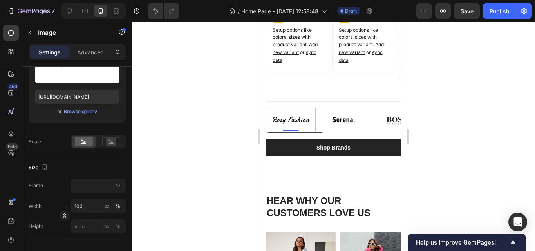
scroll to position [0, 0]
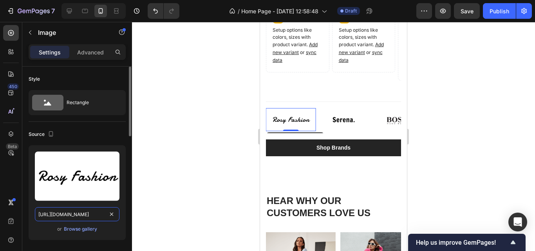
click at [68, 217] on input "[URL][DOMAIN_NAME]" at bounding box center [77, 214] width 85 height 14
paste input "[DOMAIN_NAME][URL]"
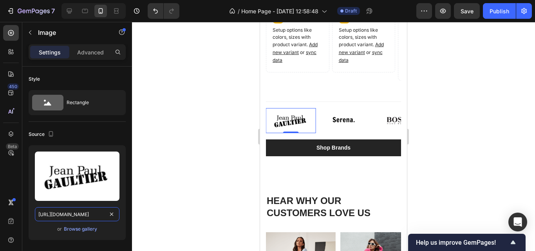
type input "[URL][DOMAIN_NAME]"
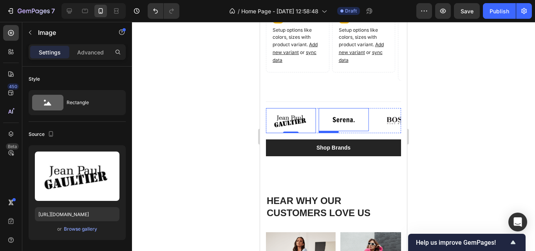
click at [334, 108] on img at bounding box center [344, 119] width 50 height 23
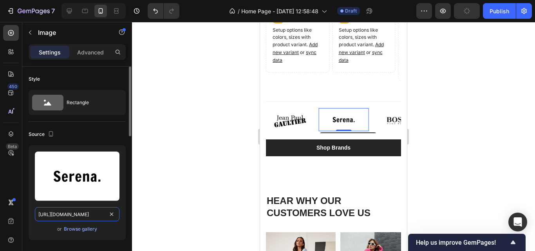
click at [87, 217] on input "[URL][DOMAIN_NAME]" at bounding box center [77, 214] width 85 height 14
paste input "[DOMAIN_NAME][URL]"
type input "[URL][DOMAIN_NAME]"
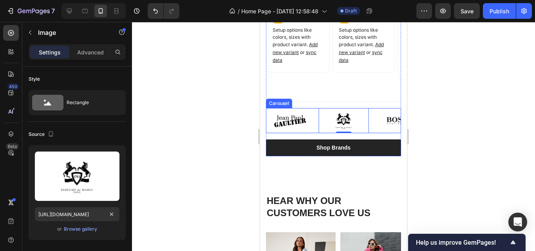
click at [317, 108] on div "Image Image Image Image Image 0" at bounding box center [333, 120] width 135 height 25
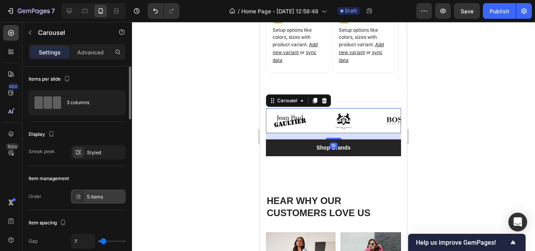
click at [96, 198] on div "5 items" at bounding box center [105, 197] width 37 height 7
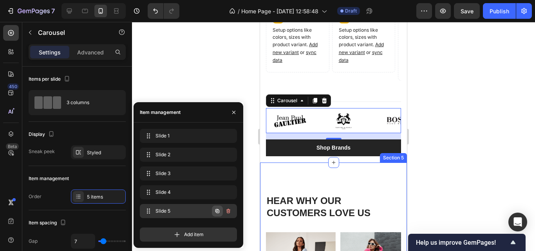
click at [220, 211] on icon "button" at bounding box center [217, 211] width 6 height 6
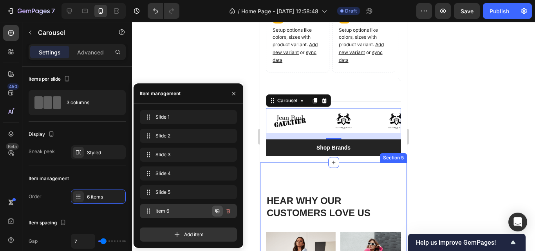
click at [217, 212] on icon "button" at bounding box center [218, 212] width 2 height 2
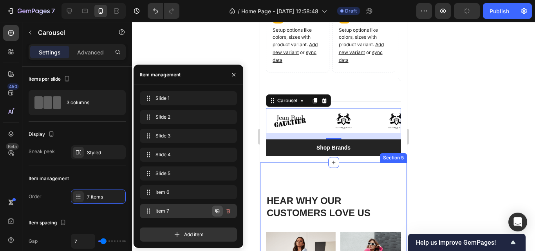
click at [217, 211] on icon "button" at bounding box center [217, 211] width 6 height 6
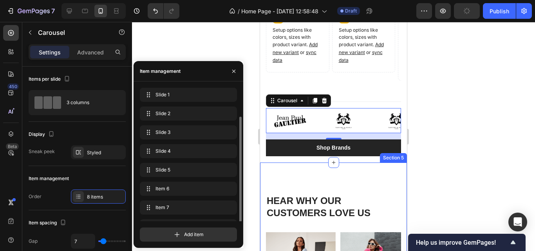
scroll to position [15, 0]
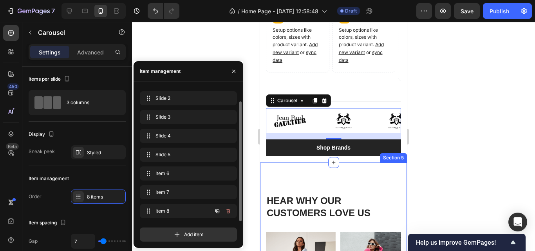
click at [217, 211] on icon "button" at bounding box center [217, 211] width 6 height 6
click at [217, 211] on icon "button" at bounding box center [218, 211] width 4 height 4
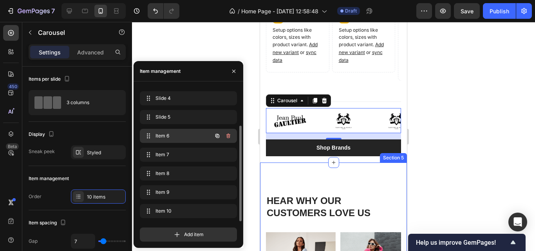
click at [177, 138] on span "Item 6" at bounding box center [178, 135] width 44 height 7
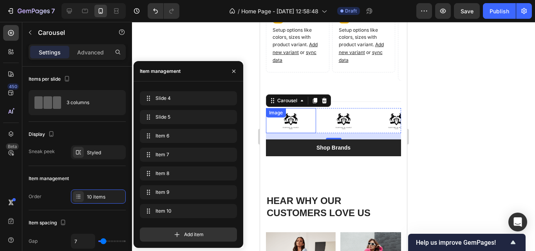
click at [300, 108] on img at bounding box center [291, 120] width 50 height 25
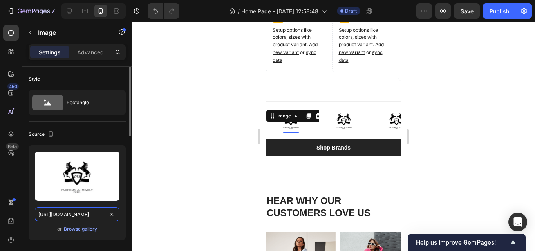
click at [71, 215] on input "[URL][DOMAIN_NAME]" at bounding box center [77, 214] width 85 height 14
paste input "1"
type input "[URL][DOMAIN_NAME]"
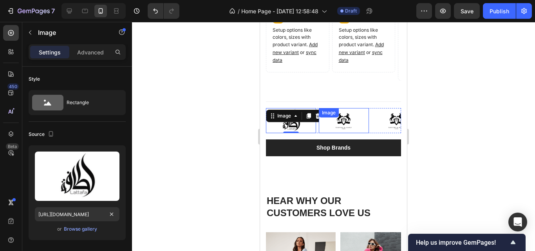
click at [350, 108] on img at bounding box center [344, 120] width 50 height 25
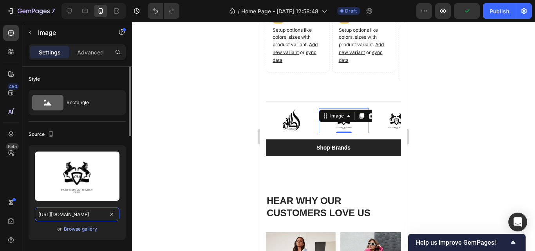
click at [92, 214] on input "[URL][DOMAIN_NAME]" at bounding box center [77, 214] width 85 height 14
paste input "9"
type input "[URL][DOMAIN_NAME]"
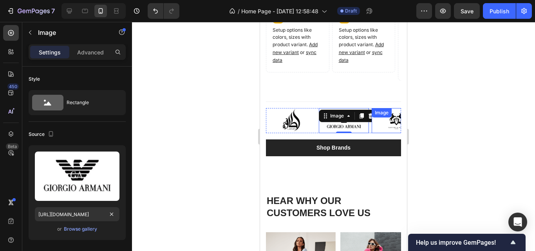
click at [388, 108] on img at bounding box center [397, 120] width 50 height 25
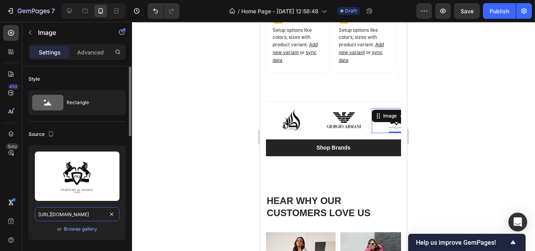
click at [87, 217] on input "[URL][DOMAIN_NAME]" at bounding box center [77, 214] width 85 height 14
paste input "5"
type input "[URL][DOMAIN_NAME]"
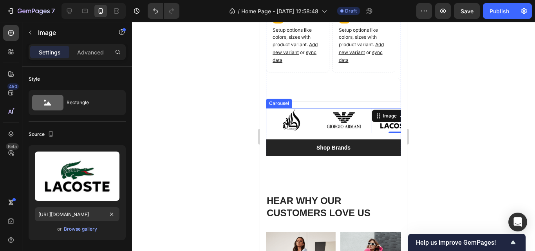
click at [371, 108] on div "Image Image Image Image Image Image Image Image 0 Image Image" at bounding box center [333, 120] width 135 height 25
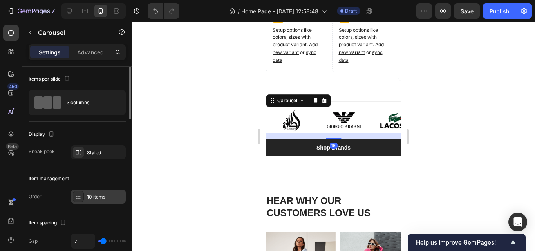
click at [94, 195] on div "10 items" at bounding box center [105, 197] width 37 height 7
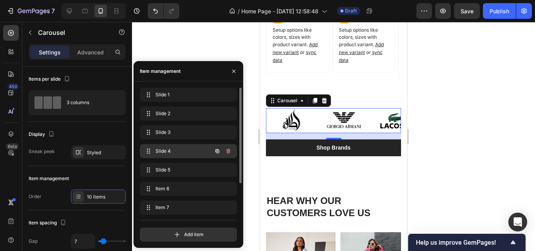
click at [170, 153] on span "Slide 4" at bounding box center [178, 151] width 44 height 7
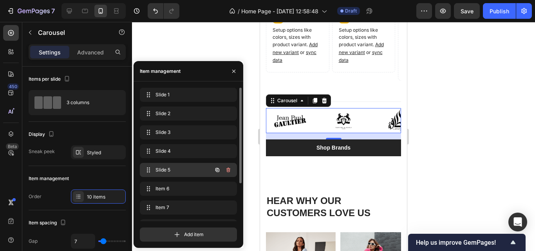
click at [168, 167] on span "Slide 5" at bounding box center [178, 170] width 44 height 7
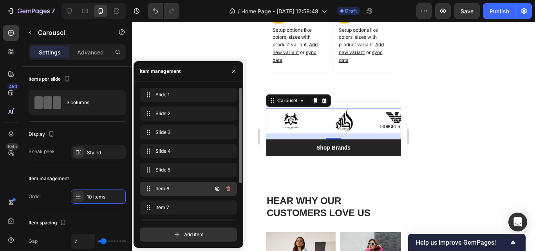
click at [167, 186] on span "Item 6" at bounding box center [178, 188] width 44 height 7
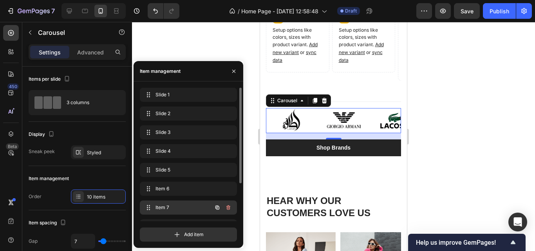
click at [170, 207] on span "Item 7" at bounding box center [178, 207] width 44 height 7
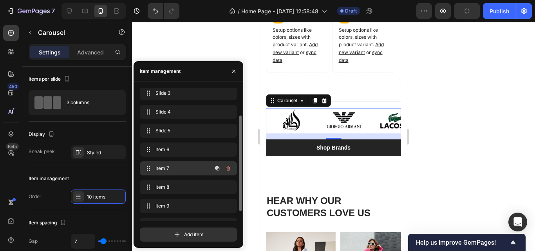
click at [170, 165] on span "Item 7" at bounding box center [178, 168] width 44 height 7
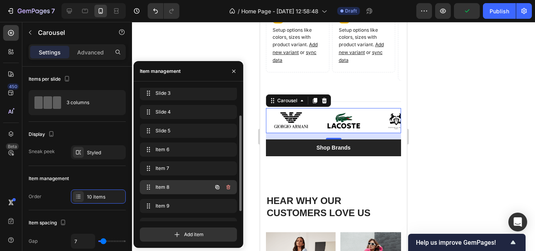
click at [176, 188] on span "Item 8" at bounding box center [178, 187] width 44 height 7
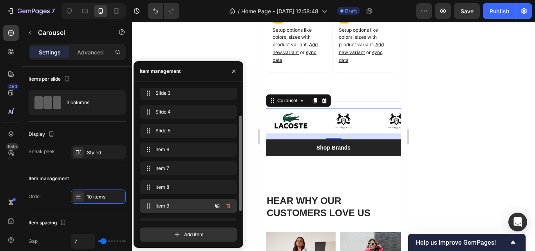
click at [175, 203] on span "Item 9" at bounding box center [178, 206] width 44 height 7
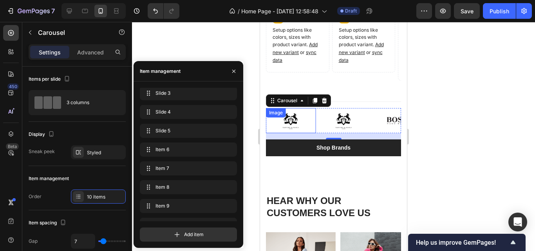
click at [285, 108] on div "Image" at bounding box center [291, 120] width 50 height 25
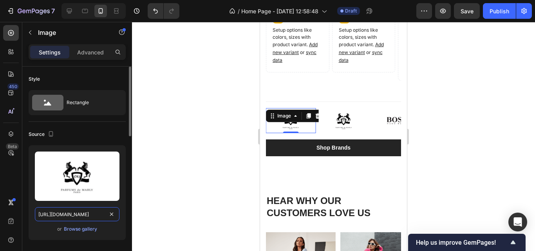
click at [59, 212] on input "[URL][DOMAIN_NAME]" at bounding box center [77, 214] width 85 height 14
paste input "2.png?v=1759080761"
type input "[URL][DOMAIN_NAME]"
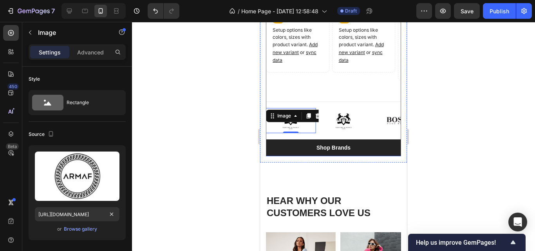
click at [343, 108] on img at bounding box center [344, 120] width 50 height 25
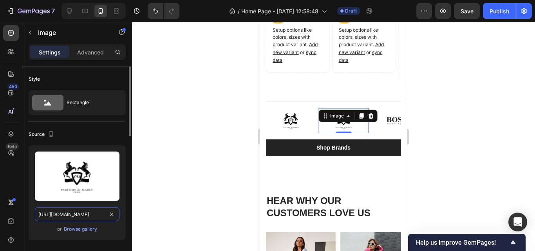
click at [76, 219] on input "[URL][DOMAIN_NAME]" at bounding box center [77, 214] width 85 height 14
paste input "8.png?v=1759080761"
type input "[URL][DOMAIN_NAME]"
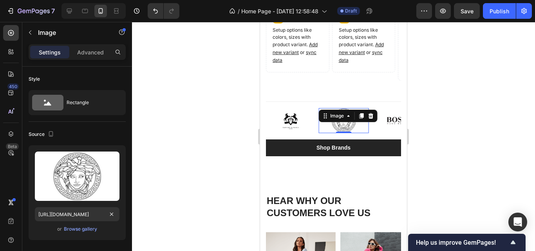
drag, startPoint x: 234, startPoint y: 132, endPoint x: 236, endPoint y: 136, distance: 4.2
click at [234, 133] on div at bounding box center [333, 136] width 403 height 229
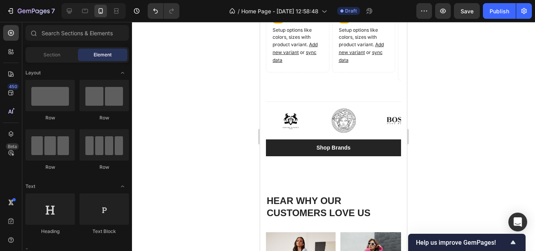
click at [464, 19] on div "7 / Home Page - [DATE] 12:58:48 Draft Preview Save Publish" at bounding box center [267, 11] width 535 height 22
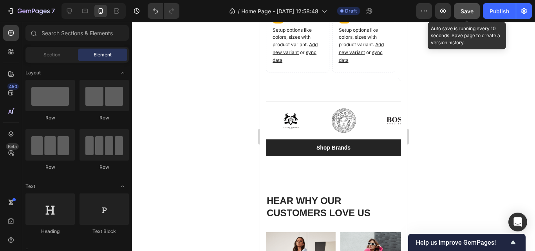
click at [468, 12] on span "Save" at bounding box center [467, 11] width 13 height 7
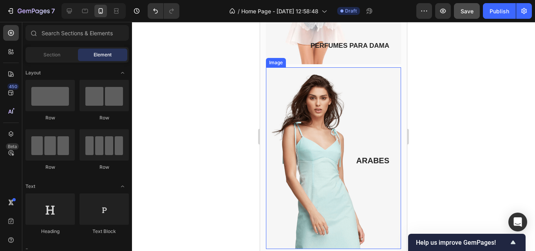
scroll to position [469, 0]
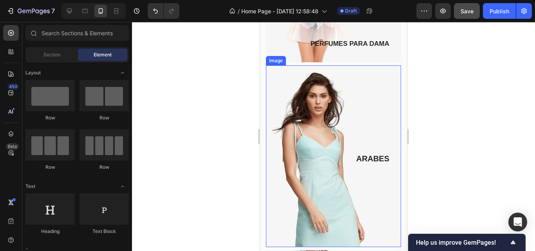
click at [361, 65] on img at bounding box center [333, 156] width 135 height 182
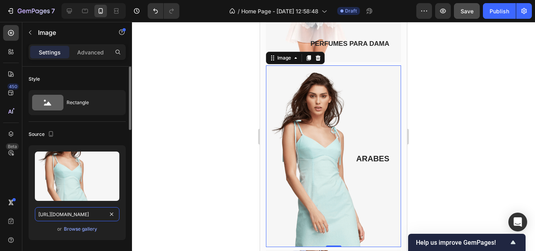
click at [84, 218] on input "[URL][DOMAIN_NAME]" at bounding box center [77, 214] width 85 height 14
paste input "[DOMAIN_NAME][URL]"
type input "[URL][DOMAIN_NAME]"
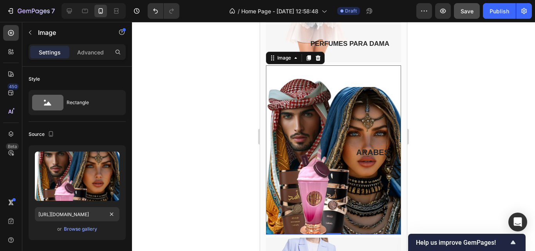
click at [467, 126] on div at bounding box center [333, 136] width 403 height 229
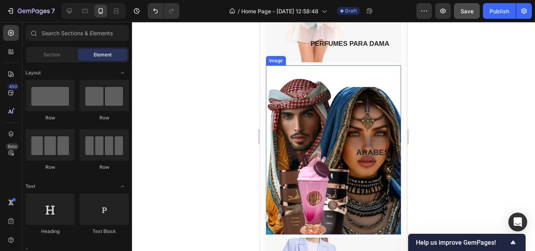
click at [299, 65] on img at bounding box center [333, 149] width 135 height 169
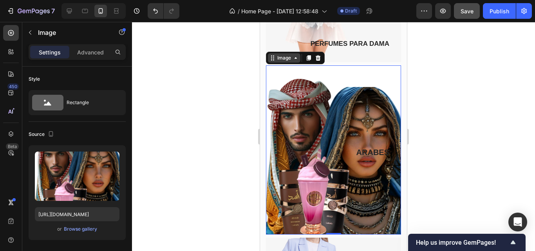
click at [281, 54] on div "Image" at bounding box center [284, 57] width 17 height 7
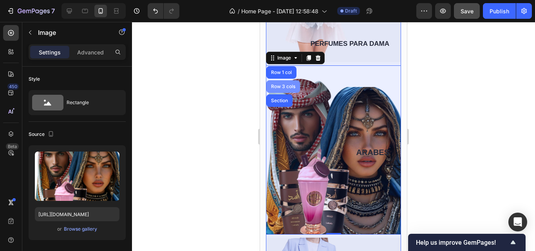
click at [289, 84] on div "Row 3 cols" at bounding box center [283, 86] width 27 height 5
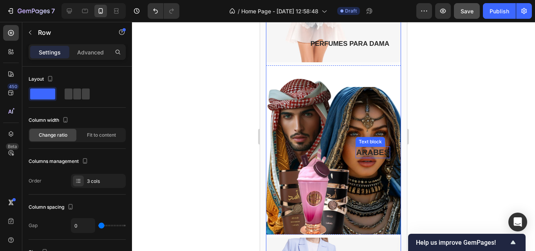
click at [360, 147] on p "ARABES" at bounding box center [373, 152] width 33 height 10
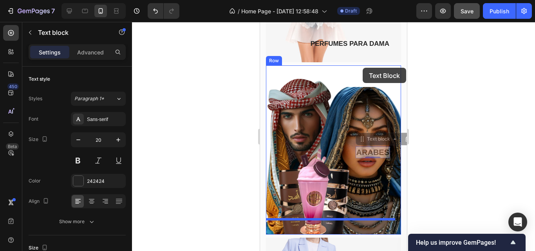
drag, startPoint x: 358, startPoint y: 130, endPoint x: 363, endPoint y: 68, distance: 62.9
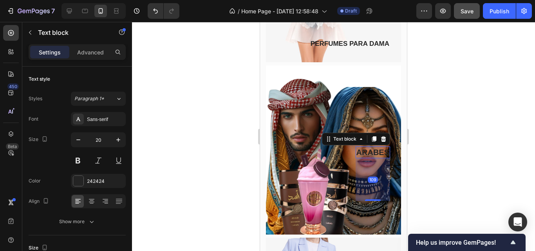
drag, startPoint x: 368, startPoint y: 145, endPoint x: 366, endPoint y: 186, distance: 41.2
click at [366, 158] on div "109" at bounding box center [373, 158] width 34 height 0
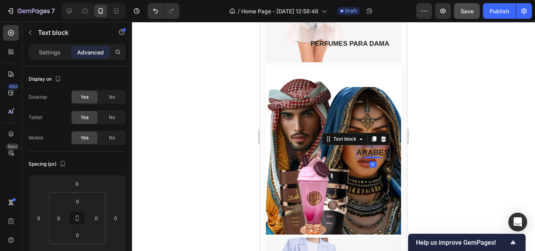
drag, startPoint x: 366, startPoint y: 188, endPoint x: 369, endPoint y: 143, distance: 45.9
click at [369, 147] on div "ARABES Text block 0" at bounding box center [373, 153] width 34 height 12
type input "0"
click at [342, 136] on div "Text block" at bounding box center [345, 139] width 26 height 7
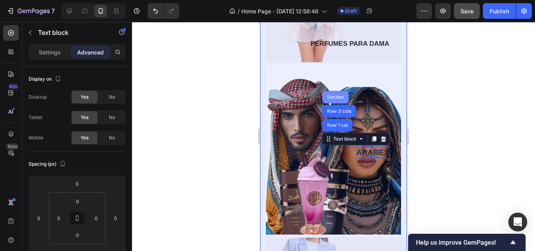
click at [326, 95] on div "Section" at bounding box center [336, 97] width 20 height 5
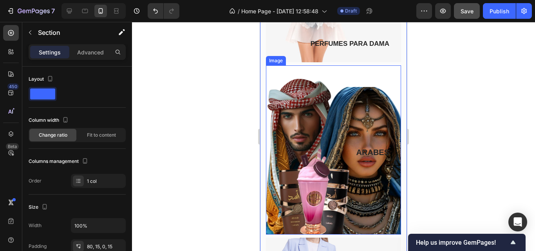
click at [325, 65] on img at bounding box center [333, 149] width 135 height 169
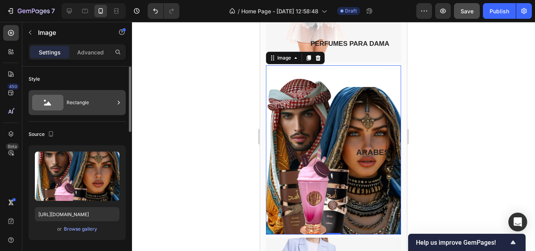
click at [109, 100] on div "Rectangle" at bounding box center [91, 103] width 48 height 18
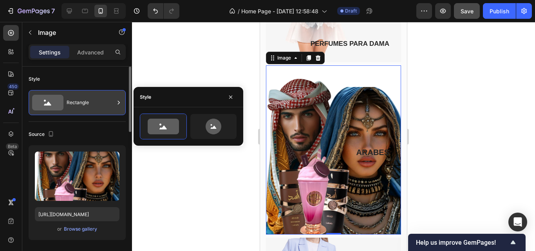
click at [109, 100] on div "Rectangle" at bounding box center [91, 103] width 48 height 18
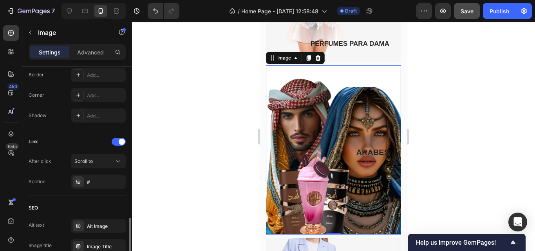
scroll to position [392, 0]
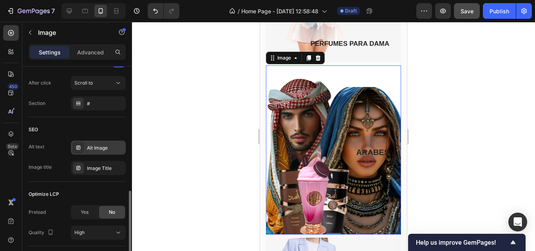
click at [105, 151] on div "Alt Image" at bounding box center [105, 148] width 37 height 7
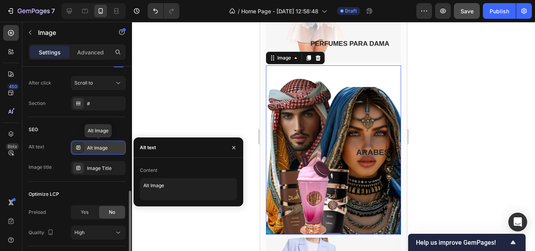
click at [105, 148] on div "Alt Image" at bounding box center [105, 148] width 37 height 7
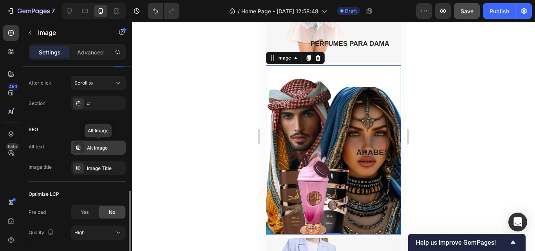
click at [105, 148] on div "Alt Image" at bounding box center [105, 148] width 37 height 7
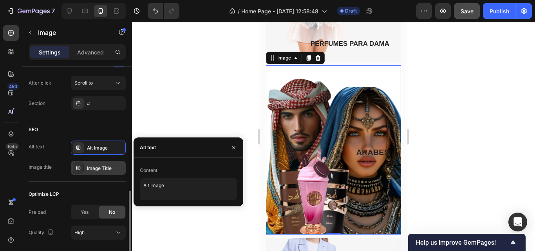
click at [105, 165] on div "Image Title" at bounding box center [105, 168] width 37 height 7
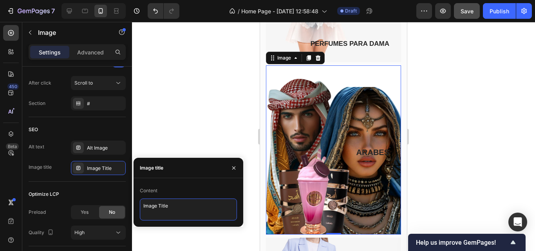
click at [164, 206] on textarea "Image Title" at bounding box center [188, 210] width 97 height 22
click at [181, 208] on textarea "Image Title" at bounding box center [188, 210] width 97 height 22
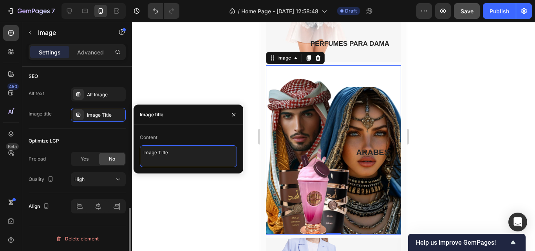
scroll to position [406, 0]
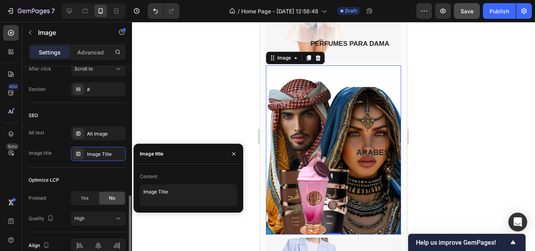
click at [42, 134] on div "Alt text" at bounding box center [37, 132] width 16 height 7
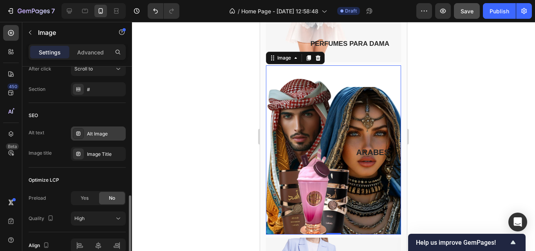
click at [82, 132] on div at bounding box center [78, 133] width 11 height 11
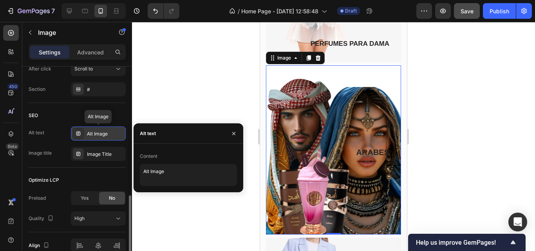
click at [118, 135] on div "Alt Image" at bounding box center [105, 133] width 37 height 7
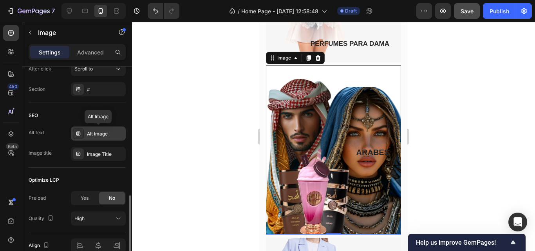
click at [105, 135] on div "Alt Image" at bounding box center [105, 133] width 37 height 7
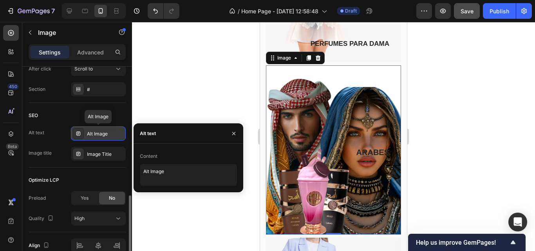
click at [105, 135] on div "Alt Image" at bounding box center [105, 133] width 37 height 7
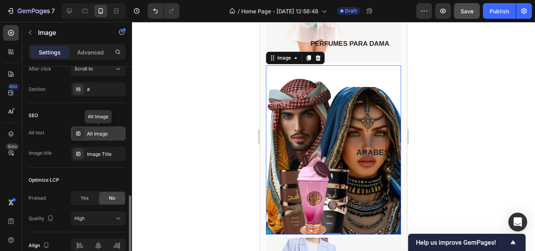
click at [105, 134] on div "Alt Image" at bounding box center [105, 133] width 37 height 7
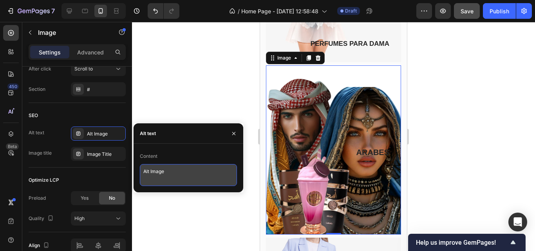
click at [184, 178] on textarea "Alt Image" at bounding box center [188, 175] width 97 height 22
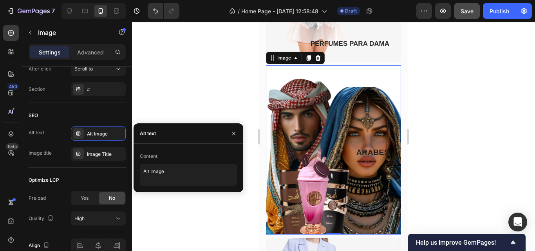
click at [242, 87] on div at bounding box center [333, 136] width 403 height 229
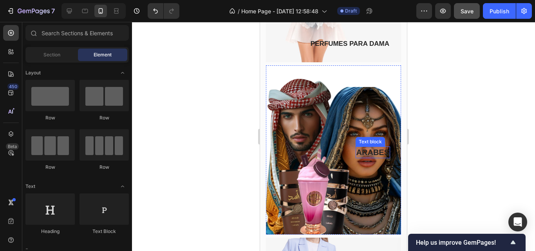
click at [369, 147] on p "ARABES" at bounding box center [373, 152] width 33 height 10
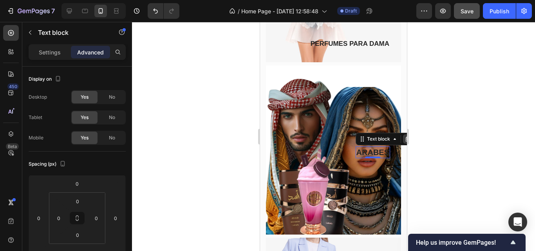
click at [405, 136] on icon at bounding box center [408, 139] width 6 height 6
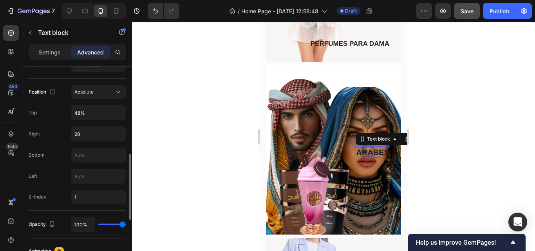
scroll to position [314, 0]
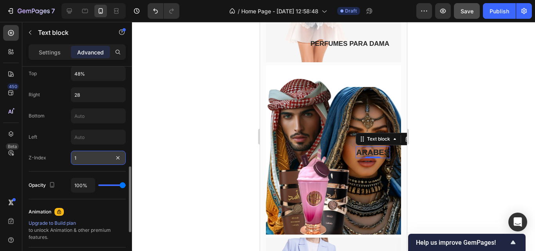
click at [86, 162] on input "1" at bounding box center [98, 158] width 55 height 14
type input "2"
type input "1"
click at [84, 96] on input "28" at bounding box center [98, 95] width 54 height 14
click at [88, 93] on input "28" at bounding box center [98, 95] width 54 height 14
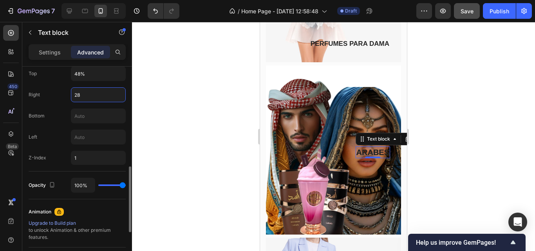
scroll to position [274, 0]
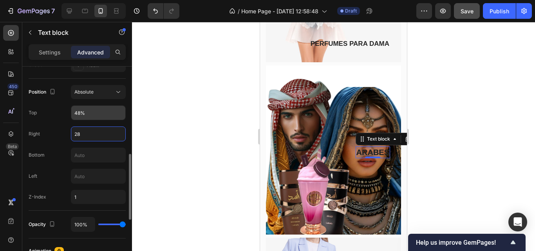
click at [93, 115] on input "48%" at bounding box center [98, 113] width 54 height 14
click at [79, 113] on input "48%" at bounding box center [98, 113] width 54 height 14
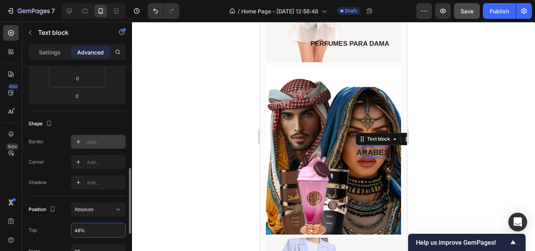
scroll to position [196, 0]
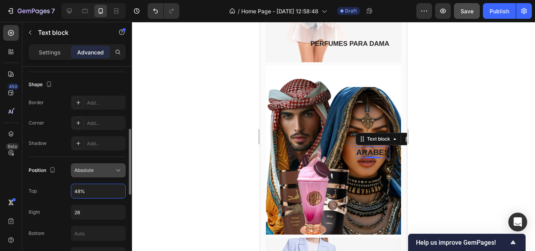
click at [112, 173] on div "Absolute" at bounding box center [94, 170] width 40 height 7
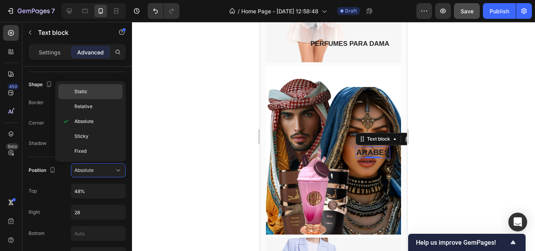
click at [87, 94] on span "Static" at bounding box center [80, 91] width 13 height 7
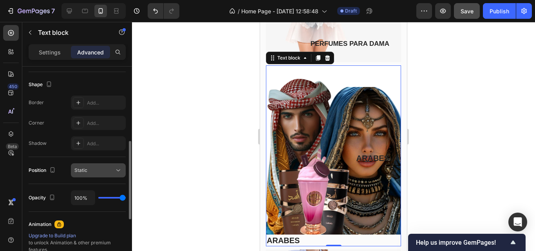
click at [102, 174] on div "Static" at bounding box center [98, 171] width 48 height 8
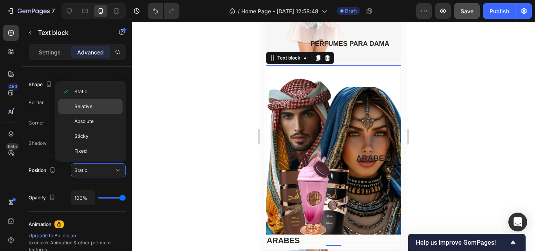
click at [95, 107] on p "Relative" at bounding box center [96, 106] width 45 height 7
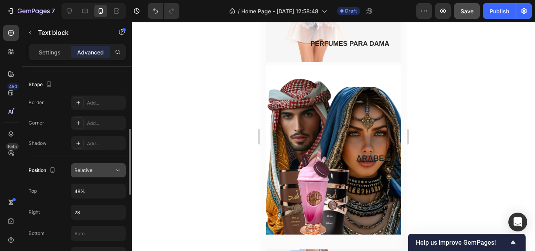
click at [96, 174] on button "Relative" at bounding box center [98, 170] width 55 height 14
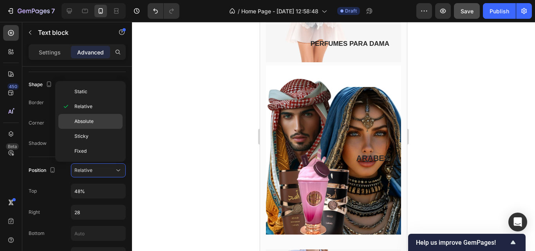
click at [89, 125] on div "Absolute" at bounding box center [90, 121] width 64 height 15
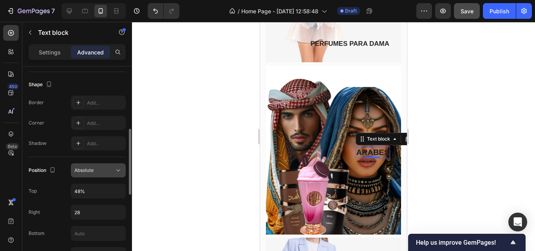
click at [98, 174] on button "Absolute" at bounding box center [98, 170] width 55 height 14
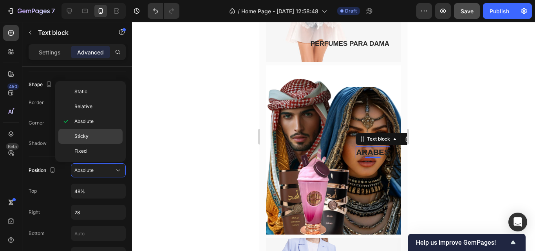
click at [103, 135] on p "Sticky" at bounding box center [96, 136] width 45 height 7
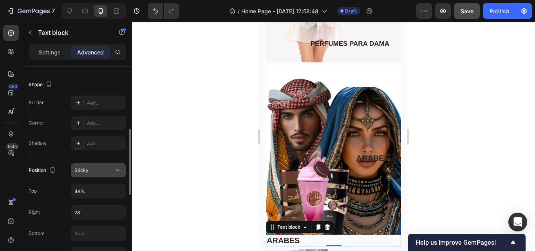
click at [105, 169] on div "Sticky" at bounding box center [94, 170] width 40 height 7
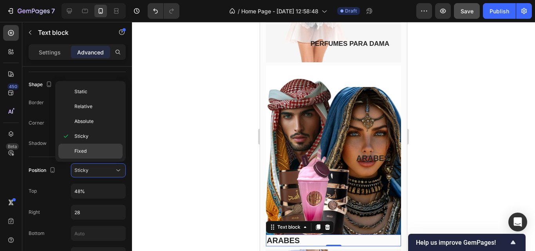
click at [100, 152] on p "Fixed" at bounding box center [96, 151] width 45 height 7
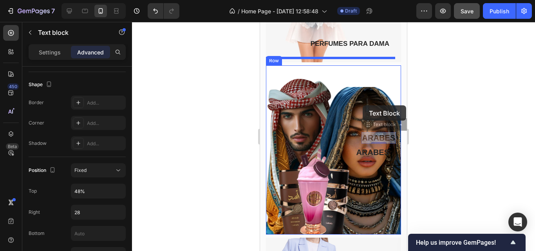
drag, startPoint x: 368, startPoint y: 136, endPoint x: 363, endPoint y: 105, distance: 30.7
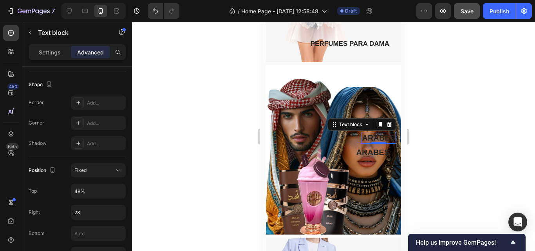
click at [243, 94] on div at bounding box center [333, 136] width 403 height 229
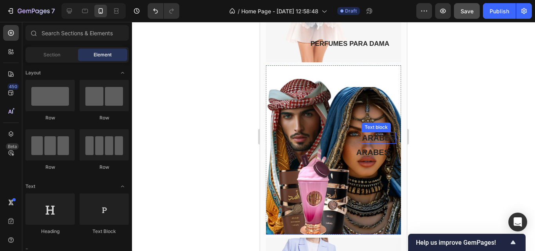
click at [371, 134] on p "ARABES" at bounding box center [378, 138] width 33 height 10
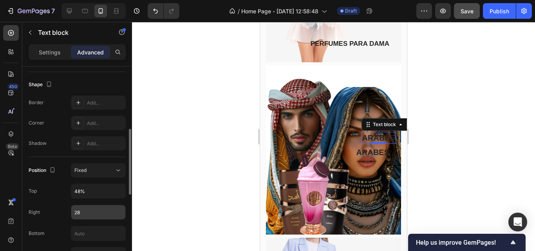
scroll to position [235, 0]
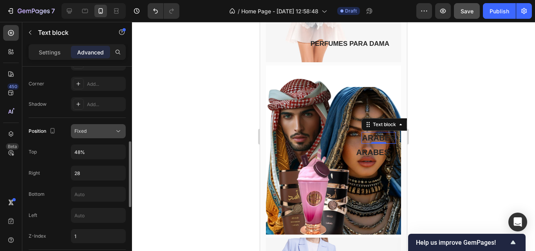
click at [108, 136] on button "Fixed" at bounding box center [98, 131] width 55 height 14
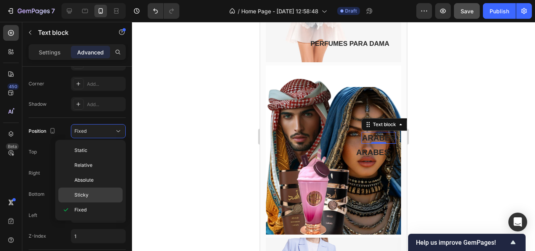
drag, startPoint x: 110, startPoint y: 185, endPoint x: 111, endPoint y: 190, distance: 5.9
click at [111, 190] on div "Static Relative Absolute Sticky Fixed" at bounding box center [90, 180] width 64 height 74
click at [118, 181] on p "Absolute" at bounding box center [96, 180] width 45 height 7
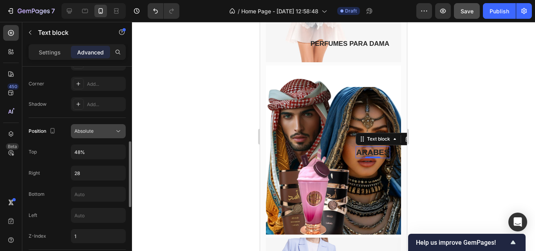
click at [114, 134] on icon at bounding box center [118, 131] width 8 height 8
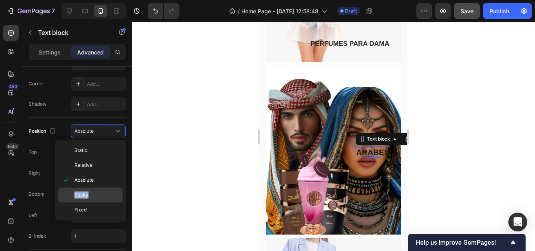
click at [103, 200] on div "Sticky" at bounding box center [90, 195] width 64 height 15
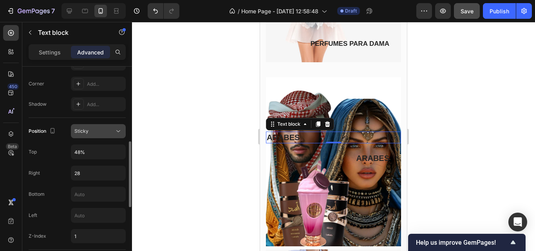
click at [107, 127] on div "Sticky" at bounding box center [98, 131] width 48 height 8
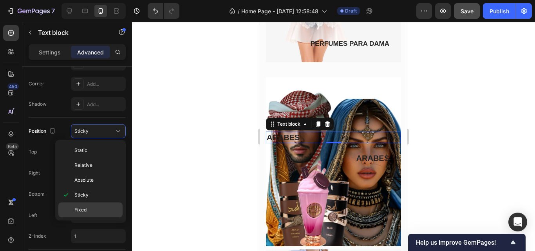
click at [105, 206] on div "Fixed" at bounding box center [90, 210] width 64 height 15
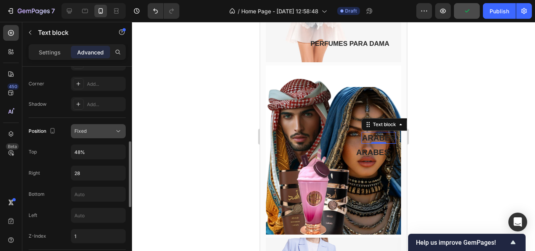
click at [113, 132] on div "Fixed" at bounding box center [94, 131] width 40 height 7
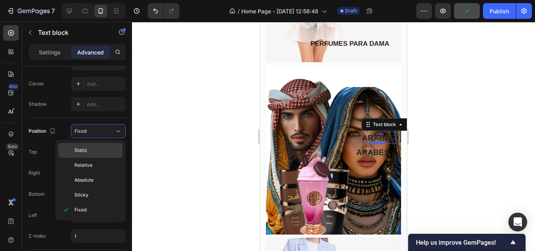
click at [96, 151] on p "Static" at bounding box center [96, 150] width 45 height 7
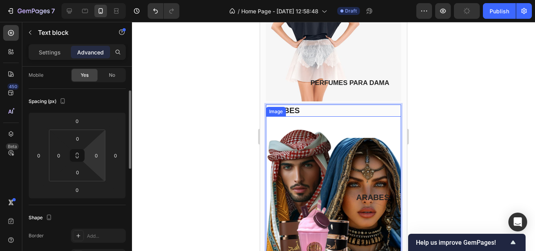
scroll to position [0, 0]
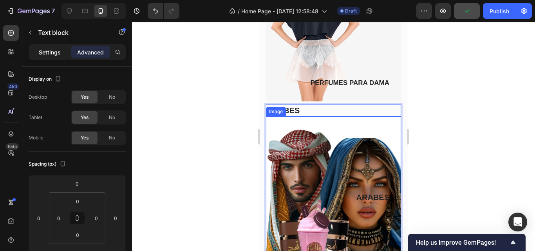
click at [49, 52] on p "Settings" at bounding box center [50, 52] width 22 height 8
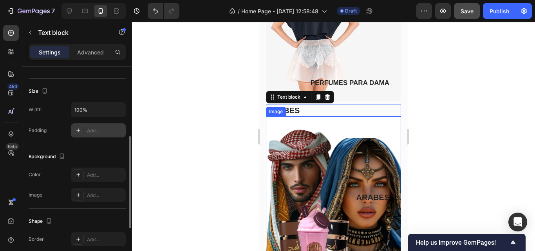
scroll to position [39, 0]
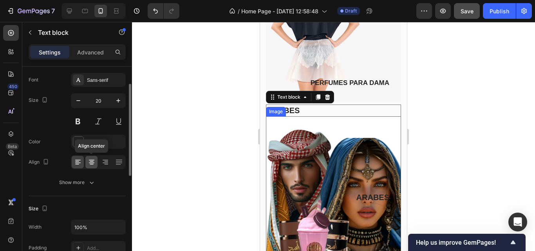
click at [91, 161] on icon at bounding box center [92, 162] width 8 height 8
click at [182, 119] on div at bounding box center [333, 136] width 403 height 229
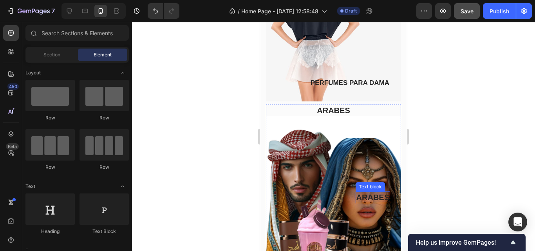
click at [373, 192] on p "ARABES" at bounding box center [373, 197] width 33 height 10
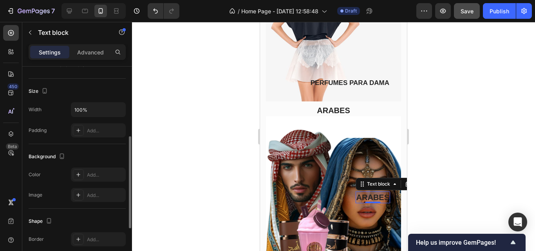
scroll to position [257, 0]
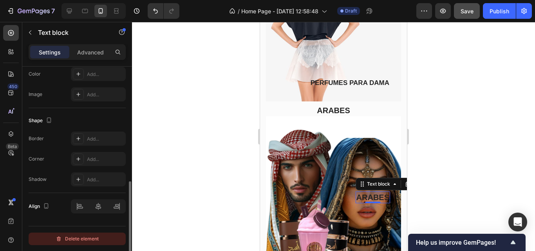
click at [96, 238] on div "Delete element" at bounding box center [77, 238] width 43 height 9
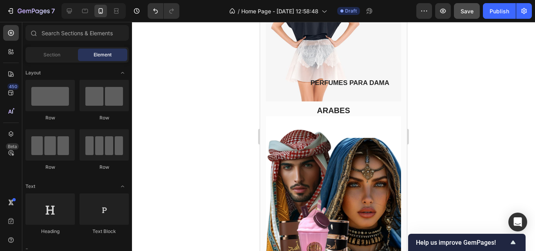
click at [172, 167] on div at bounding box center [333, 136] width 403 height 229
click at [352, 105] on p "ARABES" at bounding box center [334, 110] width 134 height 10
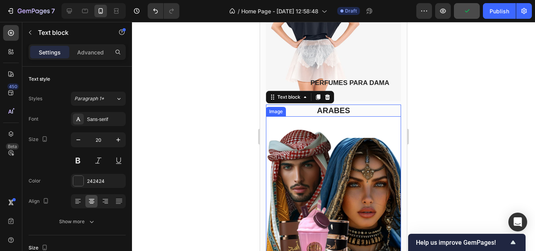
click at [340, 116] on img at bounding box center [333, 200] width 135 height 169
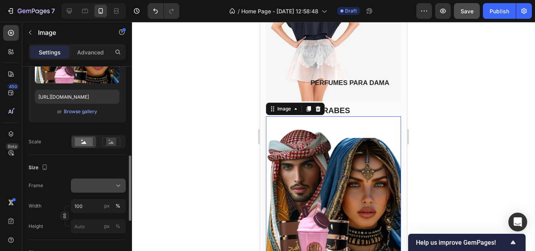
scroll to position [157, 0]
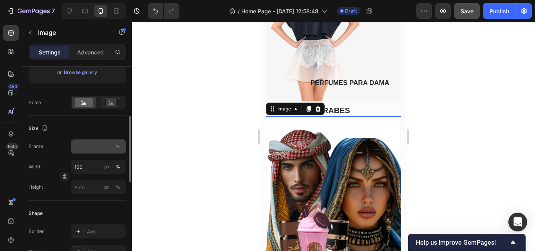
click at [85, 143] on div at bounding box center [98, 147] width 48 height 8
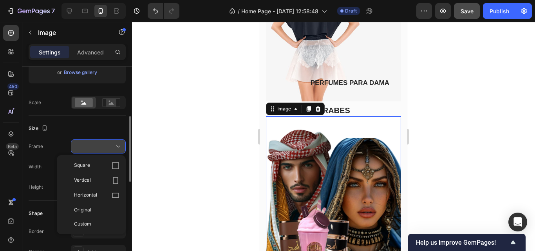
click at [85, 143] on div at bounding box center [98, 147] width 48 height 8
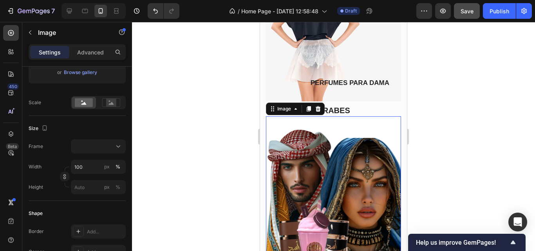
click at [253, 121] on div at bounding box center [333, 136] width 403 height 229
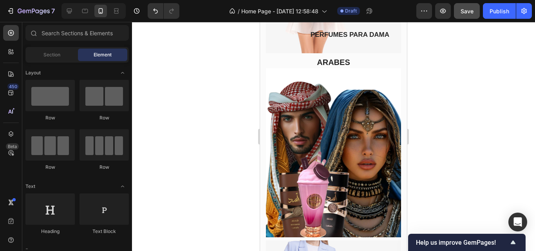
scroll to position [469, 0]
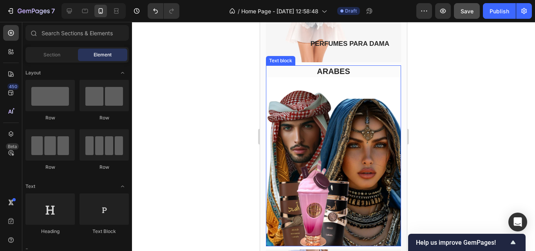
click at [336, 67] on p "ARABES" at bounding box center [334, 71] width 134 height 10
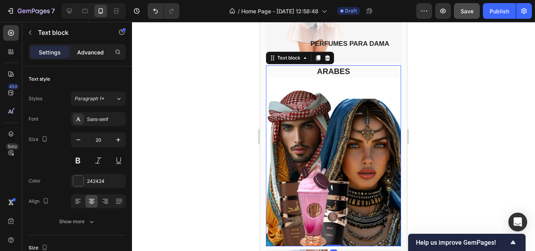
click at [96, 54] on p "Advanced" at bounding box center [90, 52] width 27 height 8
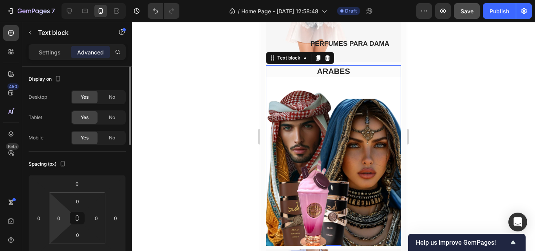
scroll to position [78, 0]
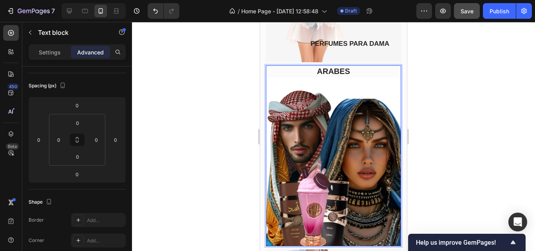
click at [304, 66] on p "ARABES" at bounding box center [334, 71] width 134 height 10
click at [341, 87] on img at bounding box center [333, 161] width 135 height 169
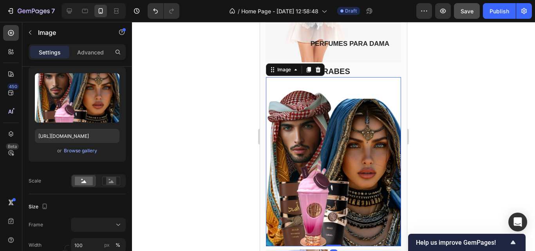
scroll to position [0, 0]
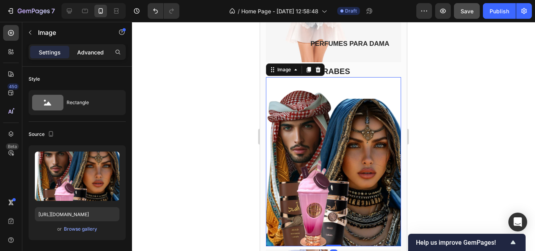
click at [106, 58] on div "Advanced" at bounding box center [90, 52] width 39 height 13
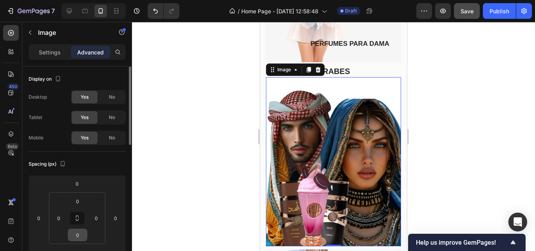
scroll to position [78, 0]
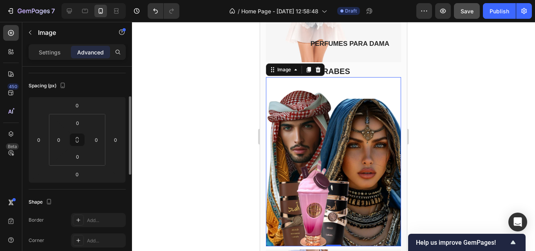
click at [251, 89] on div at bounding box center [333, 136] width 403 height 229
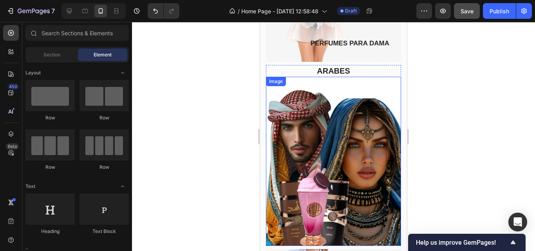
scroll to position [469, 0]
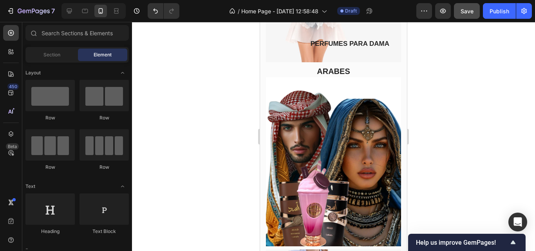
click at [211, 94] on div at bounding box center [333, 136] width 403 height 229
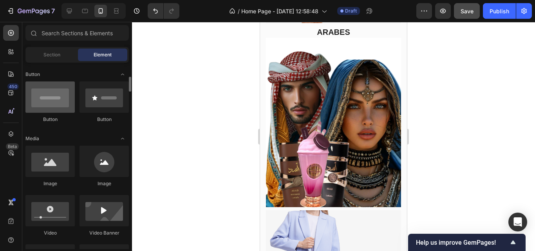
scroll to position [0, 0]
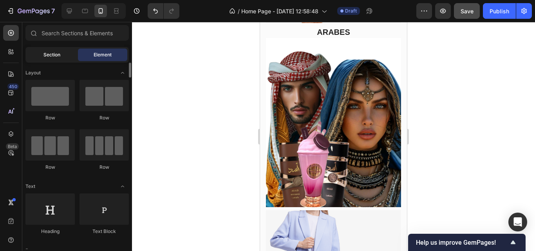
click at [54, 53] on span "Section" at bounding box center [51, 54] width 17 height 7
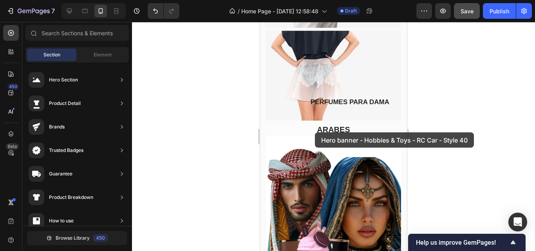
scroll to position [390, 0]
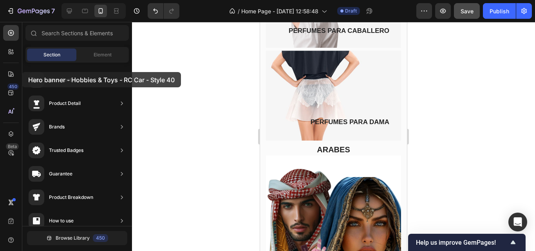
drag, startPoint x: 196, startPoint y: 71, endPoint x: 33, endPoint y: 73, distance: 162.6
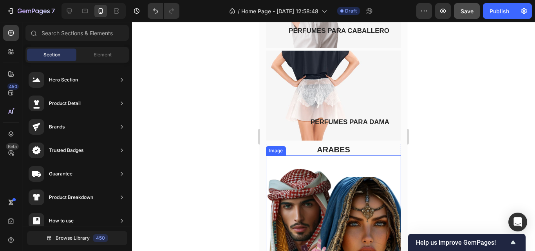
scroll to position [430, 0]
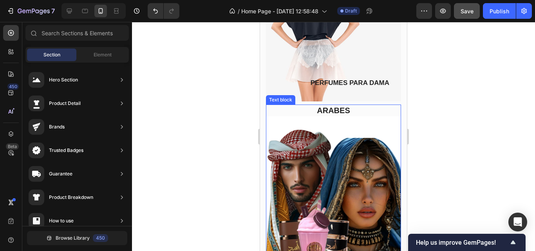
click at [386, 105] on p "ARABES" at bounding box center [334, 110] width 134 height 10
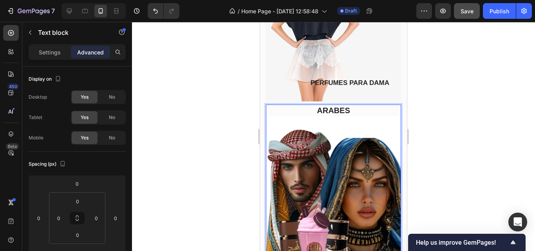
click at [224, 93] on div at bounding box center [333, 136] width 403 height 229
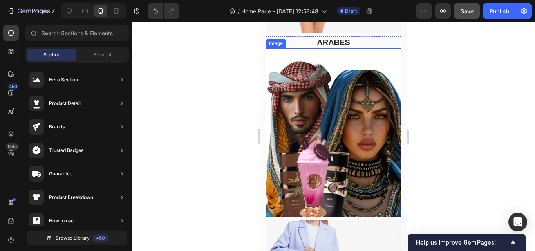
scroll to position [547, 0]
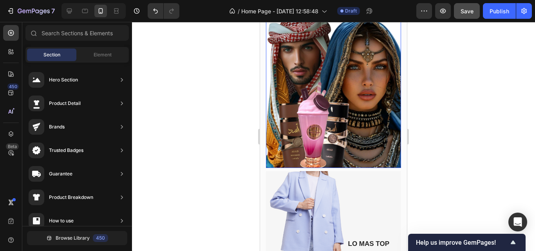
click at [356, 143] on img at bounding box center [333, 83] width 135 height 169
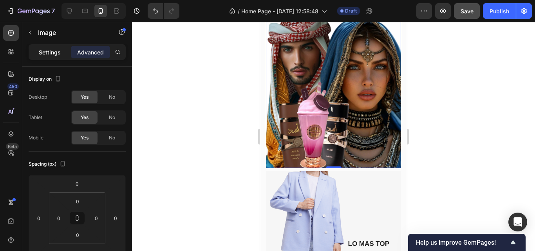
click at [45, 53] on p "Settings" at bounding box center [50, 52] width 22 height 8
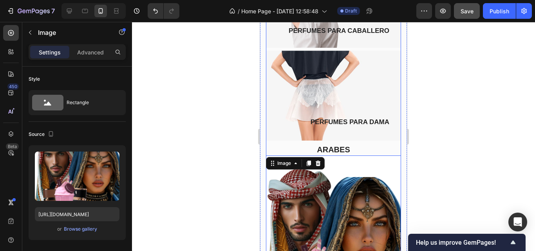
scroll to position [469, 0]
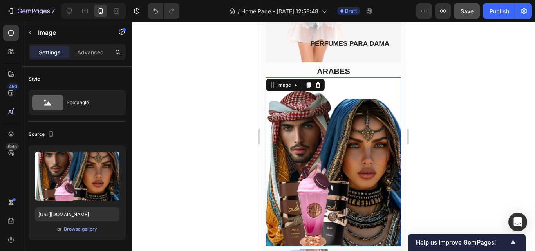
click at [361, 141] on img at bounding box center [333, 161] width 135 height 169
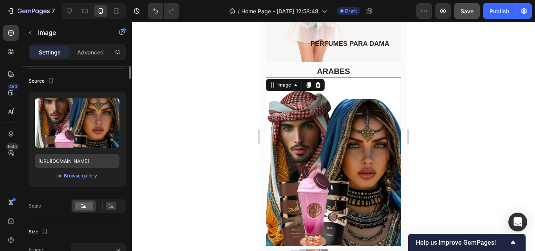
scroll to position [0, 0]
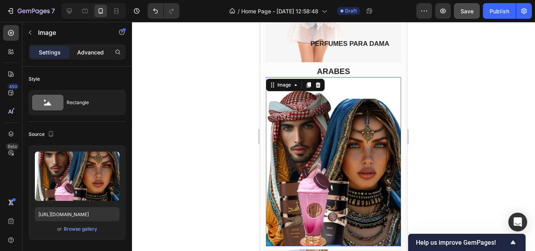
click at [91, 55] on p "Advanced" at bounding box center [90, 52] width 27 height 8
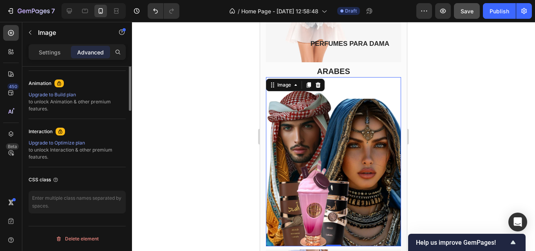
scroll to position [180, 0]
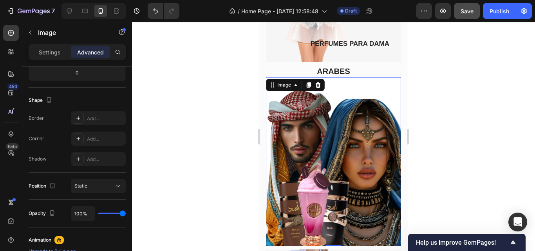
click at [318, 153] on img at bounding box center [333, 161] width 135 height 169
click at [334, 149] on img at bounding box center [333, 161] width 135 height 169
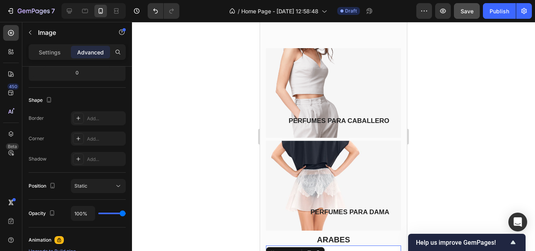
scroll to position [155, 0]
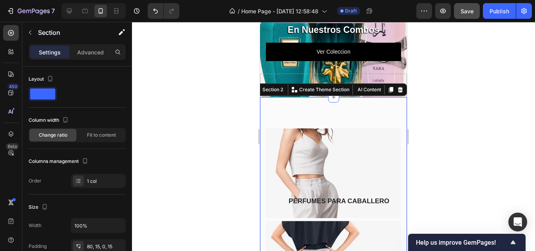
scroll to position [234, 0]
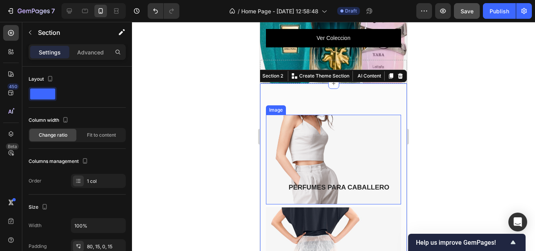
click at [352, 149] on img at bounding box center [333, 160] width 135 height 90
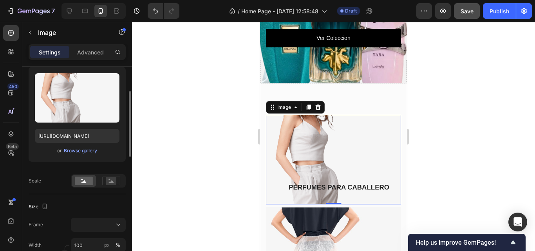
scroll to position [118, 0]
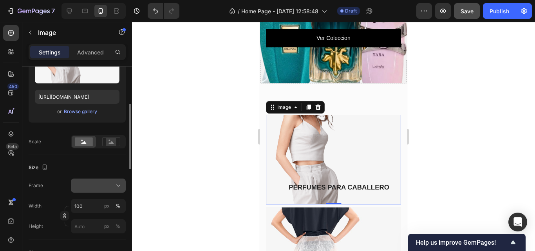
click at [105, 181] on button at bounding box center [98, 186] width 55 height 14
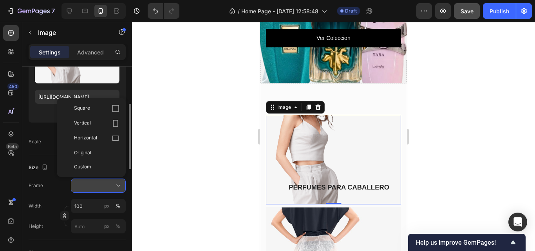
click at [105, 181] on button at bounding box center [98, 186] width 55 height 14
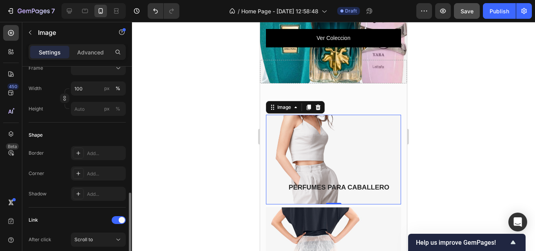
scroll to position [274, 0]
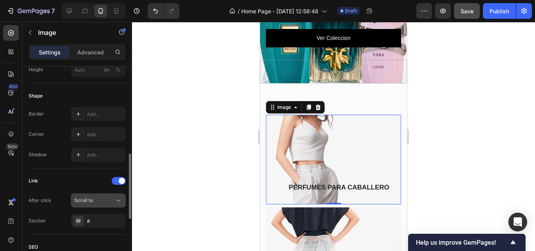
click at [110, 201] on div "Scroll to" at bounding box center [94, 200] width 40 height 7
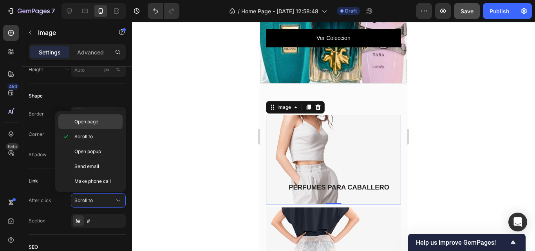
click at [91, 120] on span "Open page" at bounding box center [86, 121] width 24 height 7
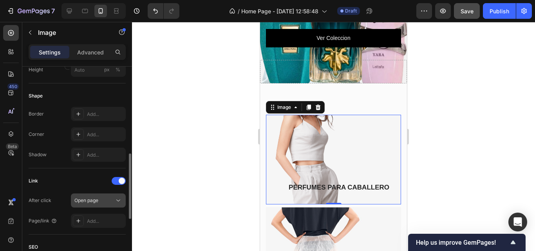
click at [109, 203] on div "Open page" at bounding box center [94, 200] width 40 height 7
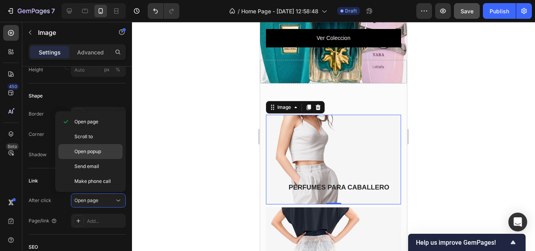
click at [105, 154] on p "Open popup" at bounding box center [96, 151] width 45 height 7
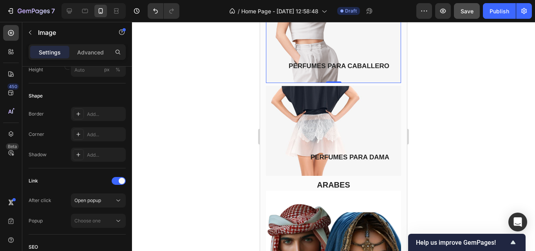
scroll to position [430, 0]
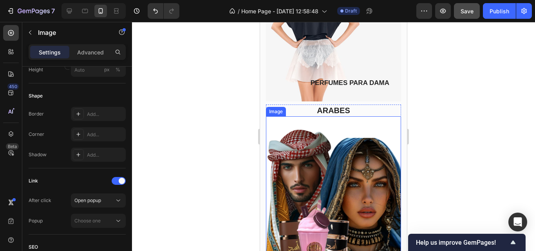
click at [330, 153] on img at bounding box center [333, 200] width 135 height 169
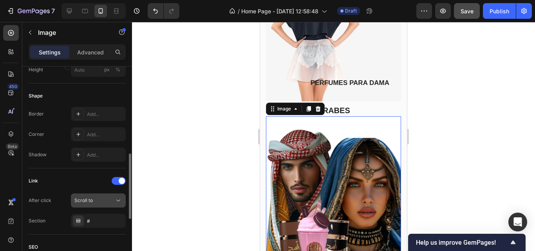
click at [111, 199] on div "Scroll to" at bounding box center [94, 200] width 40 height 7
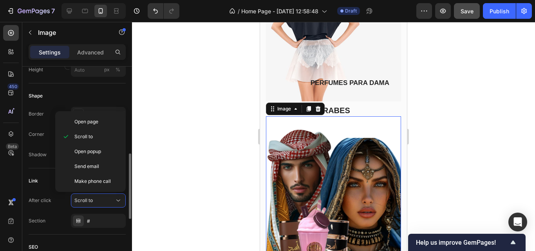
click at [48, 189] on div "Link After click Scroll to Section #" at bounding box center [77, 201] width 97 height 53
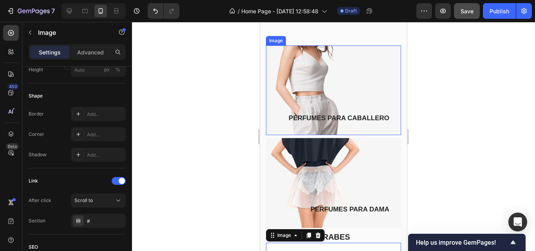
scroll to position [234, 0]
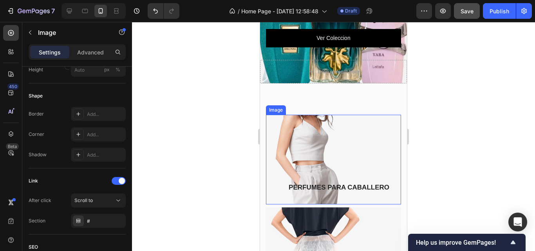
click at [343, 142] on img at bounding box center [333, 160] width 135 height 90
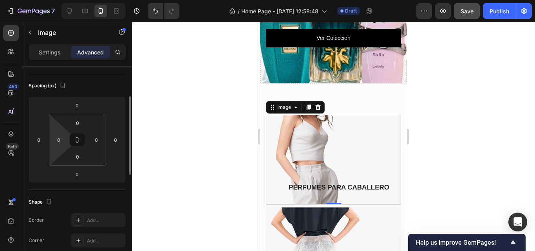
scroll to position [0, 0]
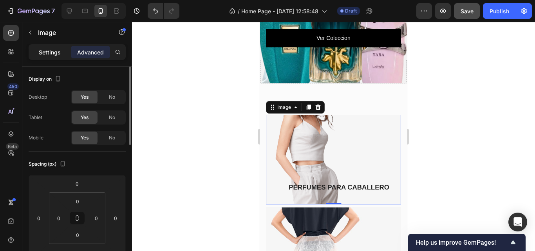
click at [44, 51] on p "Settings" at bounding box center [50, 52] width 22 height 8
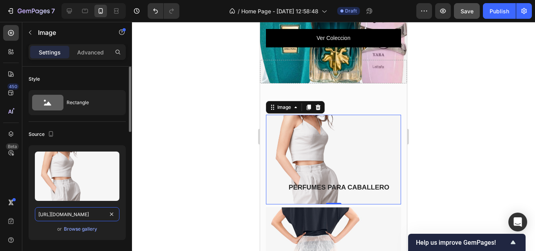
click at [82, 215] on input "[URL][DOMAIN_NAME]" at bounding box center [77, 214] width 85 height 14
paste input "[DOMAIN_NAME][URL]"
type input "[URL][DOMAIN_NAME]"
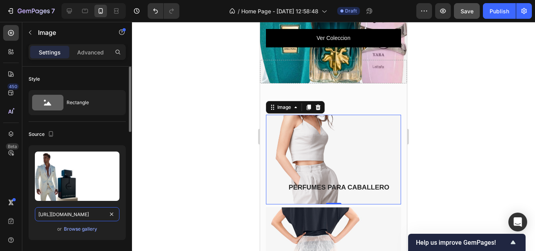
scroll to position [0, 120]
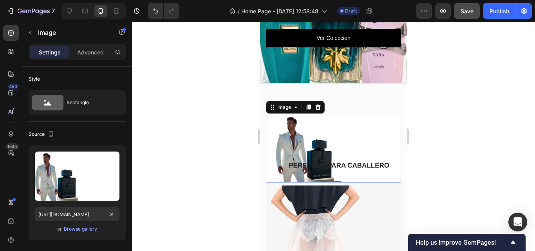
click at [216, 89] on div at bounding box center [333, 136] width 403 height 229
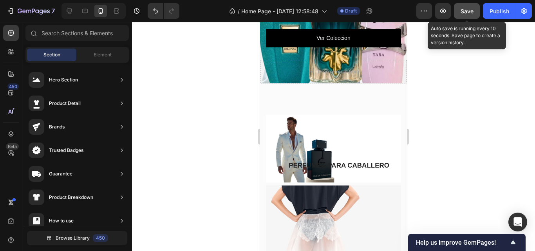
click at [467, 18] on button "Save" at bounding box center [467, 11] width 26 height 16
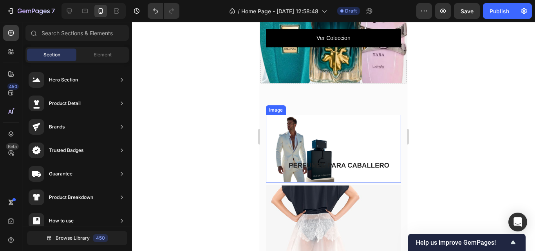
click at [321, 128] on img at bounding box center [333, 149] width 135 height 68
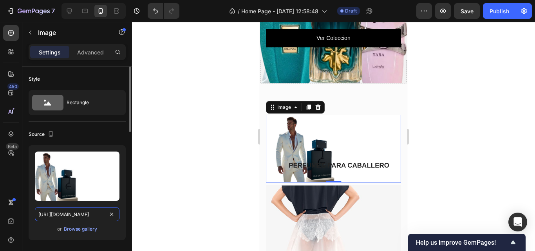
click at [89, 214] on input "[URL][DOMAIN_NAME]" at bounding box center [77, 214] width 85 height 14
paste input "_2.png?v=1759082410"
type input "[URL][DOMAIN_NAME]"
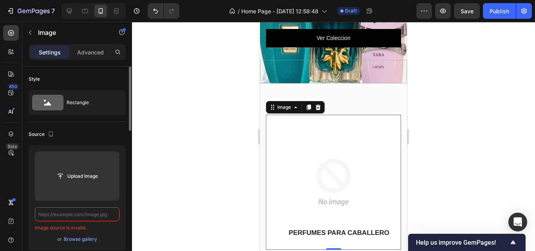
click at [94, 215] on input "text" at bounding box center [77, 214] width 85 height 14
paste input "[URL][DOMAIN_NAME]"
type input "[URL][DOMAIN_NAME]"
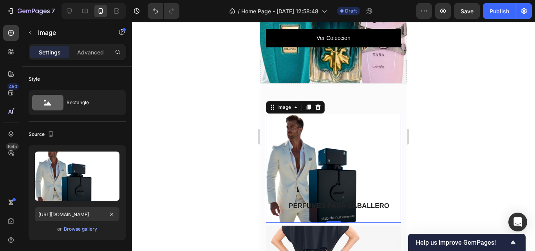
click at [208, 158] on div at bounding box center [333, 136] width 403 height 229
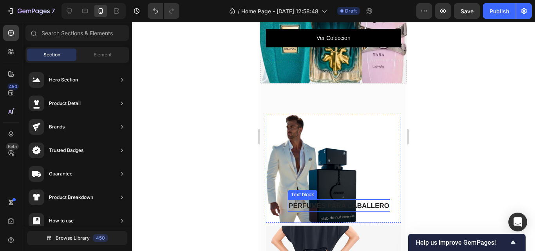
click at [368, 202] on span "Perfumes para Caballero" at bounding box center [339, 205] width 101 height 7
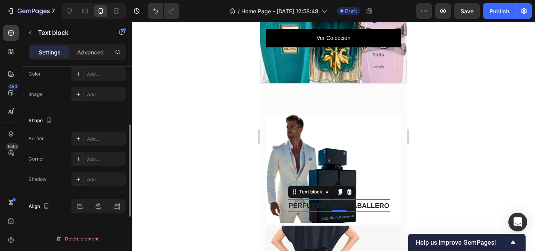
scroll to position [140, 0]
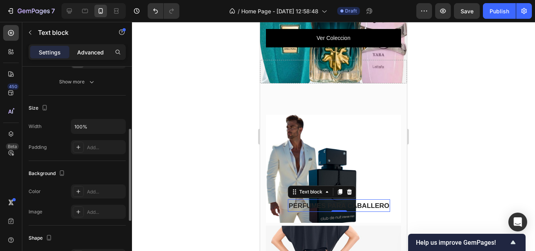
click at [91, 53] on p "Advanced" at bounding box center [90, 52] width 27 height 8
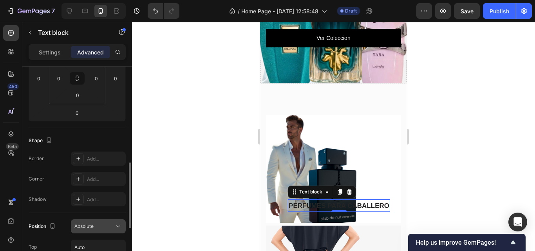
scroll to position [218, 0]
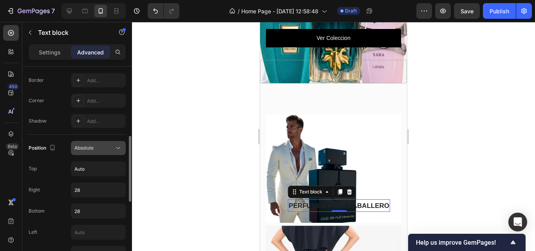
click at [112, 154] on button "Absolute" at bounding box center [98, 148] width 55 height 14
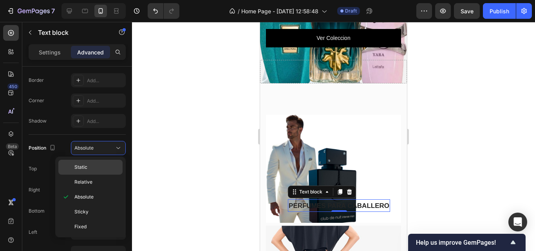
click at [104, 167] on p "Static" at bounding box center [96, 167] width 45 height 7
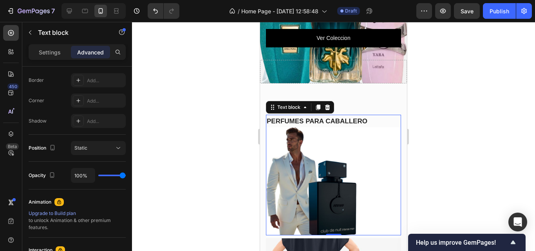
click at [227, 95] on div at bounding box center [333, 136] width 403 height 229
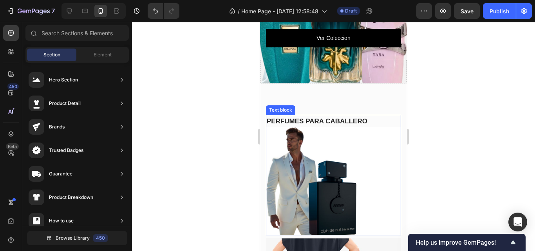
click at [320, 123] on span "Perfumes para Caballero" at bounding box center [317, 121] width 101 height 7
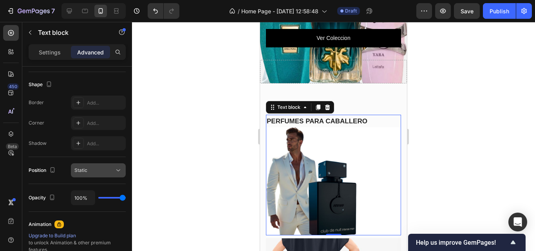
scroll to position [314, 0]
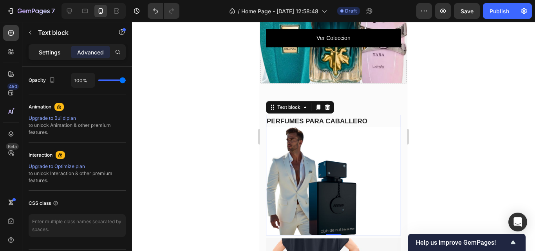
click at [57, 52] on p "Settings" at bounding box center [50, 52] width 22 height 8
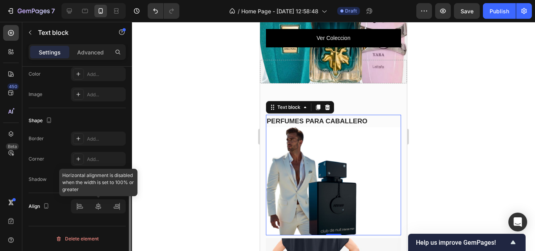
click at [99, 207] on div at bounding box center [98, 206] width 55 height 14
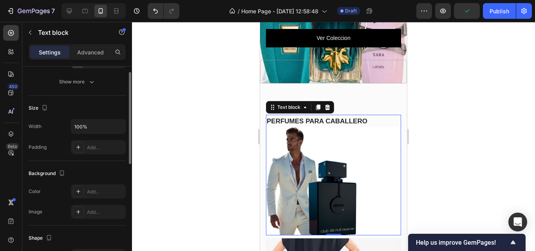
scroll to position [62, 0]
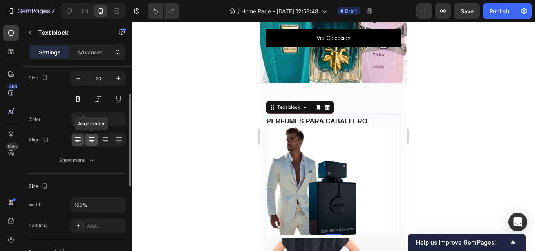
click at [90, 141] on icon at bounding box center [92, 140] width 8 height 8
click at [205, 131] on div at bounding box center [333, 136] width 403 height 229
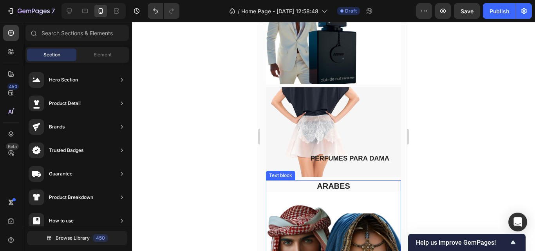
scroll to position [312, 0]
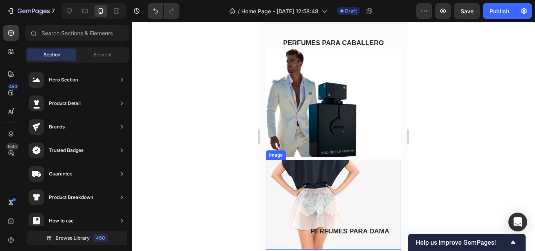
click at [292, 198] on img at bounding box center [333, 205] width 135 height 90
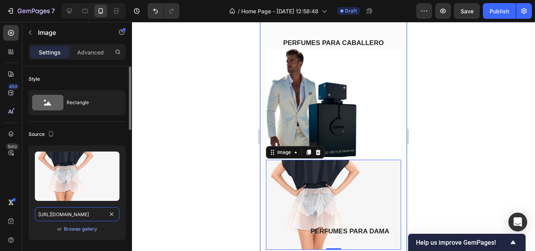
click at [88, 210] on input "[URL][DOMAIN_NAME]" at bounding box center [77, 214] width 85 height 14
type input "[URL][DOMAIN_NAME]"
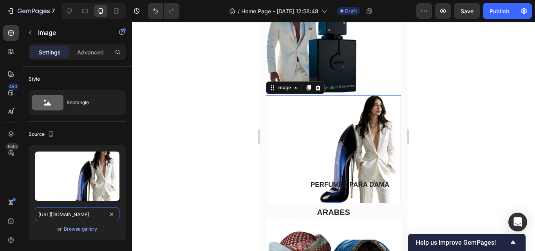
scroll to position [390, 0]
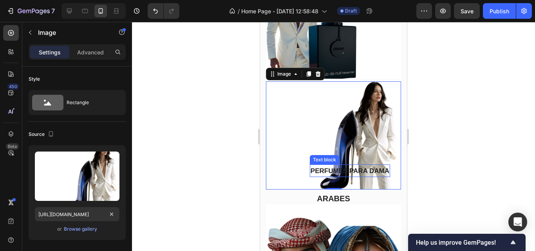
click at [363, 167] on span "Perfumes para Dama" at bounding box center [350, 170] width 79 height 7
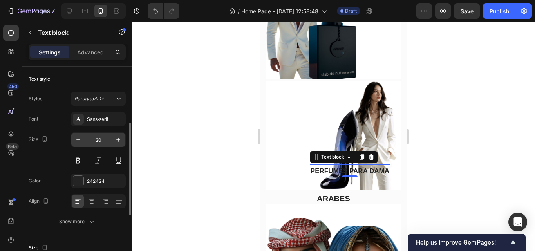
scroll to position [39, 0]
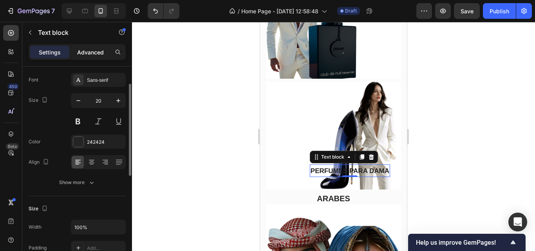
click at [87, 50] on p "Advanced" at bounding box center [90, 52] width 27 height 8
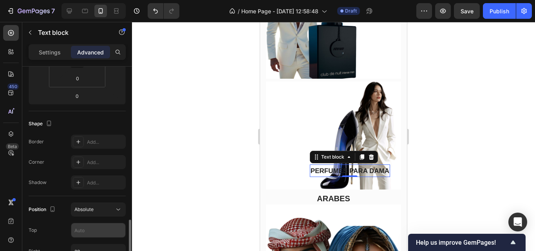
scroll to position [235, 0]
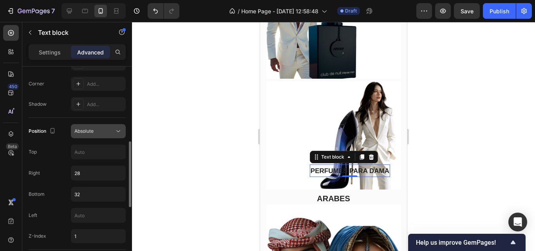
click at [100, 132] on div "Absolute" at bounding box center [94, 131] width 40 height 7
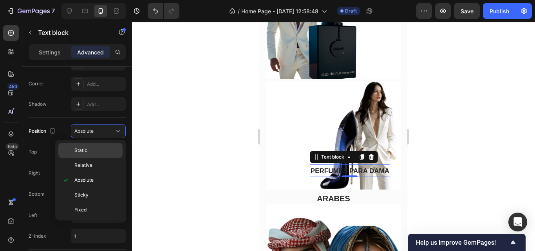
click at [86, 149] on span "Static" at bounding box center [80, 150] width 13 height 7
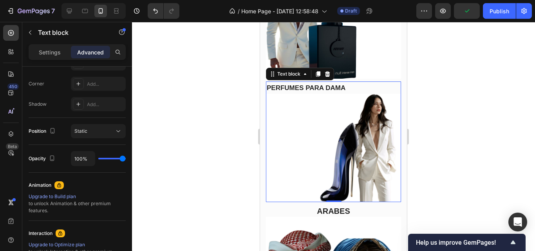
click at [45, 59] on div "Settings Advanced" at bounding box center [77, 52] width 97 height 16
click at [48, 56] on div "Settings" at bounding box center [49, 52] width 39 height 13
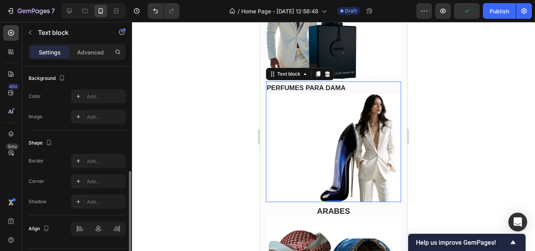
scroll to position [78, 0]
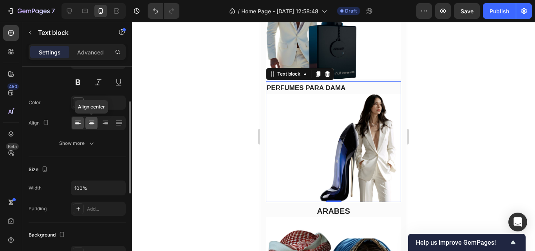
click at [92, 124] on icon at bounding box center [91, 123] width 5 height 1
click at [180, 94] on div at bounding box center [333, 136] width 403 height 229
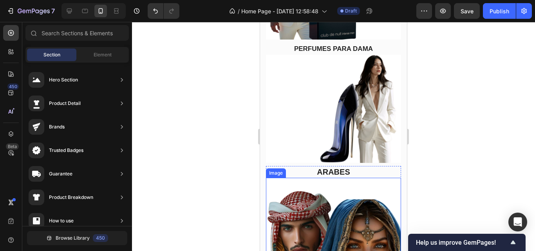
scroll to position [351, 0]
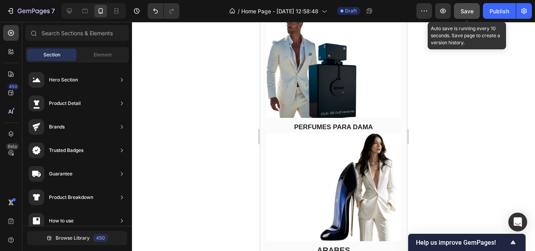
click at [468, 6] on button "Save" at bounding box center [467, 11] width 26 height 16
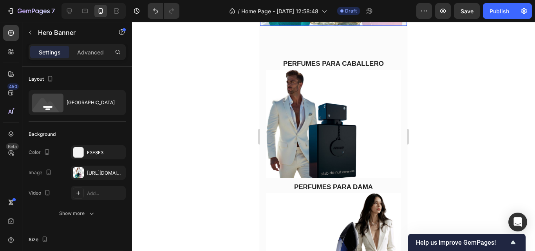
scroll to position [234, 0]
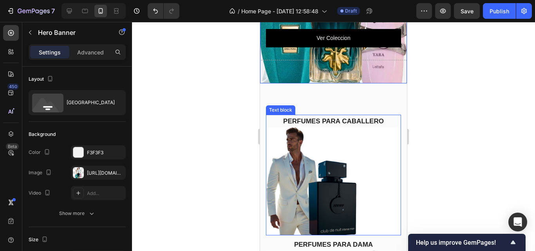
click at [337, 122] on span "Perfumes para Caballero" at bounding box center [333, 121] width 101 height 7
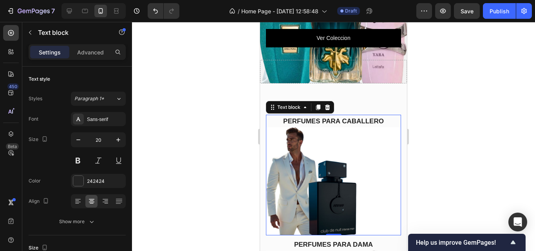
click at [308, 121] on span "Perfumes para Caballero" at bounding box center [333, 121] width 101 height 7
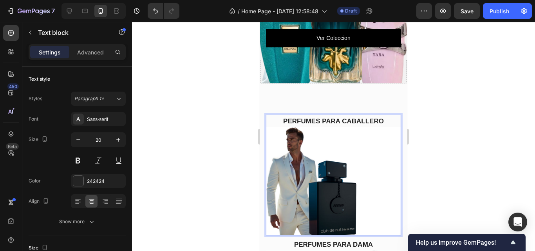
click at [334, 125] on p "Perfumes para Caballero" at bounding box center [334, 121] width 134 height 11
click at [385, 121] on p "Perfumes para Caballero" at bounding box center [334, 121] width 134 height 11
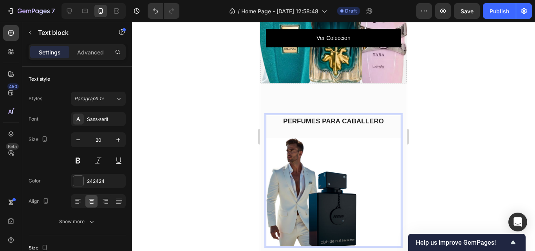
click at [480, 121] on div at bounding box center [333, 136] width 403 height 229
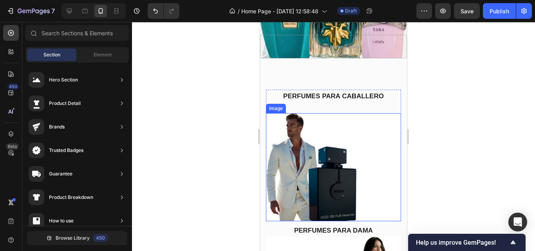
scroll to position [273, 0]
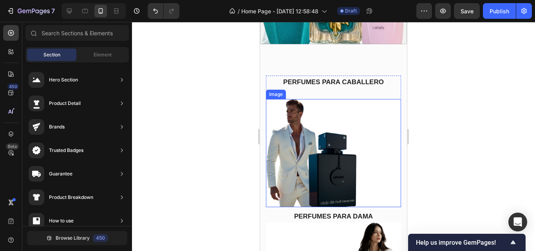
click at [368, 180] on img at bounding box center [333, 153] width 135 height 108
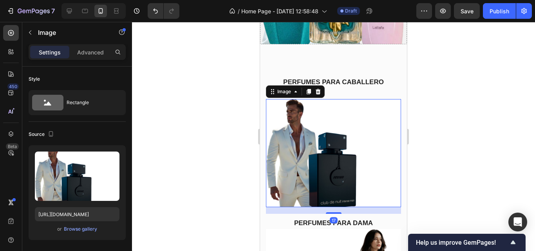
drag, startPoint x: 335, startPoint y: 201, endPoint x: 342, endPoint y: 203, distance: 6.9
click at [341, 207] on div "17" at bounding box center [333, 207] width 135 height 0
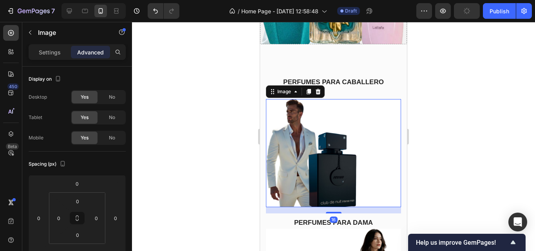
click at [334, 207] on div "16" at bounding box center [333, 210] width 135 height 6
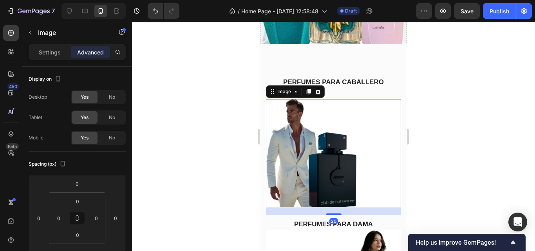
click at [339, 207] on div "20" at bounding box center [333, 207] width 135 height 0
type input "20"
click at [366, 221] on span "Perfumes para Dama" at bounding box center [333, 224] width 79 height 7
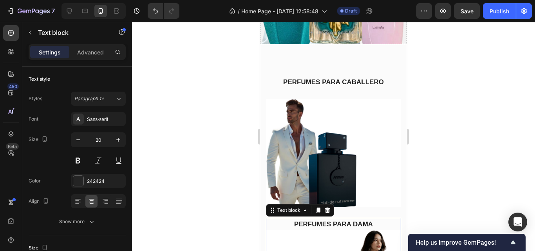
click at [377, 219] on p "Perfumes para Dama" at bounding box center [334, 224] width 134 height 11
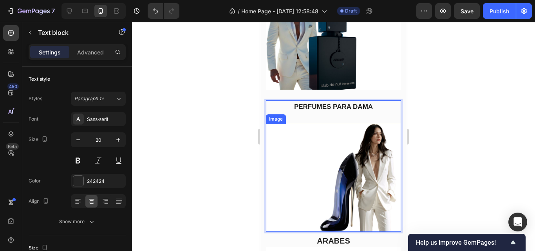
scroll to position [430, 0]
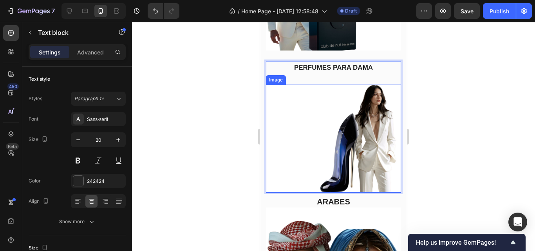
click at [357, 176] on img at bounding box center [333, 139] width 135 height 108
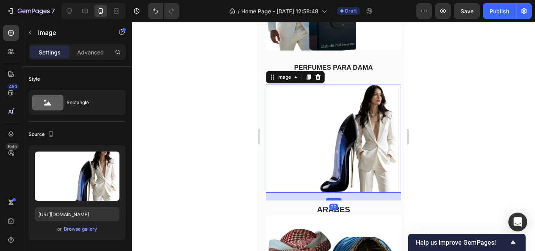
drag, startPoint x: 333, startPoint y: 182, endPoint x: 337, endPoint y: 190, distance: 8.8
click at [337, 198] on div at bounding box center [334, 199] width 16 height 2
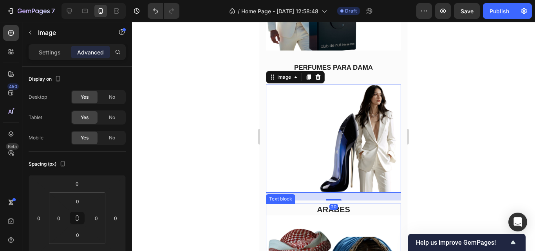
click at [348, 205] on p "ARABES" at bounding box center [334, 210] width 134 height 10
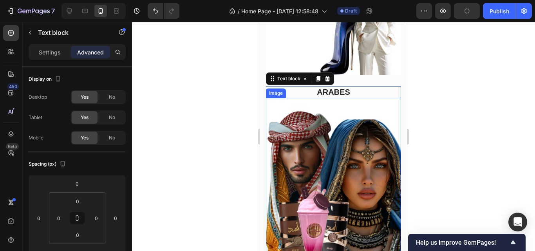
scroll to position [586, 0]
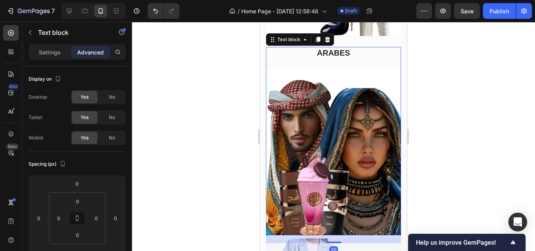
drag, startPoint x: 333, startPoint y: 210, endPoint x: 337, endPoint y: 218, distance: 9.1
click at [337, 218] on div "ARABES Text block 20 Image" at bounding box center [333, 141] width 135 height 188
type input "20"
click at [219, 204] on div at bounding box center [333, 136] width 403 height 229
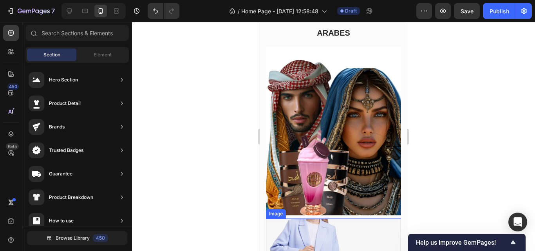
scroll to position [625, 0]
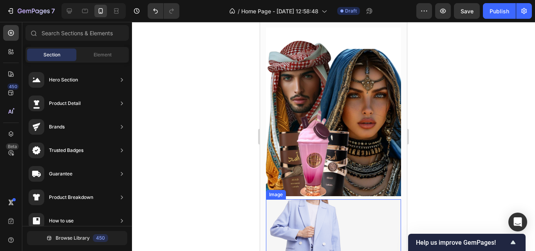
click at [348, 199] on img at bounding box center [333, 244] width 135 height 90
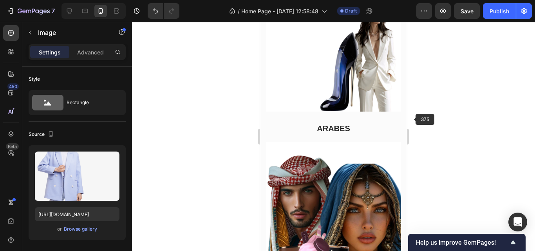
scroll to position [469, 0]
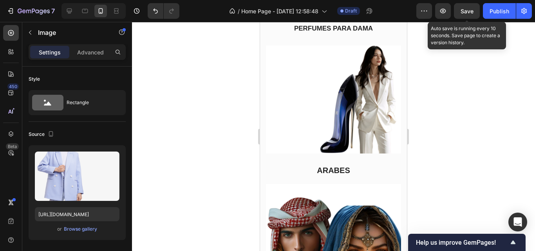
click at [469, 9] on span "Save" at bounding box center [467, 11] width 13 height 7
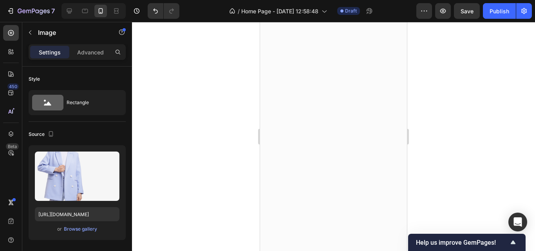
scroll to position [1332, 0]
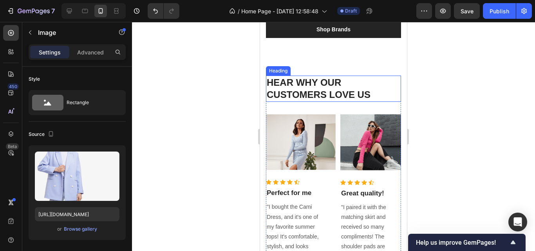
click at [366, 95] on p "HEAR WHY OUR CUSTOMERS LOVE US" at bounding box center [334, 88] width 134 height 24
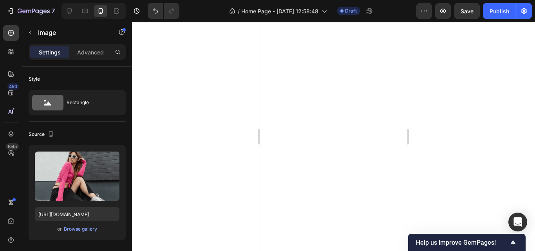
scroll to position [1732, 0]
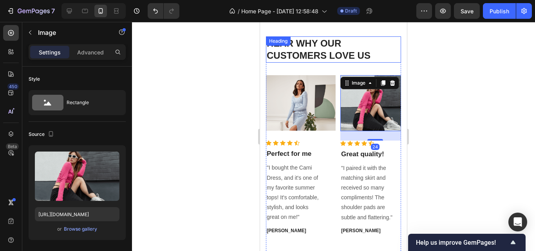
click at [373, 55] on p "HEAR WHY OUR CUSTOMERS LOVE US" at bounding box center [334, 49] width 134 height 24
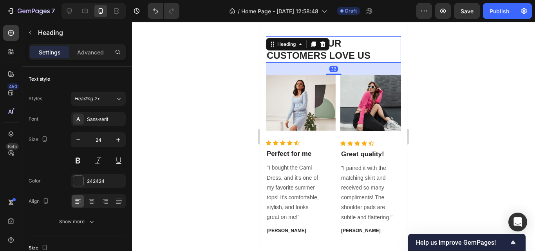
click at [373, 56] on p "HEAR WHY OUR CUSTOMERS LOVE US" at bounding box center [334, 49] width 134 height 24
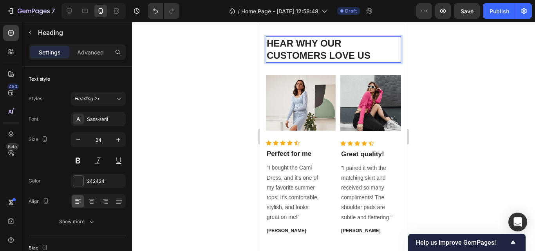
click at [377, 52] on p "HEAR WHY OUR CUSTOMERS LOVE US" at bounding box center [334, 49] width 134 height 24
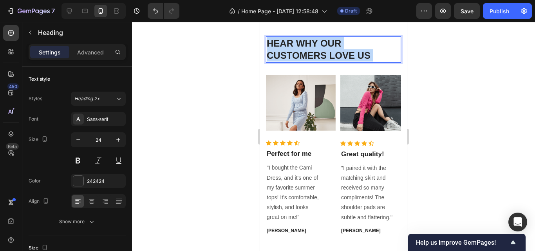
drag, startPoint x: 377, startPoint y: 53, endPoint x: 308, endPoint y: 42, distance: 69.8
click at [308, 42] on p "HEAR WHY OUR CUSTOMERS LOVE US" at bounding box center [334, 49] width 134 height 24
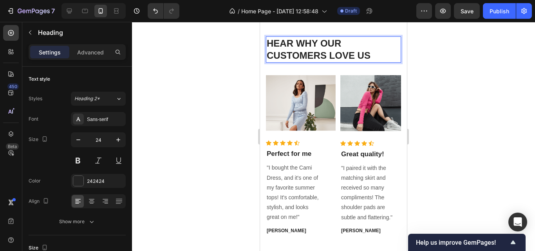
click at [375, 54] on p "HEAR WHY OUR CUSTOMERS LOVE US" at bounding box center [334, 49] width 134 height 24
click at [367, 54] on p "HEAR WHY OUR CUSTOMERS LOVE US" at bounding box center [334, 49] width 134 height 24
click at [368, 54] on p "HEAR WHY OUR CUSTOMERS LOVE US" at bounding box center [334, 49] width 134 height 24
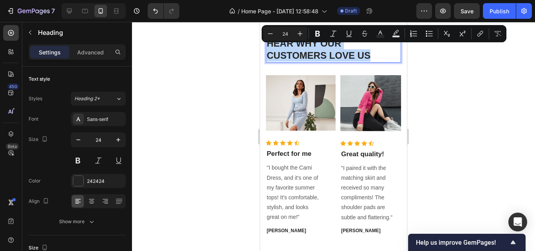
drag, startPoint x: 370, startPoint y: 55, endPoint x: 268, endPoint y: 44, distance: 102.1
click at [268, 44] on p "HEAR WHY OUR CUSTOMERS LOVE US" at bounding box center [334, 49] width 134 height 24
copy p "HEAR WHY OUR CUSTOMERS LOVE US"
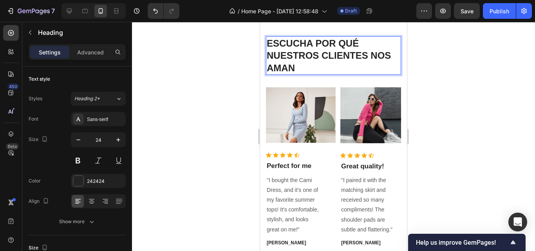
click at [314, 41] on p "ESCUCHA POR QUÉ NUESTROS CLIENTES NOS AMAN" at bounding box center [334, 55] width 134 height 37
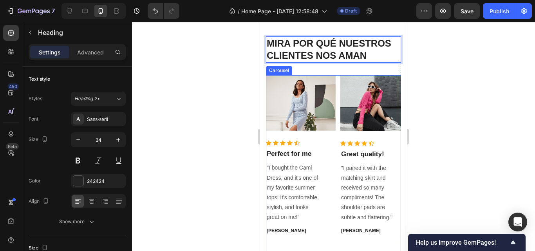
click at [337, 123] on div "Image Icon Icon Icon Icon Icon Icon List Hoz Perfect for me Text block "I bough…" at bounding box center [333, 169] width 135 height 188
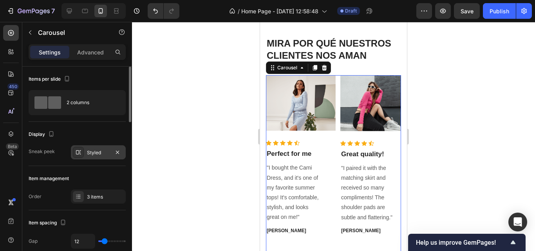
scroll to position [78, 0]
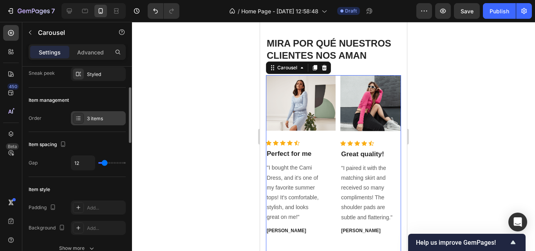
click at [98, 114] on div "3 items" at bounding box center [98, 118] width 55 height 14
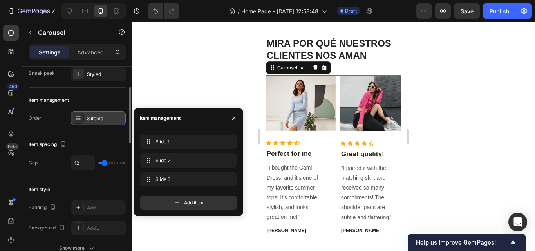
click at [98, 114] on div "3 items" at bounding box center [98, 118] width 55 height 14
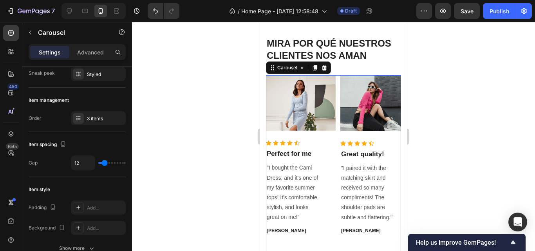
click at [183, 93] on div at bounding box center [333, 136] width 403 height 229
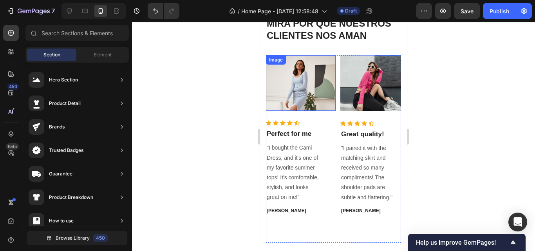
scroll to position [1771, 0]
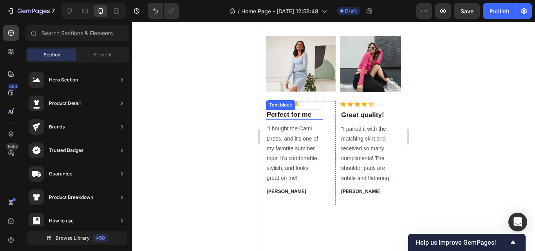
click at [302, 114] on p "Perfect for me" at bounding box center [295, 115] width 56 height 9
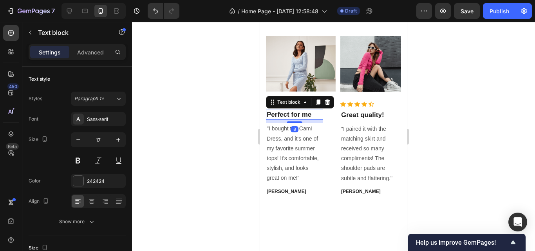
click at [302, 114] on p "Perfect for me" at bounding box center [295, 115] width 56 height 9
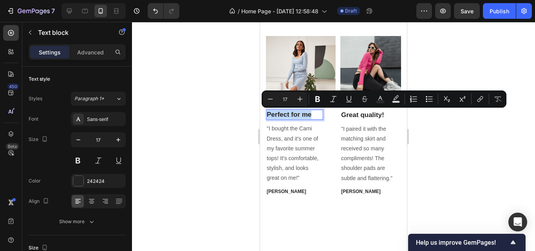
copy p "Perfect for me"
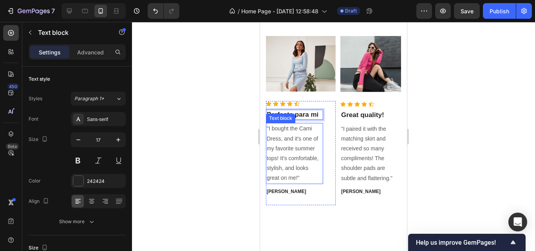
click at [295, 159] on p ""I bought the Cami Dress, and it's one of my favorite summer tops! It's comfort…" at bounding box center [295, 153] width 56 height 59
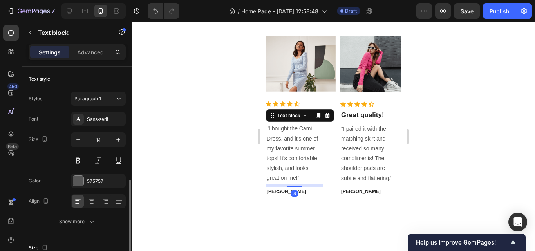
scroll to position [78, 0]
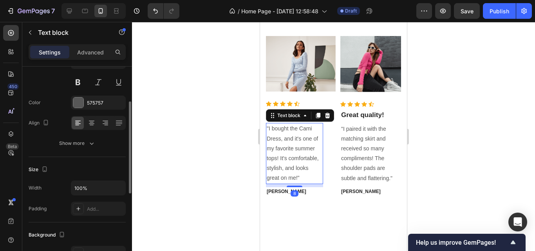
click at [302, 176] on p ""I bought the Cami Dress, and it's one of my favorite summer tops! It's comfort…" at bounding box center [295, 153] width 56 height 59
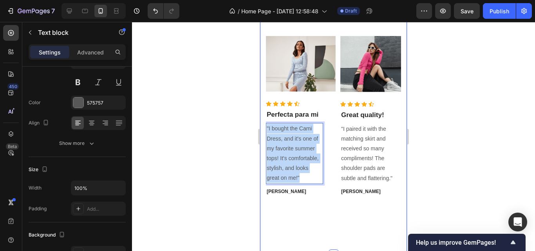
drag, startPoint x: 303, startPoint y: 176, endPoint x: 262, endPoint y: 127, distance: 64.0
click at [262, 127] on div "MIRA POR QUÉ NUESTROS CLIENTES NOS AMAN Heading Image Icon Icon Icon Icon Icon …" at bounding box center [333, 110] width 147 height 289
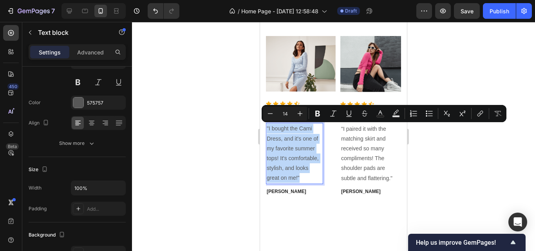
copy p ""I bought the Cami Dress, and it's one of my favorite summer tops! It's comfort…"
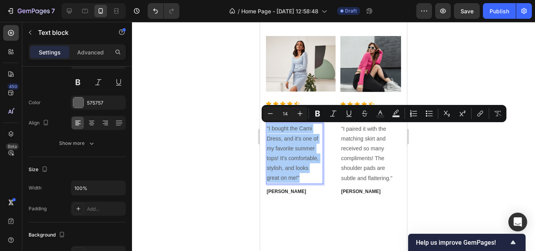
click at [205, 101] on div at bounding box center [333, 136] width 403 height 229
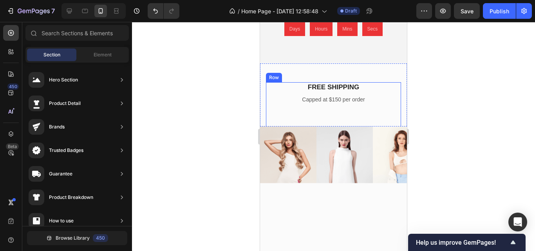
scroll to position [2320, 0]
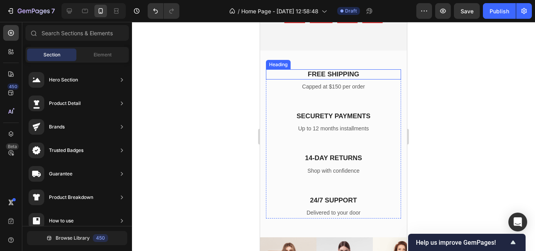
click at [340, 74] on p "FREE SHIPPING" at bounding box center [334, 74] width 134 height 9
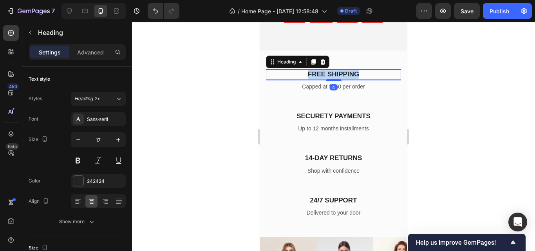
click at [340, 74] on p "FREE SHIPPING" at bounding box center [334, 74] width 134 height 9
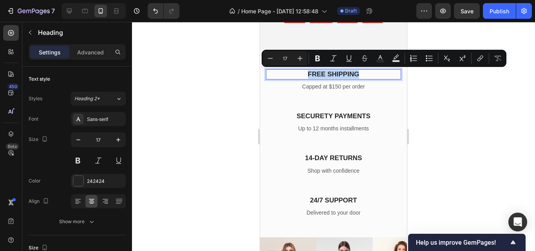
copy p "FREE SHIPPING"
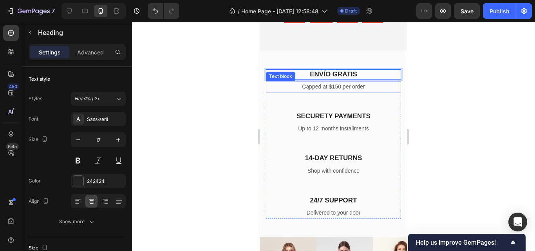
click at [325, 87] on p "Capped at $150 per order" at bounding box center [334, 87] width 134 height 10
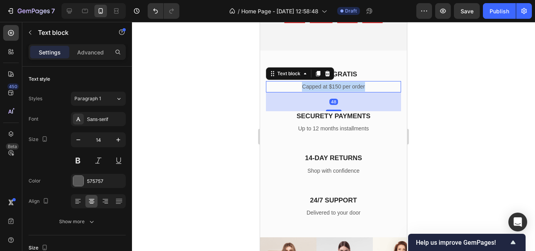
click at [325, 87] on p "Capped at $150 per order" at bounding box center [334, 87] width 134 height 10
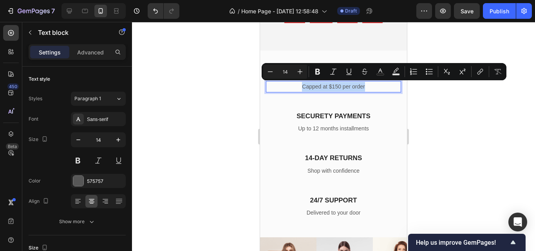
click at [357, 88] on p "Capped at $150 per order" at bounding box center [334, 87] width 134 height 10
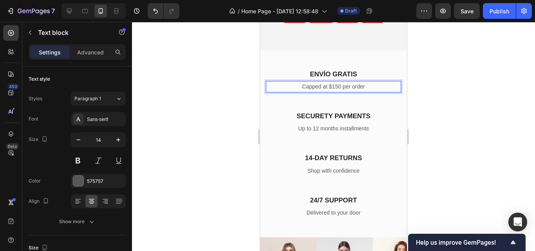
click at [354, 86] on p "Capped at $150 per order" at bounding box center [334, 87] width 134 height 10
click at [362, 89] on p "Capped at $150 per order" at bounding box center [334, 87] width 134 height 10
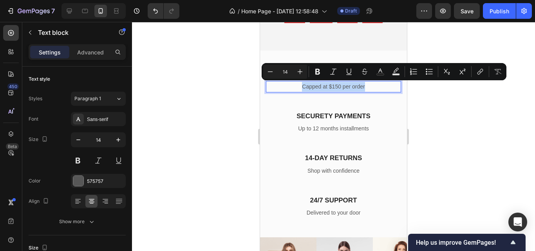
drag, startPoint x: 365, startPoint y: 87, endPoint x: 295, endPoint y: 81, distance: 70.0
click at [295, 81] on div "Capped at $150 per order" at bounding box center [333, 86] width 135 height 11
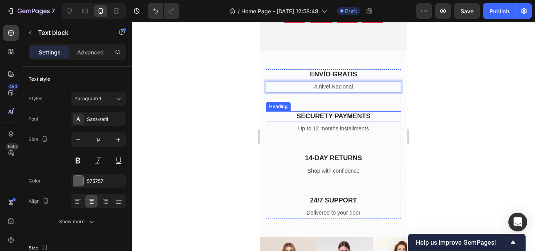
click at [334, 114] on p "SECURETY PAYMENTS" at bounding box center [334, 116] width 134 height 9
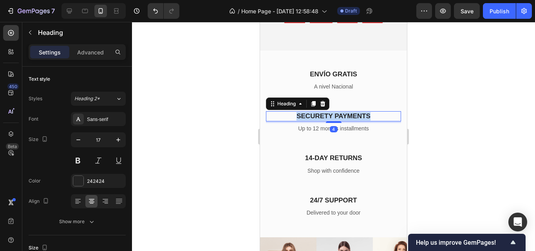
click at [334, 114] on p "SECURETY PAYMENTS" at bounding box center [334, 116] width 134 height 9
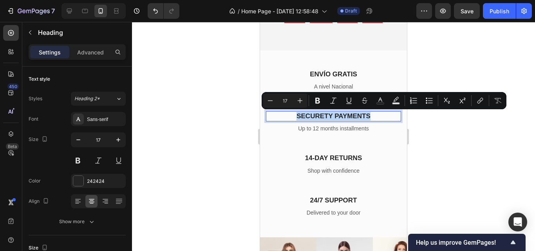
copy p "SECURETY PAYMENTS"
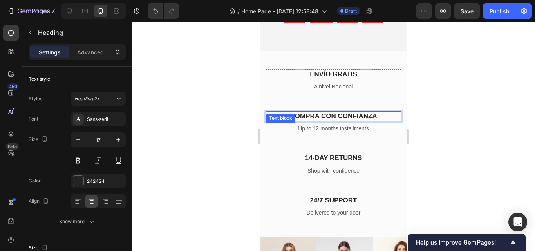
click at [349, 130] on p "Up to 12 months installments" at bounding box center [334, 129] width 134 height 10
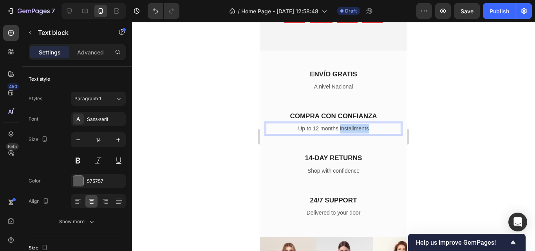
click at [349, 129] on p "Up to 12 months installments" at bounding box center [334, 129] width 134 height 10
click at [284, 128] on p "Pago Contraentrega para tu comodidad" at bounding box center [334, 129] width 134 height 10
click at [351, 134] on p "ACEPTAMOS Pago Contraentrega para tu comodidad" at bounding box center [334, 129] width 134 height 10
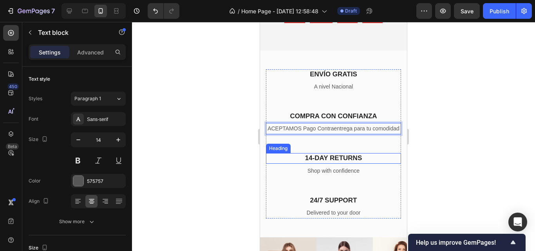
click at [324, 163] on p "14-DAY RETURNS" at bounding box center [334, 158] width 134 height 9
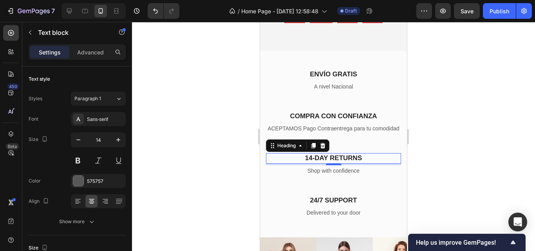
click at [325, 163] on p "14-DAY RETURNS" at bounding box center [334, 158] width 134 height 9
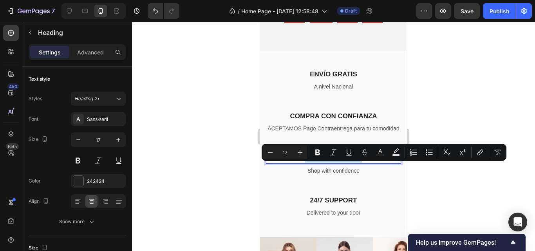
copy p "14-DAY RETURNS"
click at [372, 163] on p "14-DAY RETURNS" at bounding box center [334, 158] width 134 height 9
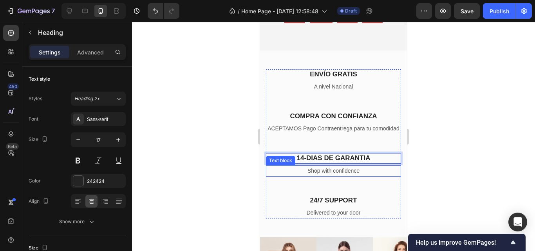
click at [336, 176] on p "Shop with confidence" at bounding box center [334, 171] width 134 height 10
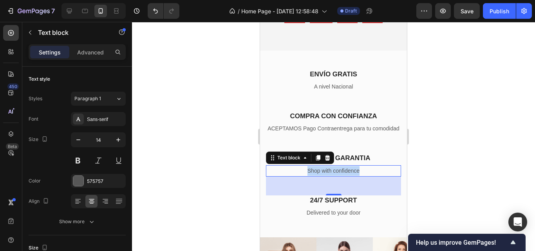
click at [336, 176] on p "Shop with confidence" at bounding box center [334, 171] width 134 height 10
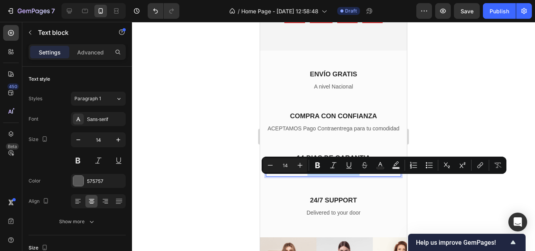
copy p "Shop with confidence"
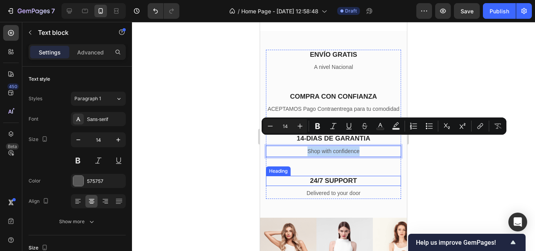
scroll to position [2359, 0]
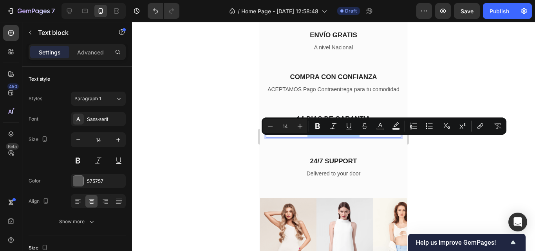
click at [236, 144] on div at bounding box center [333, 136] width 403 height 229
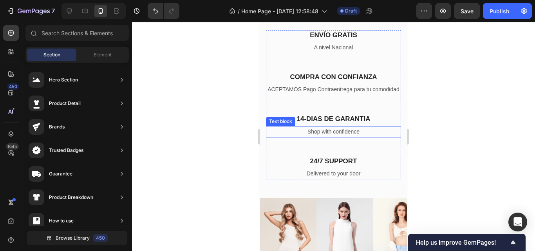
click at [351, 137] on p "Shop with confidence" at bounding box center [334, 132] width 134 height 10
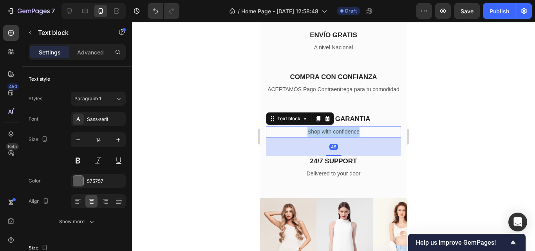
click at [351, 137] on p "Shop with confidence" at bounding box center [334, 132] width 134 height 10
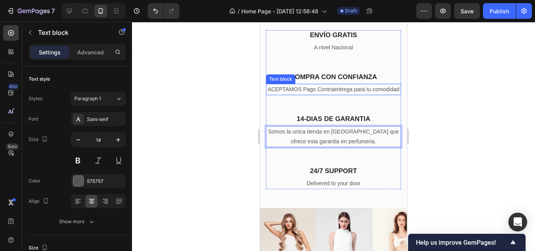
click at [341, 94] on p "ACEPTAMOS Pago Contraentrega para tu comodidad" at bounding box center [334, 90] width 134 height 10
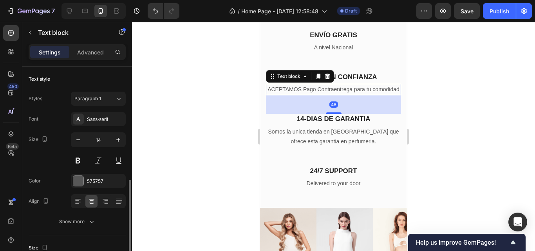
scroll to position [78, 0]
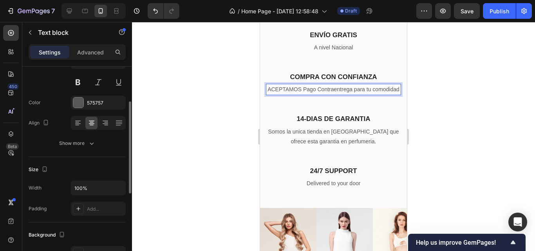
click at [345, 94] on p "ACEPTAMOS Pago Contraentrega para tu comodidad" at bounding box center [334, 90] width 134 height 10
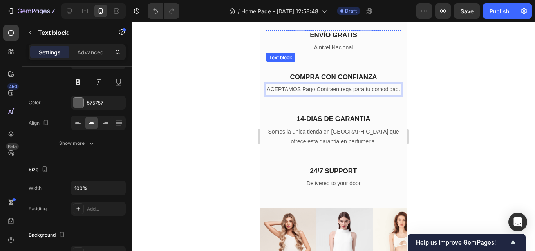
click at [348, 47] on p "A nivel Nacional" at bounding box center [334, 48] width 134 height 10
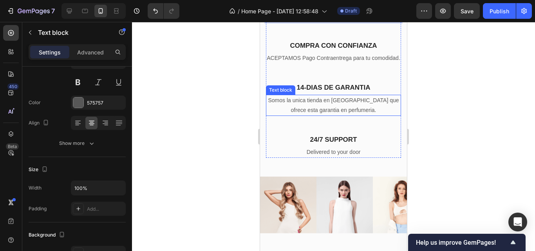
scroll to position [2398, 0]
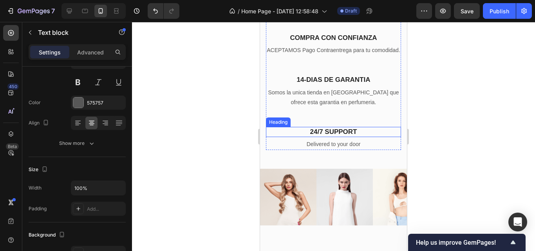
click at [345, 136] on p "24/7 SUPPORT" at bounding box center [334, 132] width 134 height 9
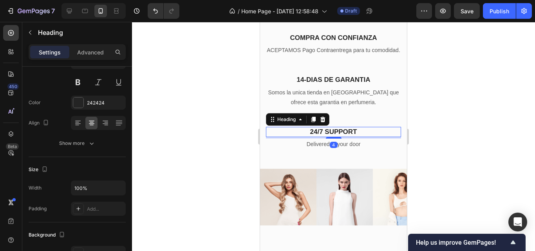
scroll to position [0, 0]
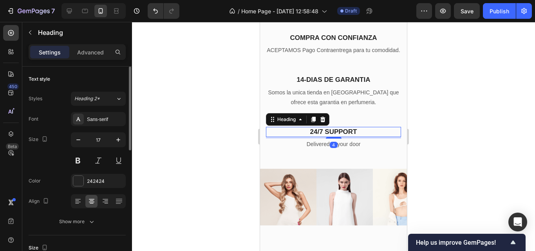
click at [345, 136] on p "24/7 SUPPORT" at bounding box center [334, 132] width 134 height 9
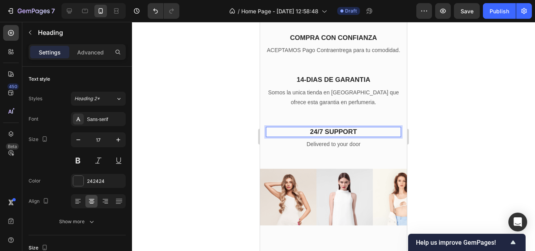
click at [357, 136] on p "24/7 SUPPORT" at bounding box center [334, 132] width 134 height 9
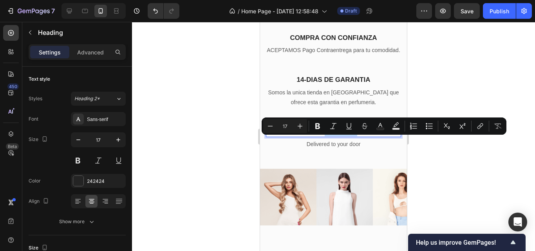
drag, startPoint x: 355, startPoint y: 141, endPoint x: 323, endPoint y: 141, distance: 32.1
click at [323, 136] on p "24/7 SUPPORT" at bounding box center [334, 132] width 134 height 9
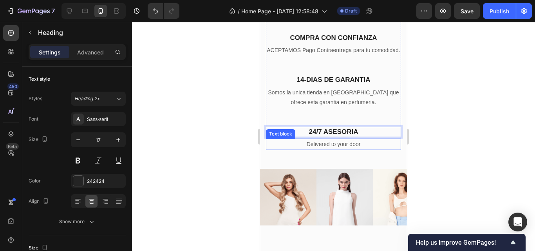
click at [352, 149] on p "Delivered to your door" at bounding box center [334, 145] width 134 height 10
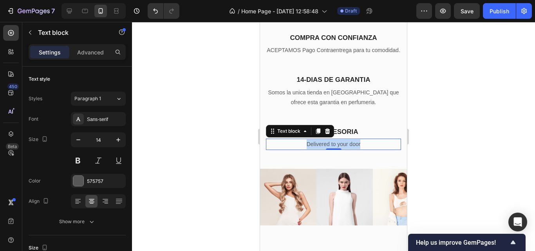
click at [352, 149] on p "Delivered to your door" at bounding box center [334, 145] width 134 height 10
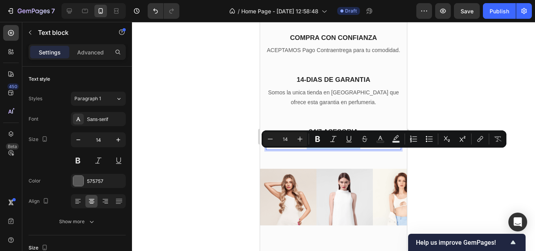
copy p "Delivered to your door"
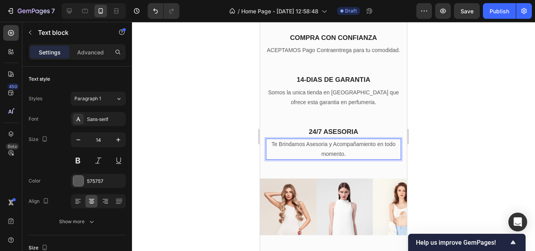
click at [223, 99] on div at bounding box center [333, 136] width 403 height 229
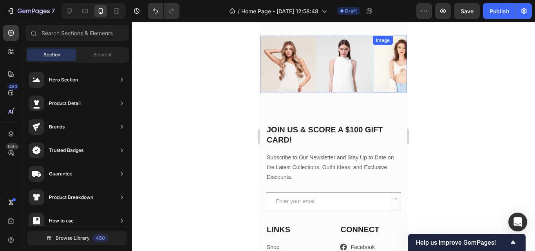
scroll to position [2555, 0]
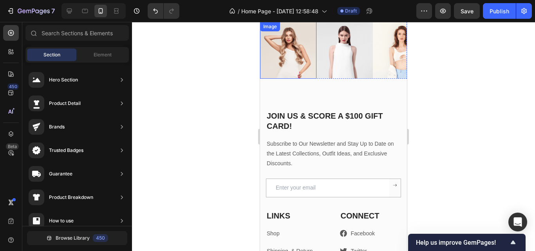
click at [265, 78] on img at bounding box center [288, 50] width 56 height 56
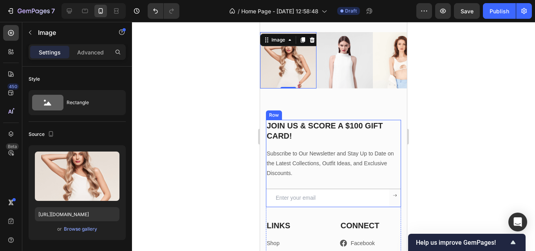
scroll to position [2594, 0]
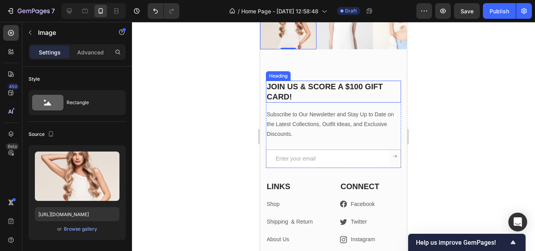
click at [370, 101] on p "JOIN US & SCORE A $100 GIFT CARD!" at bounding box center [334, 92] width 134 height 20
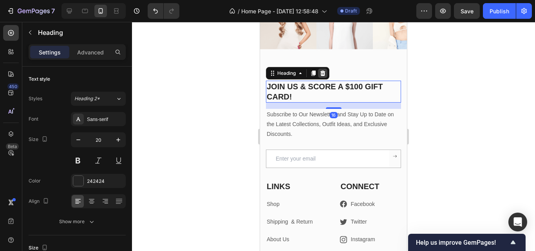
click at [322, 75] on icon at bounding box center [323, 73] width 5 height 5
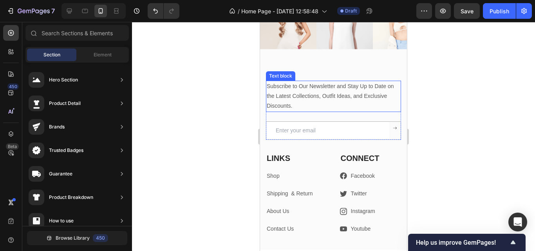
click at [329, 90] on p "Subscribe to Our Newsletter and Stay Up to Date on the Latest Collections, Outf…" at bounding box center [334, 97] width 134 height 30
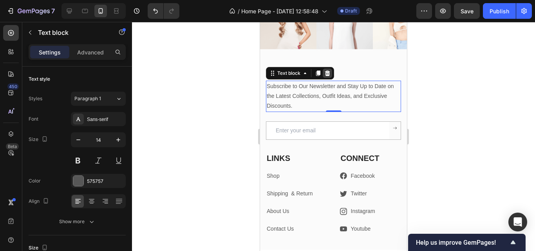
click at [327, 76] on icon at bounding box center [327, 73] width 5 height 5
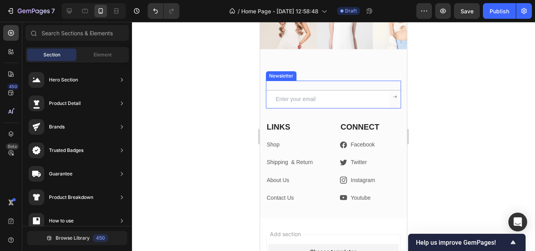
click at [333, 88] on div "Email Field Submit Button Row Newsletter" at bounding box center [333, 95] width 135 height 28
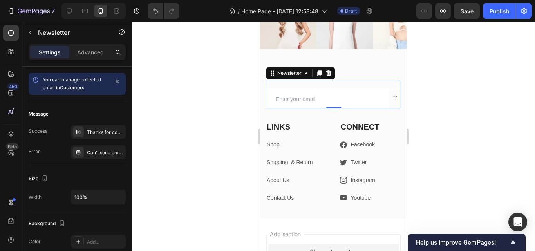
click at [328, 71] on icon at bounding box center [328, 73] width 5 height 5
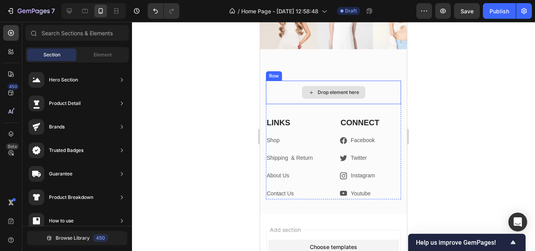
click at [382, 85] on div "Drop element here" at bounding box center [333, 93] width 135 height 24
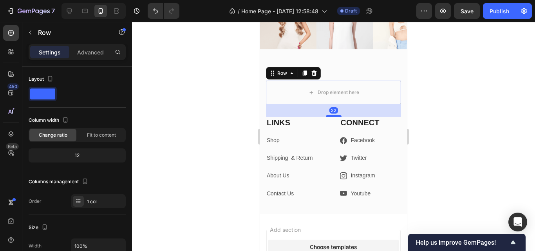
click at [315, 74] on icon at bounding box center [314, 73] width 5 height 5
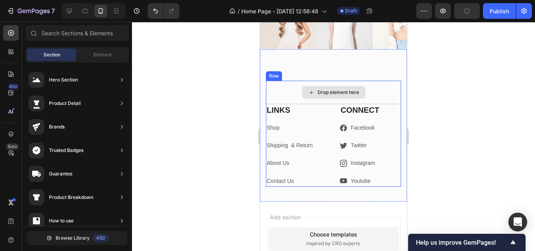
click at [293, 92] on div "Drop element here" at bounding box center [333, 93] width 135 height 24
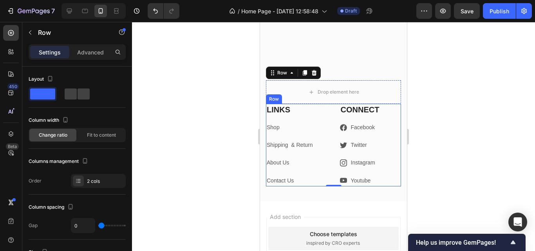
scroll to position [2633, 0]
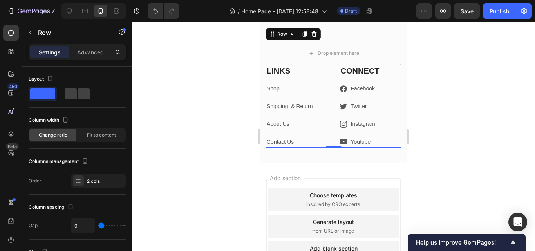
click at [221, 114] on div at bounding box center [333, 136] width 403 height 229
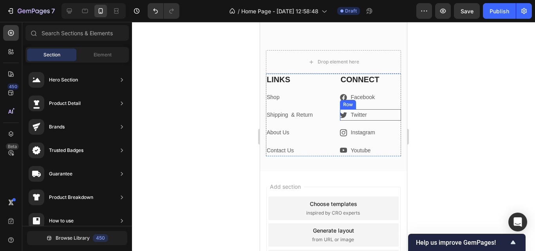
scroll to position [2593, 0]
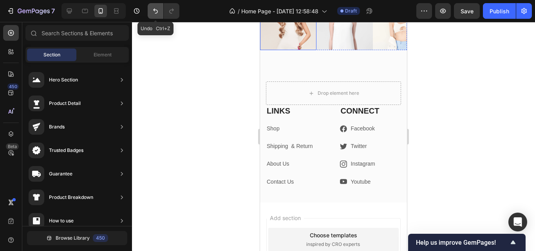
click at [156, 16] on button "Undo/Redo" at bounding box center [156, 11] width 16 height 16
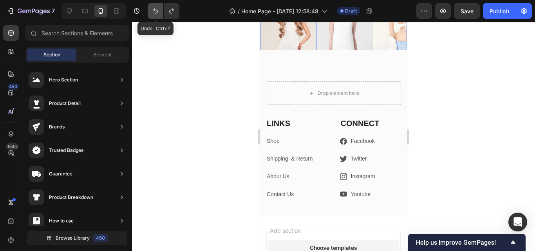
click at [156, 16] on button "Undo/Redo" at bounding box center [156, 11] width 16 height 16
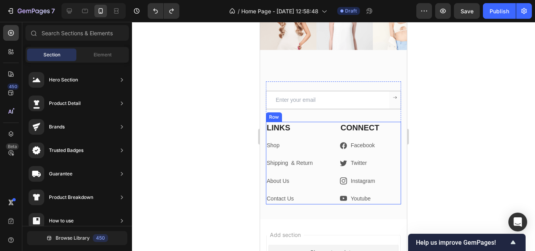
click at [325, 130] on div "LINKS Heading Shop Text block Shipping & Return Text block About Us Text block …" at bounding box center [333, 163] width 135 height 83
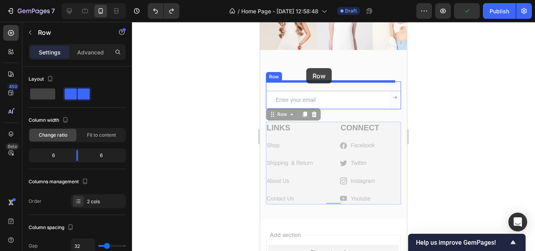
drag, startPoint x: 281, startPoint y: 117, endPoint x: 306, endPoint y: 68, distance: 55.2
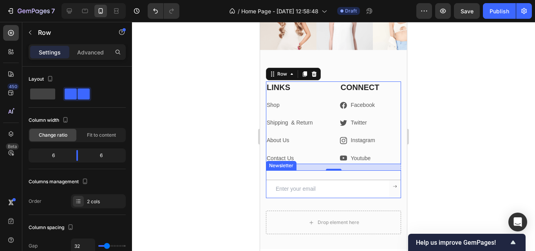
click at [389, 178] on div "Email Field Submit Button Row Newsletter" at bounding box center [333, 184] width 135 height 28
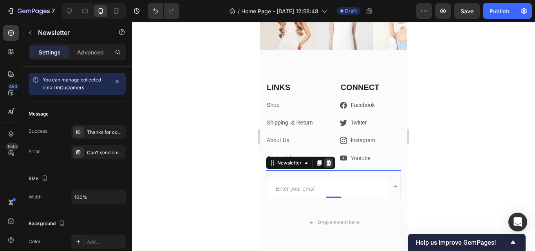
click at [330, 164] on icon at bounding box center [328, 162] width 5 height 5
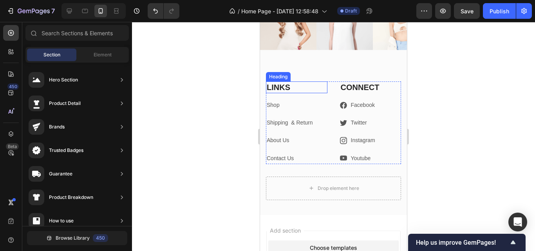
click at [276, 77] on div "Heading" at bounding box center [279, 76] width 22 height 7
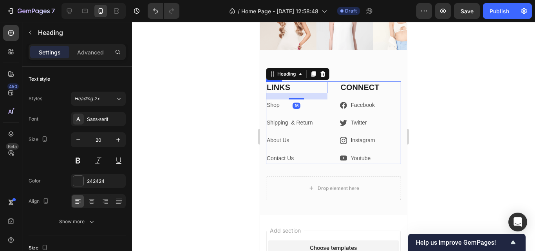
click at [330, 96] on div "LINKS Heading 16 Shop Text block Shipping & Return Text block About Us Text blo…" at bounding box center [333, 123] width 135 height 83
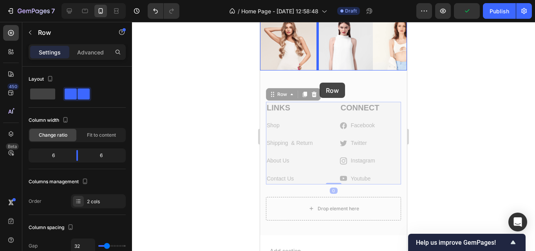
scroll to position [2559, 0]
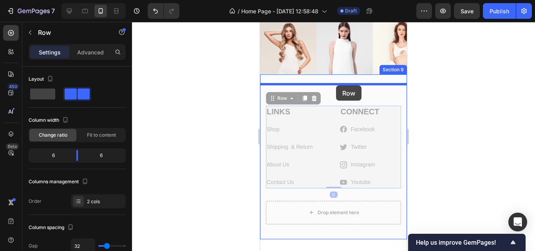
drag, startPoint x: 286, startPoint y: 76, endPoint x: 337, endPoint y: 86, distance: 52.7
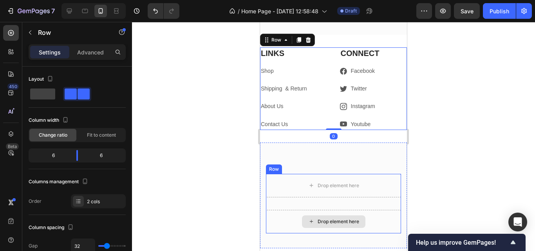
scroll to position [2637, 0]
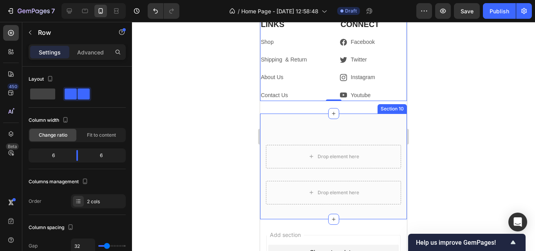
click at [368, 130] on div "Drop element here Row Drop element here Row Section 10" at bounding box center [333, 167] width 147 height 106
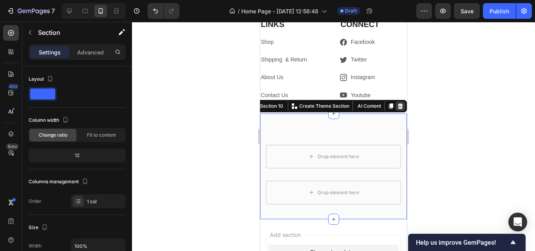
click at [397, 106] on icon at bounding box center [400, 106] width 6 height 6
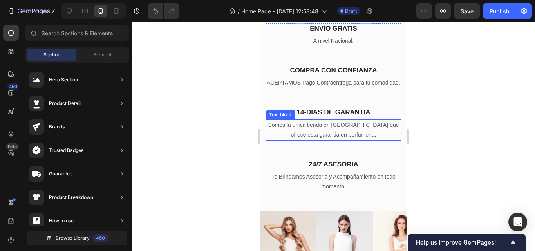
scroll to position [2520, 0]
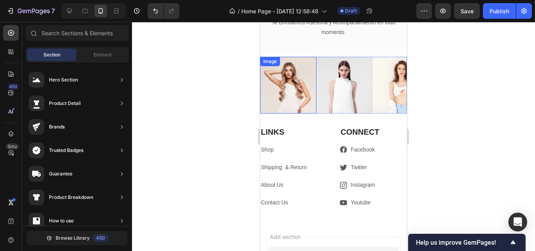
click at [304, 99] on img at bounding box center [288, 85] width 56 height 56
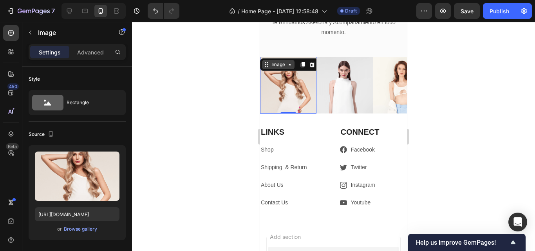
click at [284, 68] on div "Image" at bounding box center [278, 64] width 17 height 7
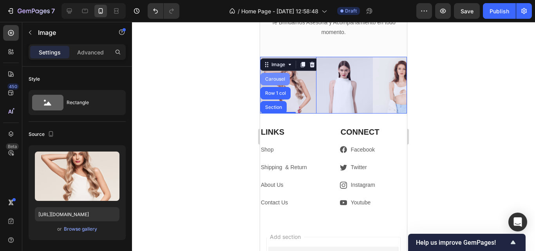
click at [276, 82] on div "Carousel" at bounding box center [275, 79] width 23 height 5
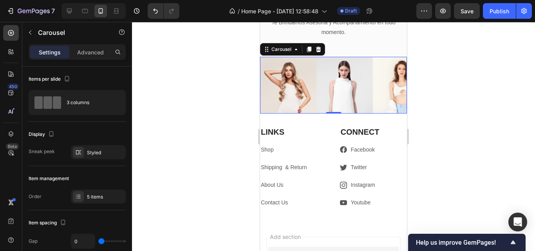
click at [223, 67] on div at bounding box center [333, 136] width 403 height 229
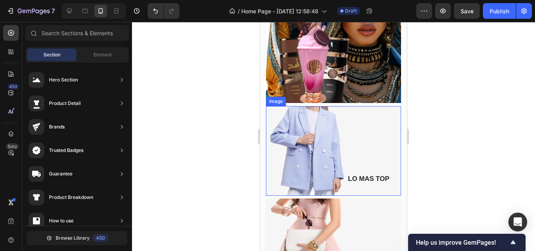
scroll to position [756, 0]
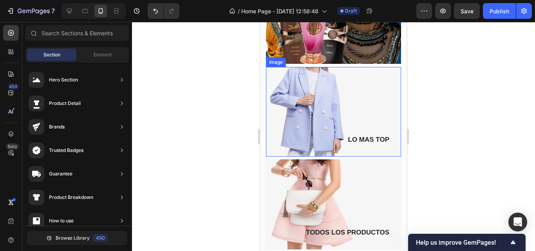
click at [368, 105] on img at bounding box center [333, 112] width 135 height 90
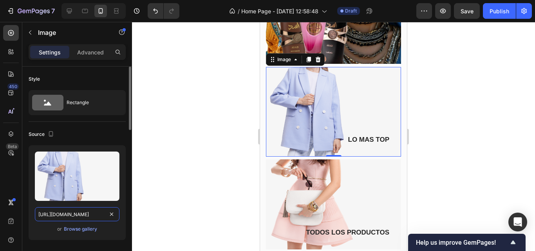
click at [85, 216] on input "[URL][DOMAIN_NAME]" at bounding box center [77, 214] width 85 height 14
type input "[URL][DOMAIN_NAME]"
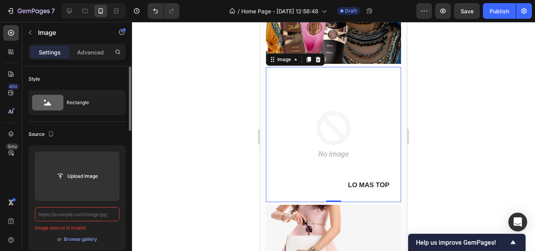
scroll to position [0, 0]
click at [85, 219] on input "text" at bounding box center [77, 214] width 85 height 14
type input "[URL][DOMAIN_NAME]"
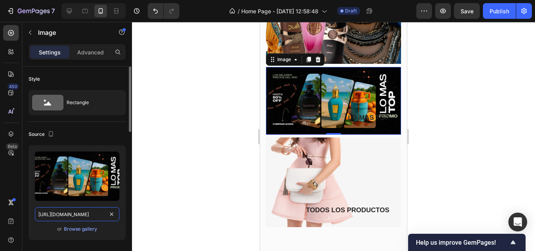
scroll to position [0, 129]
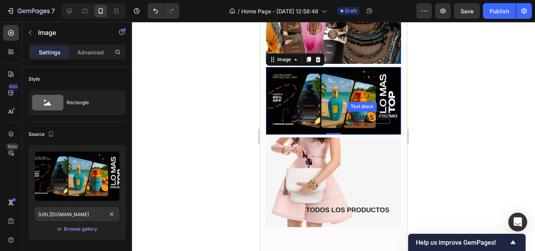
click at [376, 114] on strong "LO MAS TOP" at bounding box center [368, 117] width 41 height 7
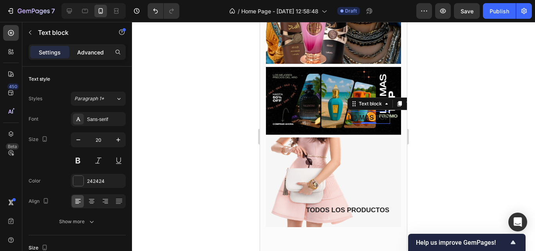
click at [89, 51] on p "Advanced" at bounding box center [90, 52] width 27 height 8
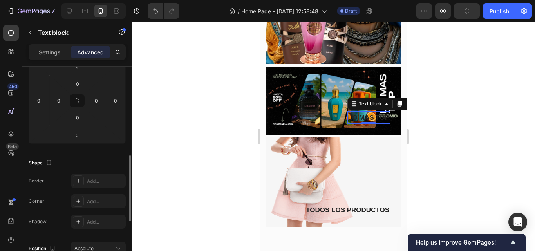
scroll to position [196, 0]
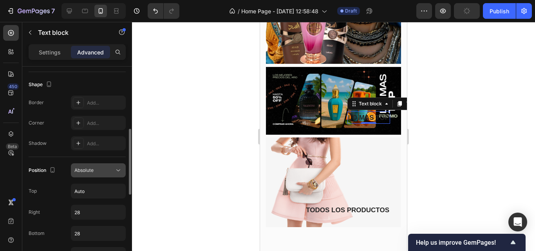
click at [117, 172] on icon at bounding box center [118, 171] width 8 height 8
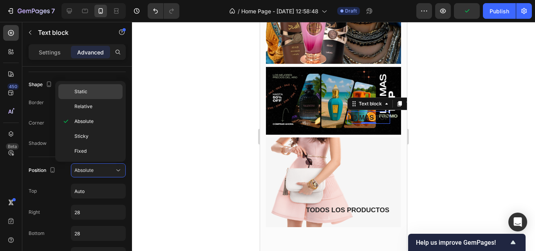
click at [98, 94] on p "Static" at bounding box center [96, 91] width 45 height 7
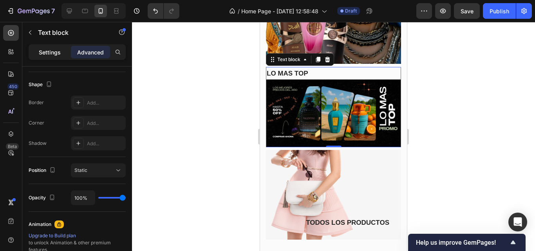
click at [42, 46] on div "Settings" at bounding box center [49, 52] width 39 height 13
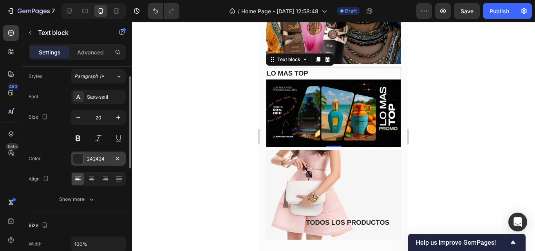
scroll to position [101, 0]
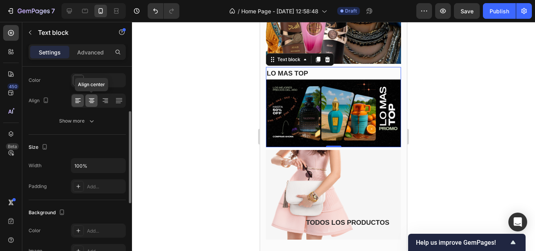
click at [88, 98] on icon at bounding box center [92, 101] width 8 height 8
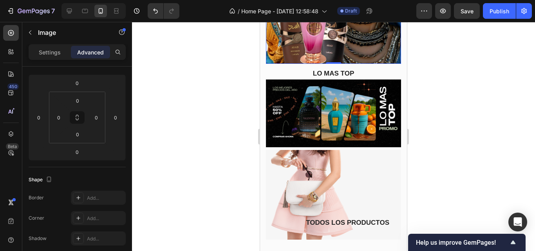
scroll to position [0, 0]
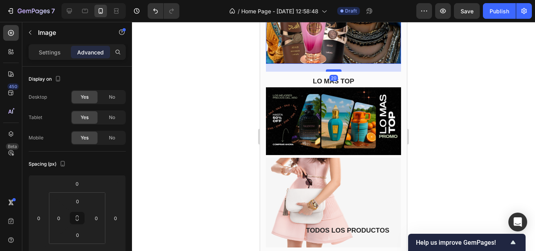
drag, startPoint x: 333, startPoint y: 46, endPoint x: 337, endPoint y: 54, distance: 8.8
click at [337, 69] on div at bounding box center [334, 70] width 16 height 2
type input "20"
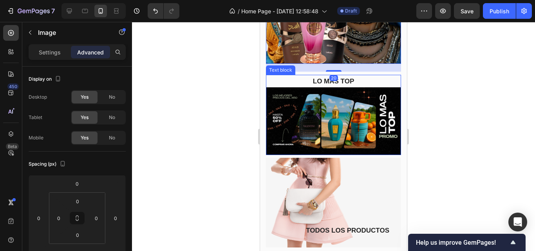
click at [351, 78] on strong "LO MAS TOP" at bounding box center [333, 81] width 41 height 7
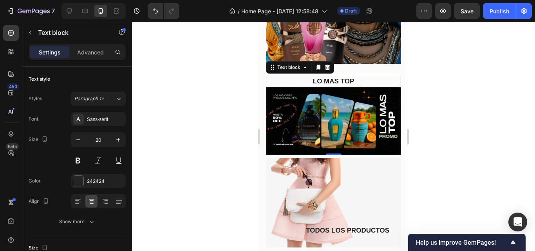
click at [357, 76] on p "LO MAS TOP" at bounding box center [334, 81] width 134 height 11
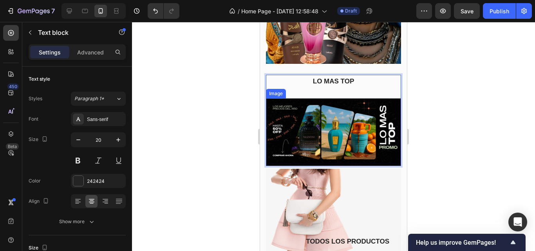
click at [206, 101] on div at bounding box center [333, 136] width 403 height 229
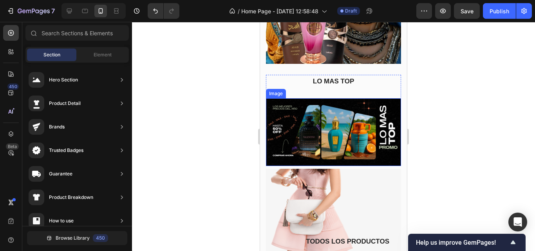
click at [209, 82] on div at bounding box center [333, 136] width 403 height 229
click at [230, 34] on div at bounding box center [333, 136] width 403 height 229
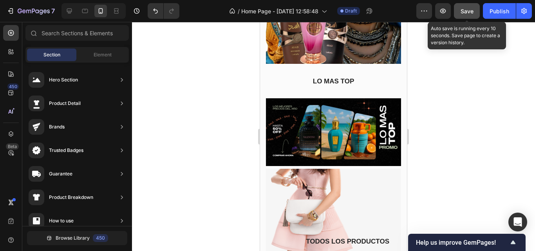
click at [476, 11] on button "Save" at bounding box center [467, 11] width 26 height 16
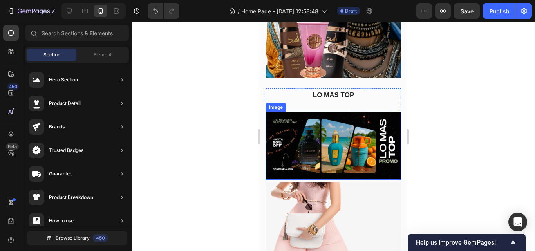
scroll to position [717, 0]
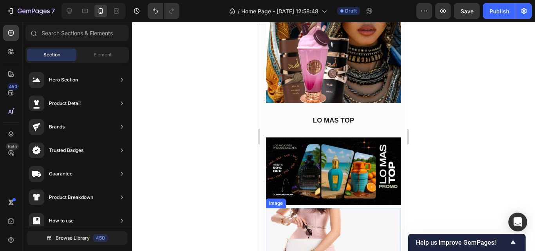
click at [344, 210] on img at bounding box center [333, 253] width 135 height 90
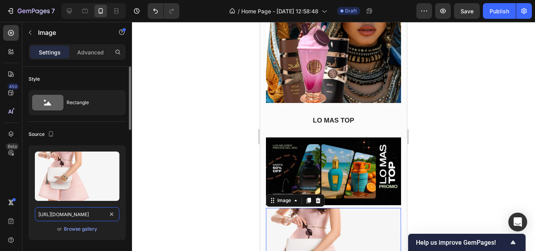
click at [85, 212] on input "[URL][DOMAIN_NAME]" at bounding box center [77, 214] width 85 height 14
type input "[URL][DOMAIN_NAME]"
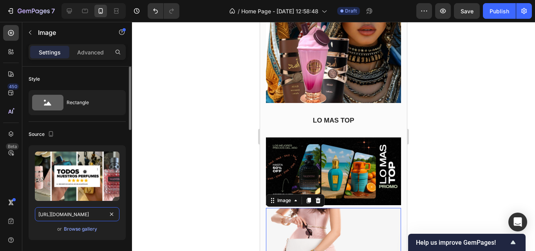
scroll to position [0, 118]
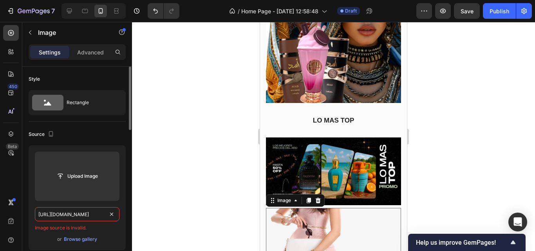
click at [117, 212] on input "[URL][DOMAIN_NAME]" at bounding box center [77, 214] width 85 height 14
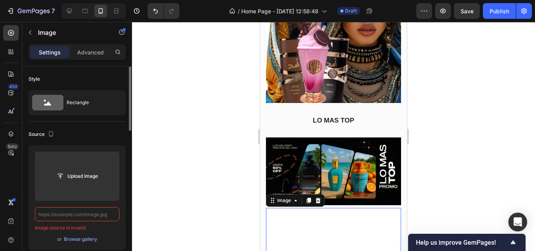
scroll to position [0, 0]
click at [105, 214] on input "text" at bounding box center [77, 214] width 85 height 14
type input "[URL][DOMAIN_NAME]"
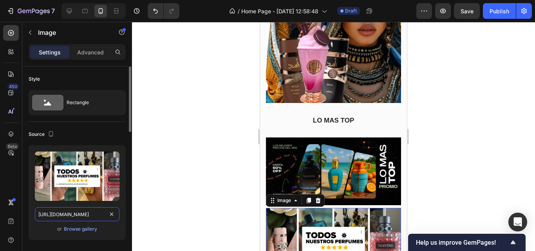
scroll to position [0, 118]
click at [197, 187] on div at bounding box center [333, 136] width 403 height 229
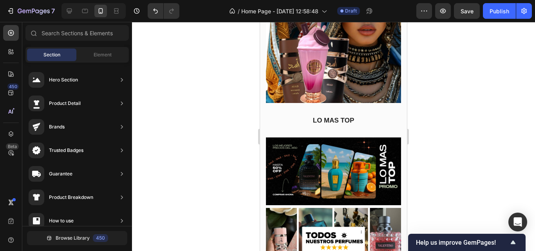
scroll to position [796, 0]
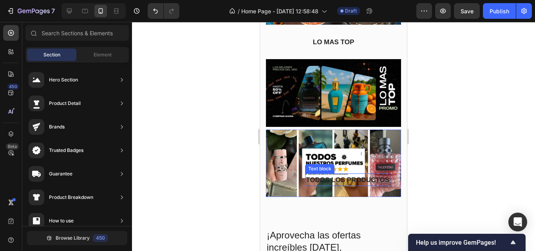
click at [366, 176] on strong "TODOS LOS PRODUCTOS" at bounding box center [347, 179] width 83 height 7
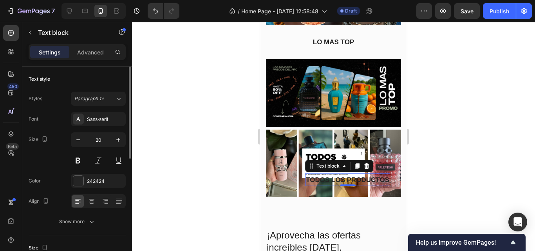
click at [88, 56] on p "Advanced" at bounding box center [90, 52] width 27 height 8
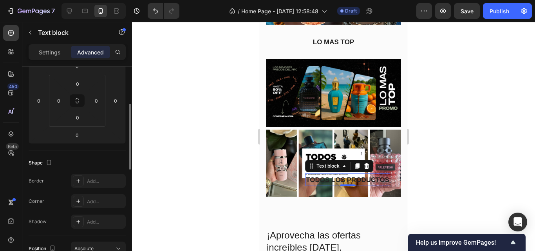
scroll to position [157, 0]
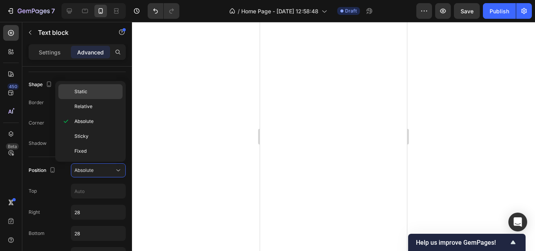
click at [95, 91] on p "Static" at bounding box center [96, 91] width 45 height 7
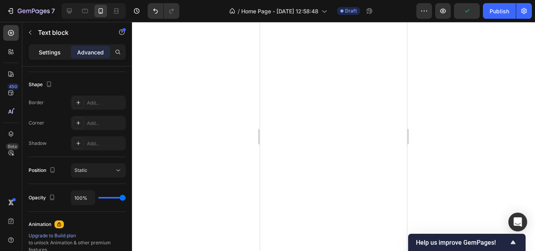
drag, startPoint x: 45, startPoint y: 54, endPoint x: 51, endPoint y: 56, distance: 5.3
click at [46, 55] on p "Settings" at bounding box center [50, 52] width 22 height 8
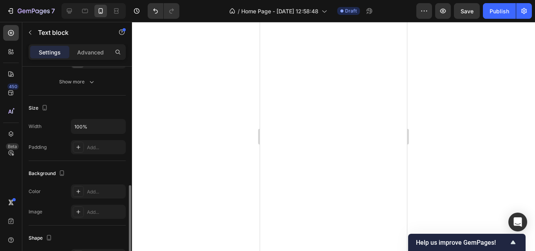
scroll to position [101, 0]
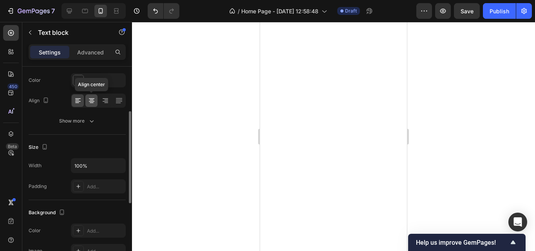
click at [93, 98] on icon at bounding box center [92, 101] width 8 height 8
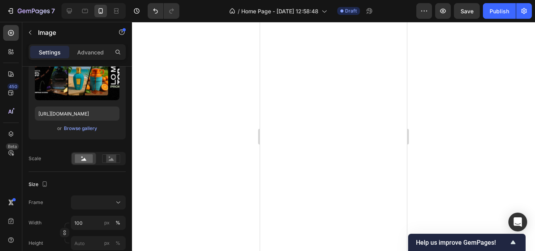
scroll to position [0, 0]
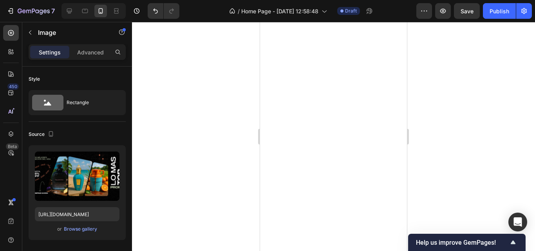
drag, startPoint x: 334, startPoint y: 106, endPoint x: 337, endPoint y: 114, distance: 8.4
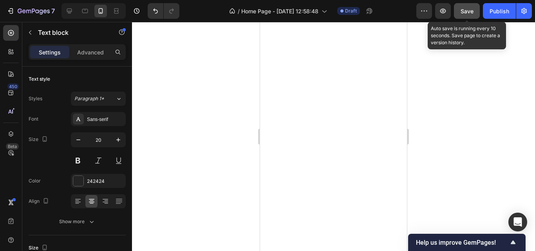
click at [470, 14] on button "Save" at bounding box center [467, 11] width 26 height 16
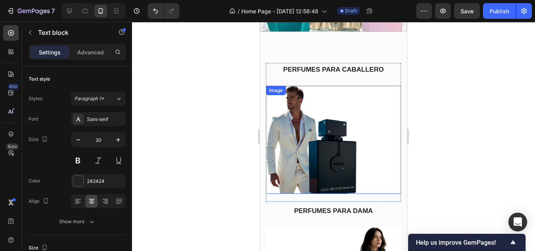
scroll to position [12, 0]
